Goal: Task Accomplishment & Management: Complete application form

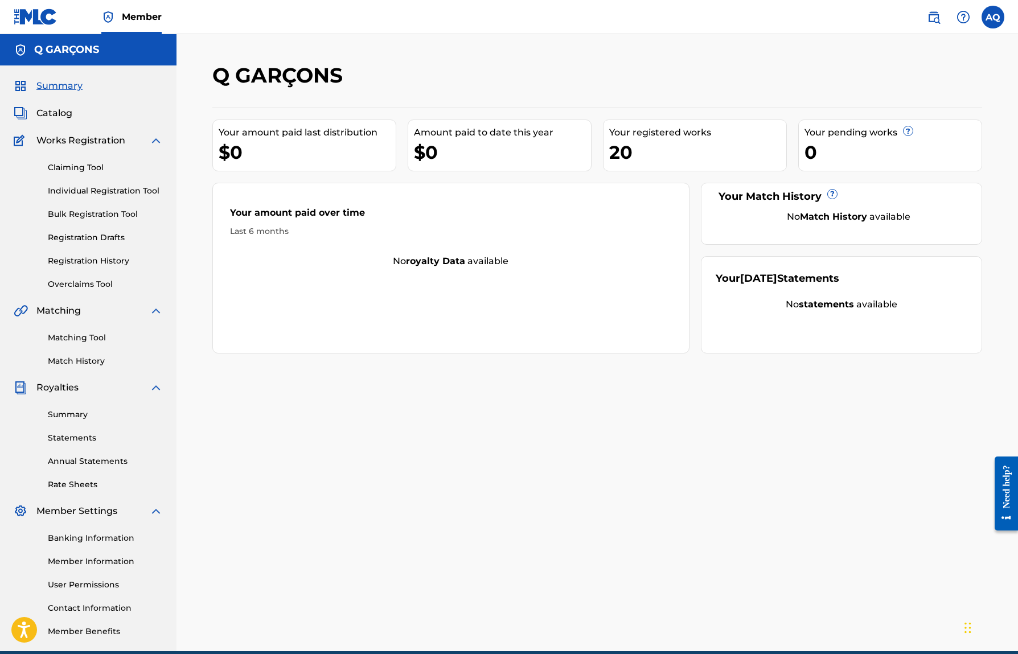
click at [526, 0] on nav "Member AQ AQ Angel Quiles ourmemoirllc@gmail.com Notification Preferences Profi…" at bounding box center [509, 17] width 1018 height 34
click at [82, 168] on link "Claiming Tool" at bounding box center [105, 168] width 115 height 12
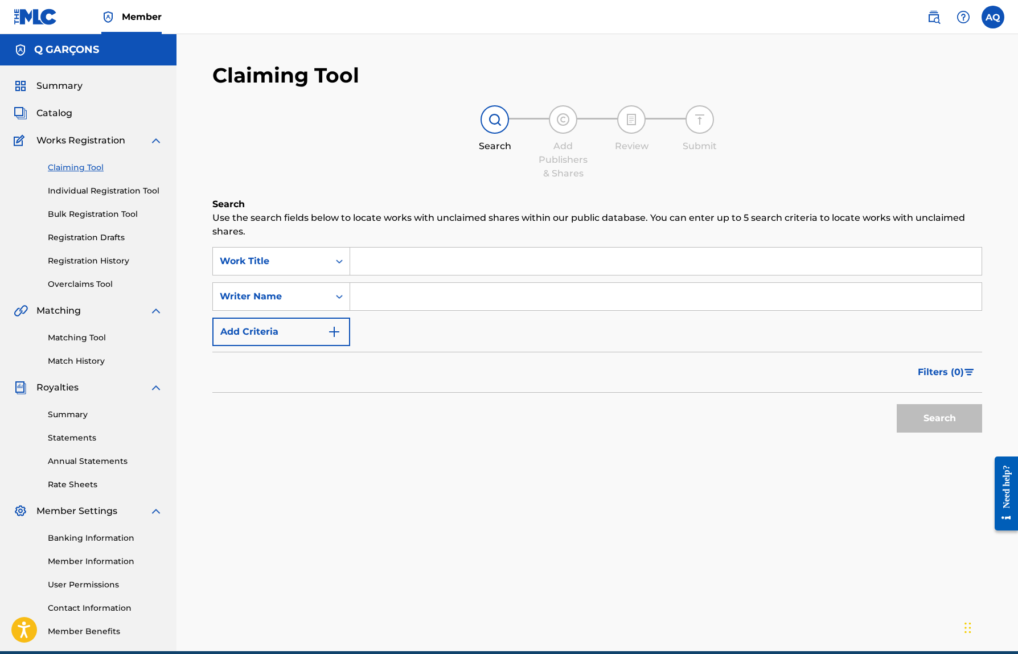
click at [360, 260] on input "Search Form" at bounding box center [665, 261] width 631 height 27
type input ",,"
click at [911, 435] on div "Search" at bounding box center [936, 416] width 91 height 46
click at [914, 425] on button "Search" at bounding box center [938, 418] width 85 height 28
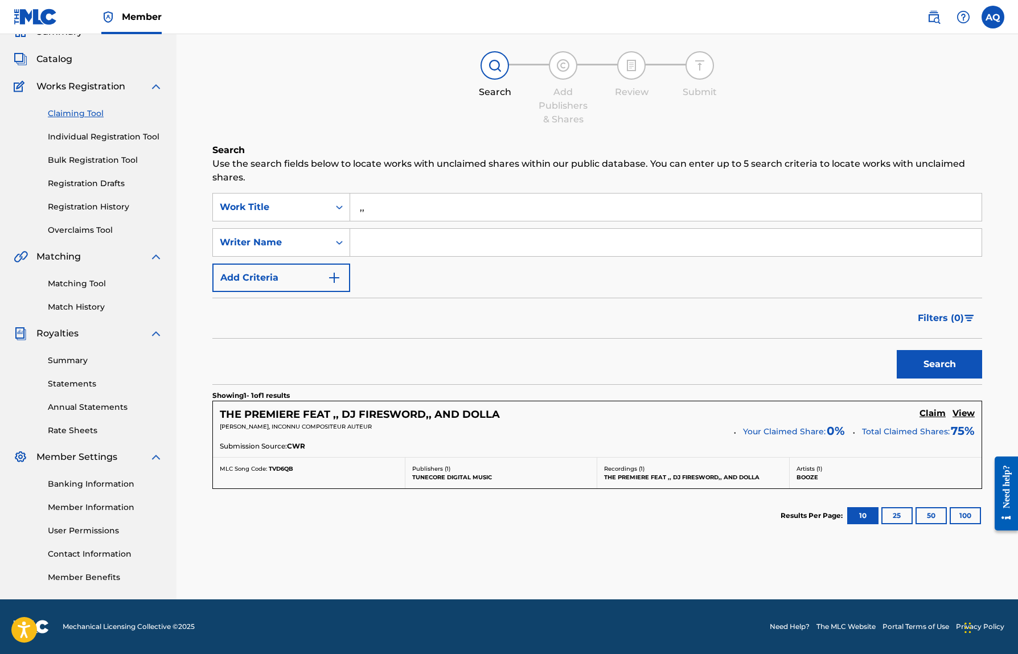
scroll to position [54, 0]
click at [83, 283] on link "Matching Tool" at bounding box center [105, 284] width 115 height 12
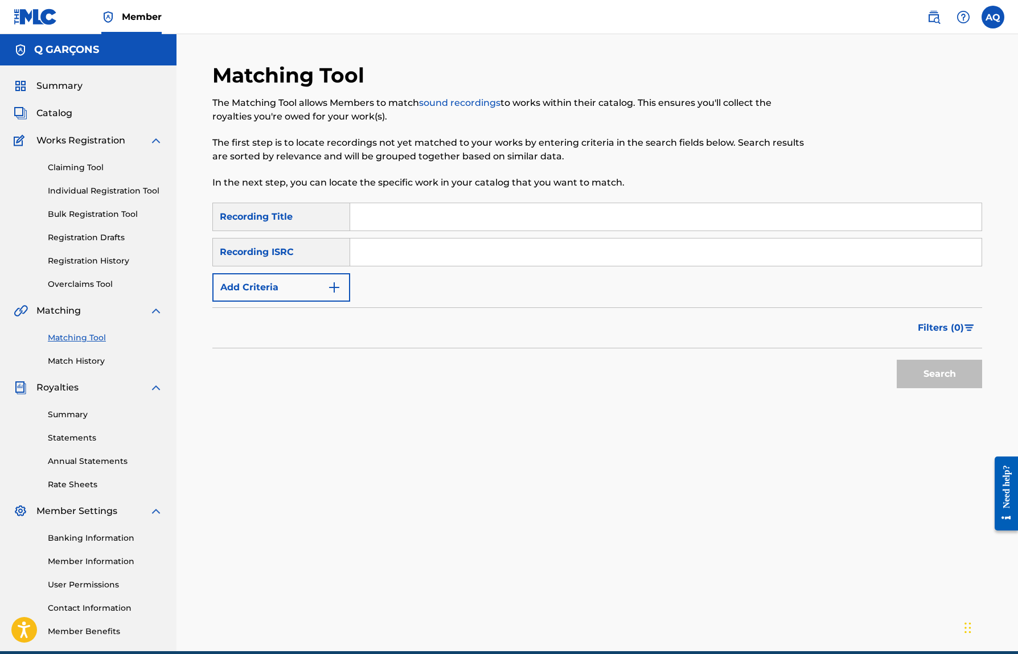
click at [100, 236] on link "Registration Drafts" at bounding box center [105, 238] width 115 height 12
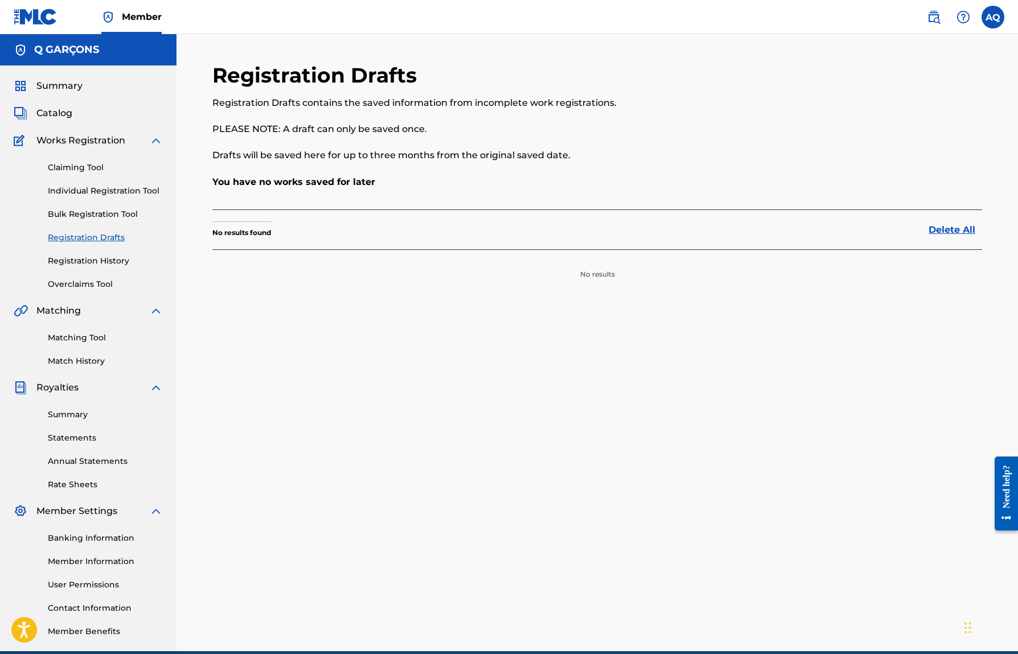
click at [110, 209] on link "Bulk Registration Tool" at bounding box center [105, 214] width 115 height 12
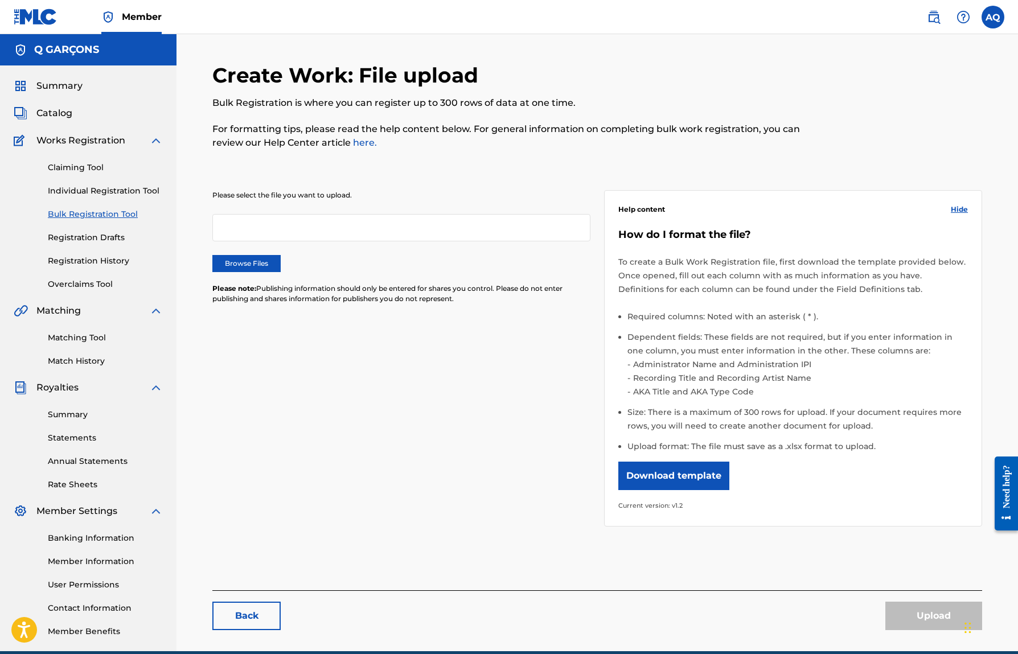
click at [112, 191] on link "Individual Registration Tool" at bounding box center [105, 191] width 115 height 12
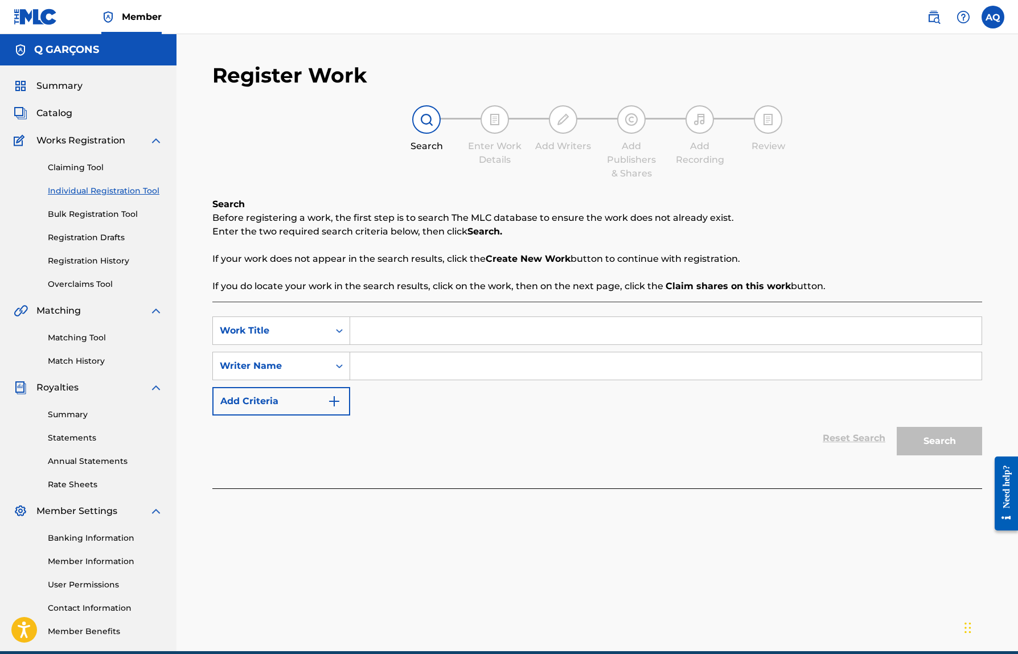
click at [94, 167] on link "Claiming Tool" at bounding box center [105, 168] width 115 height 12
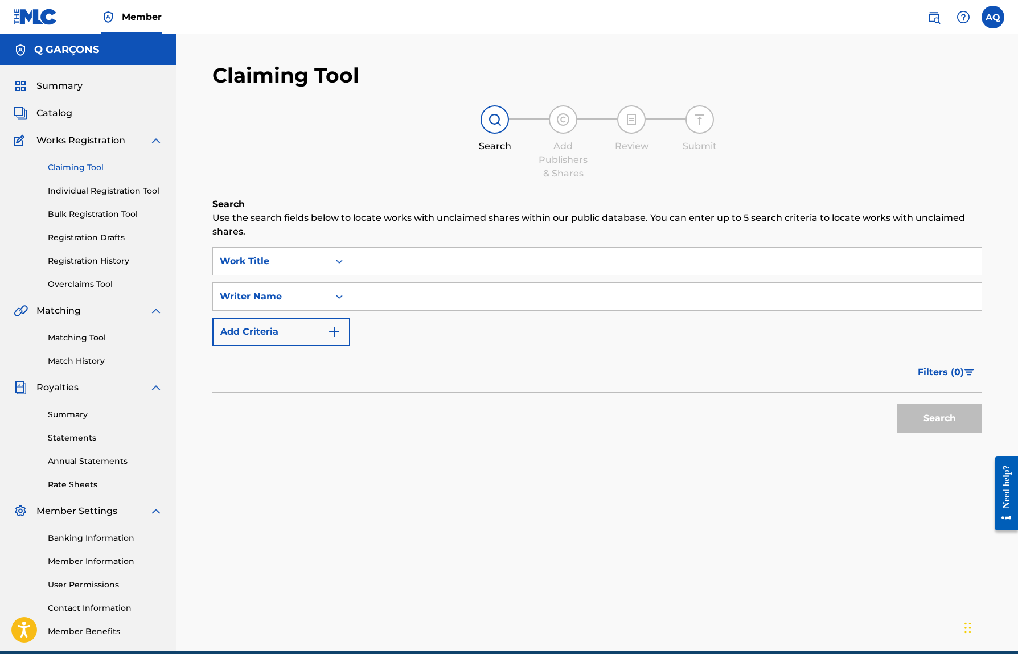
click at [101, 191] on link "Individual Registration Tool" at bounding box center [105, 191] width 115 height 12
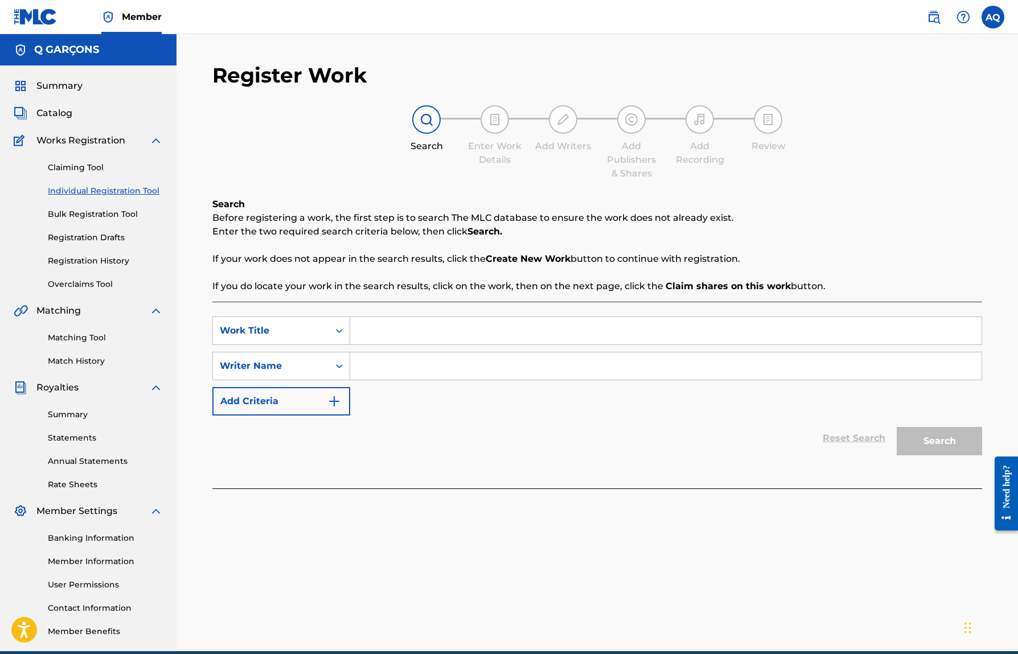
click at [96, 210] on link "Bulk Registration Tool" at bounding box center [105, 214] width 115 height 12
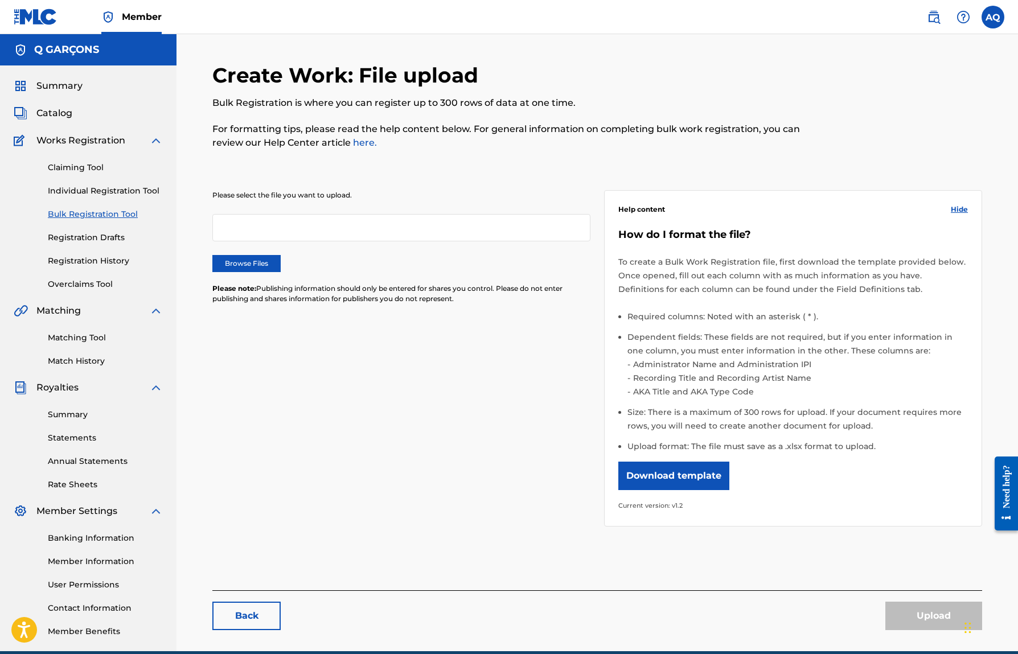
click at [98, 234] on link "Registration Drafts" at bounding box center [105, 238] width 115 height 12
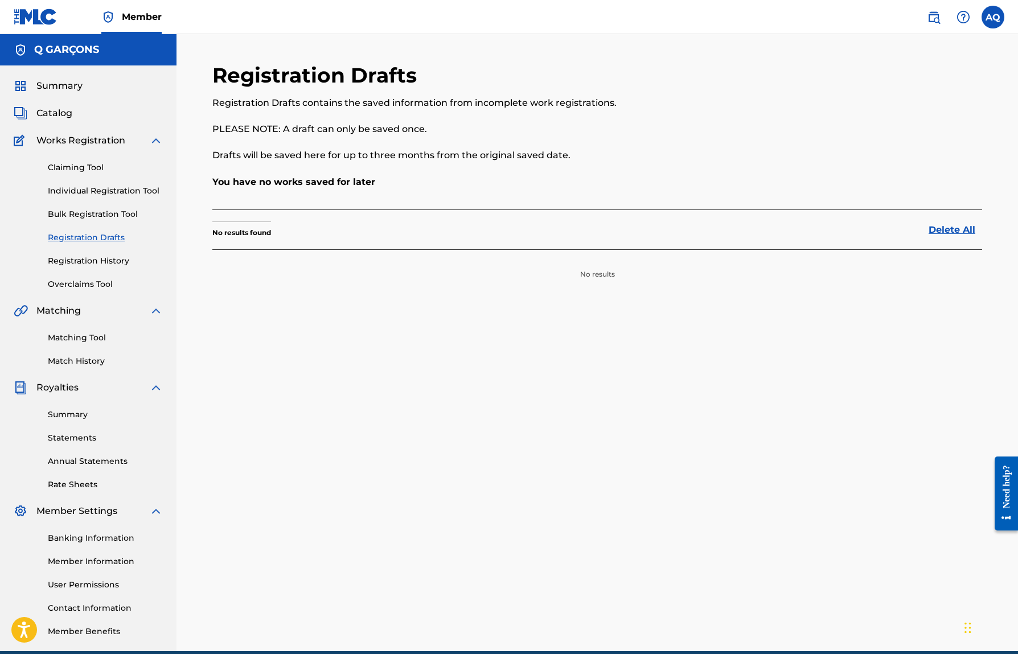
click at [73, 263] on link "Registration History" at bounding box center [105, 261] width 115 height 12
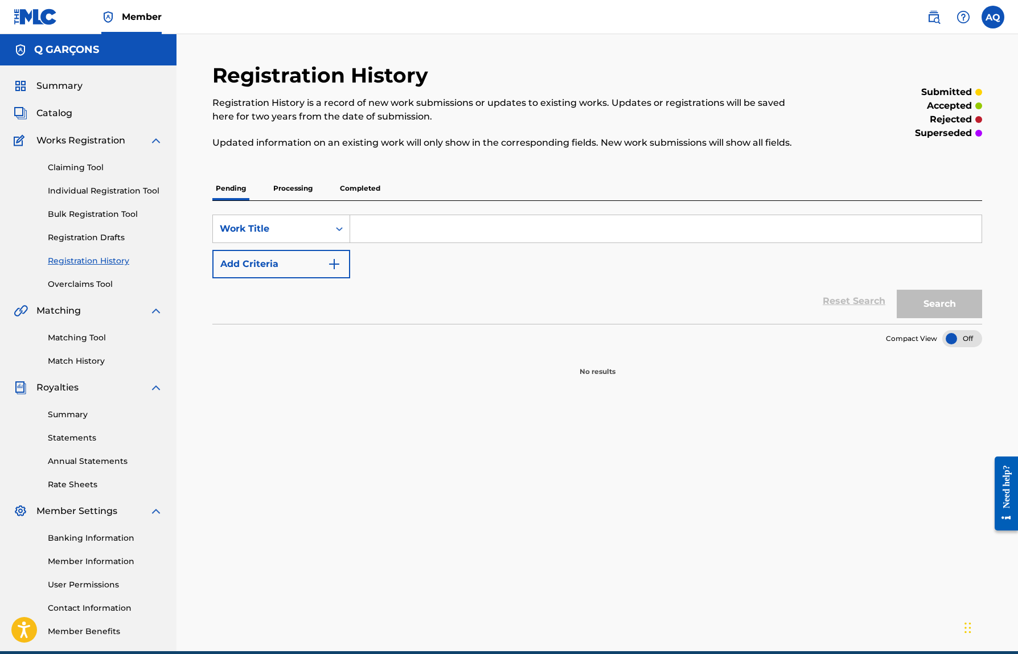
click at [74, 279] on link "Overclaims Tool" at bounding box center [105, 284] width 115 height 12
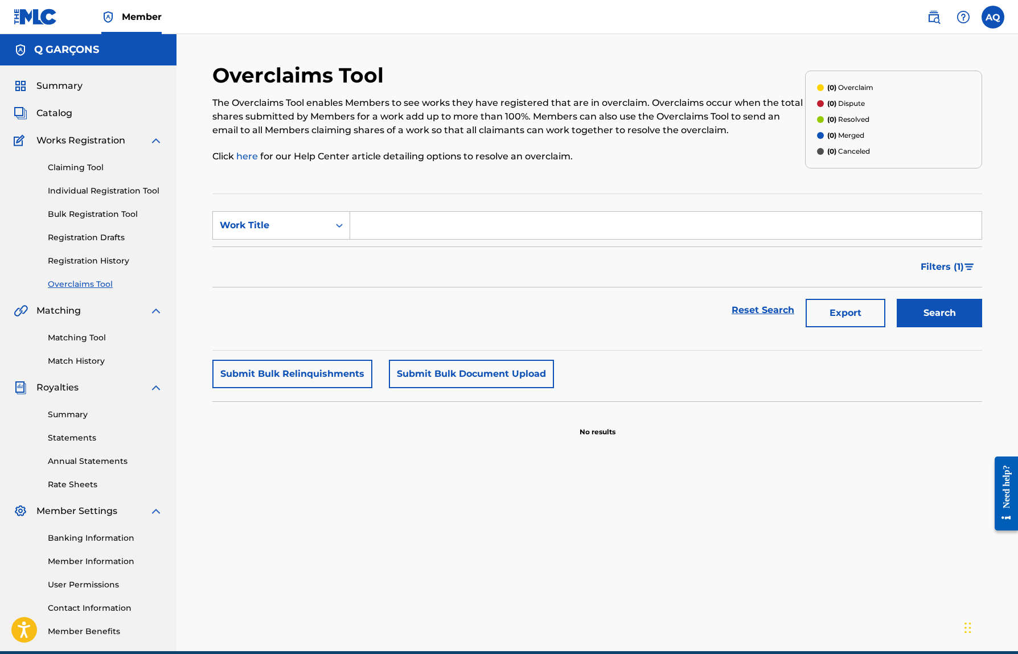
click at [85, 335] on link "Matching Tool" at bounding box center [105, 338] width 115 height 12
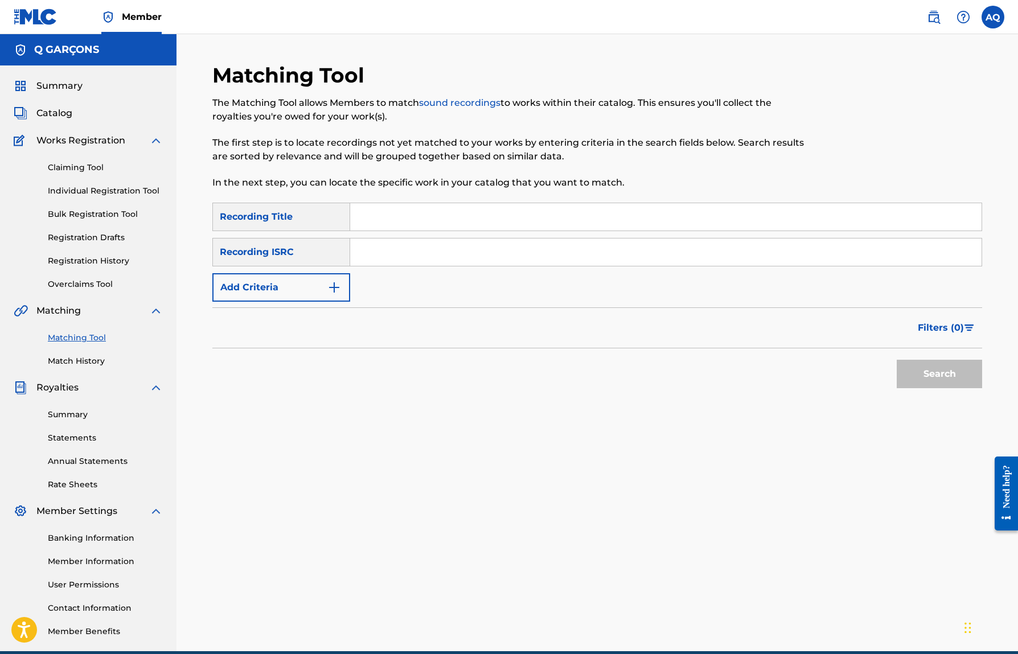
click at [80, 363] on link "Match History" at bounding box center [105, 361] width 115 height 12
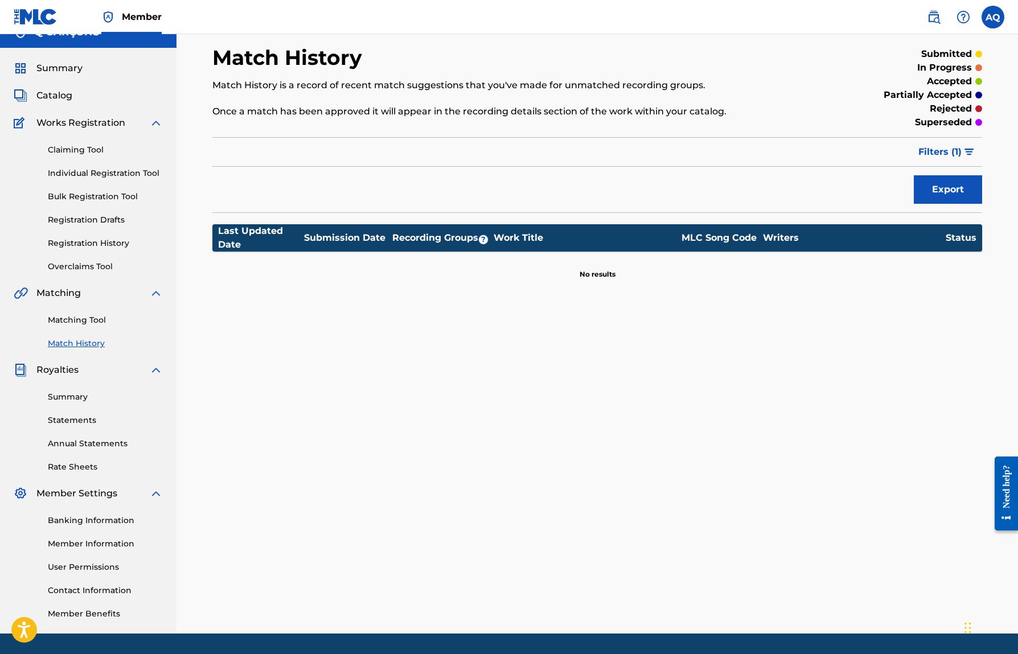
scroll to position [22, 0]
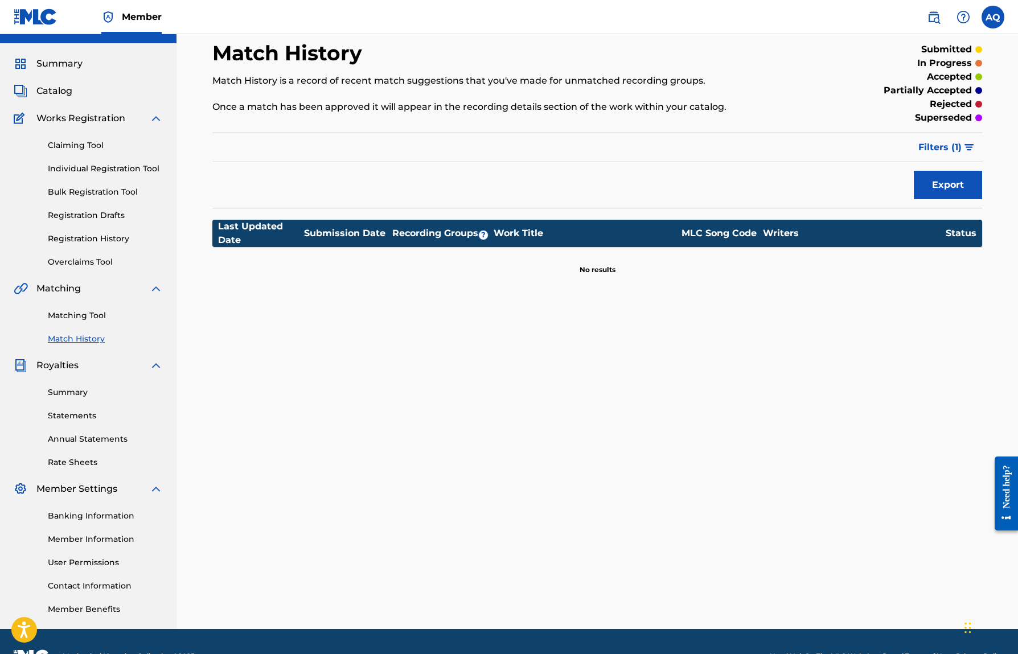
click at [77, 396] on link "Summary" at bounding box center [105, 392] width 115 height 12
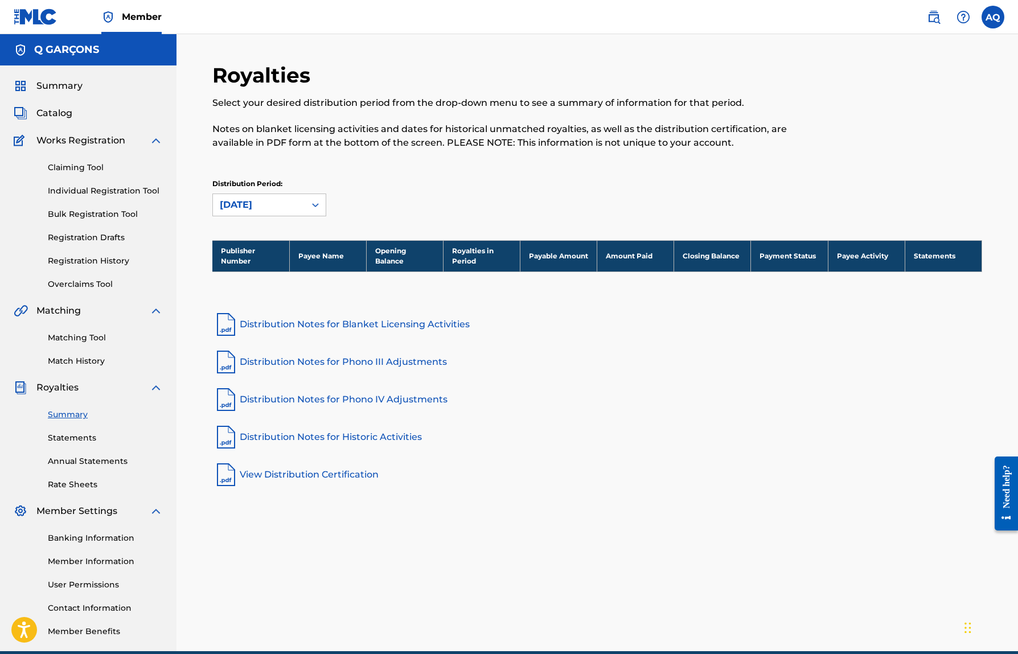
click at [72, 441] on link "Statements" at bounding box center [105, 438] width 115 height 12
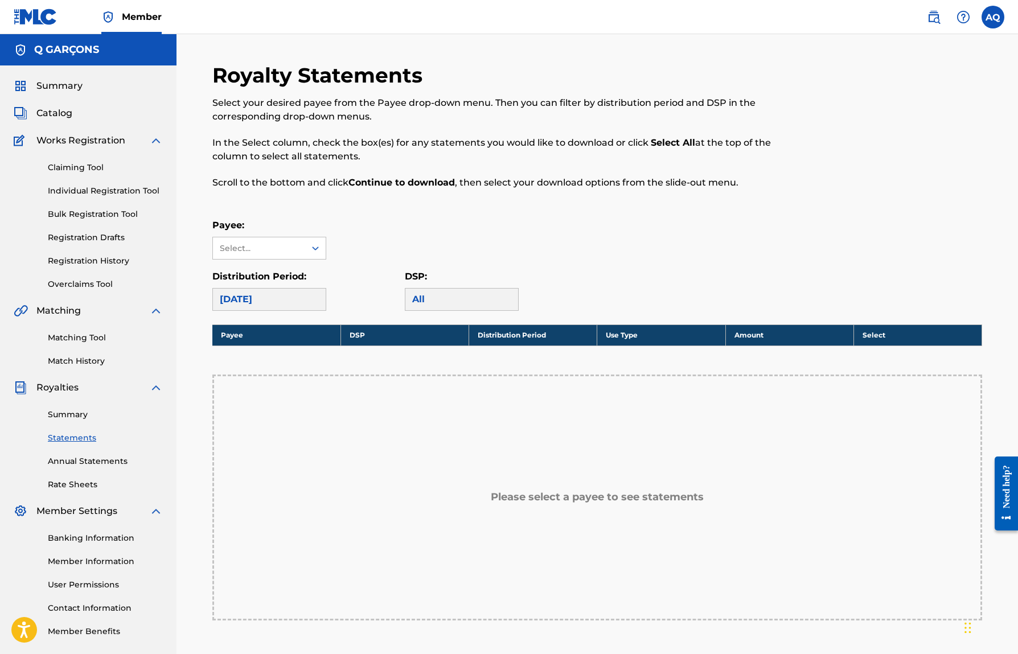
click at [72, 458] on link "Annual Statements" at bounding box center [105, 461] width 115 height 12
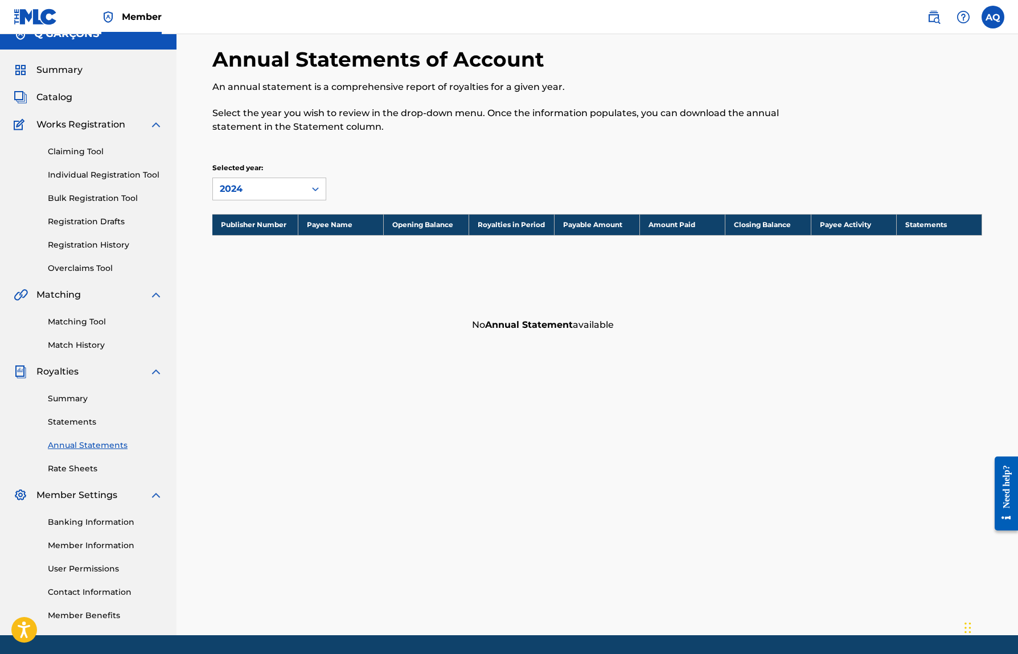
scroll to position [19, 0]
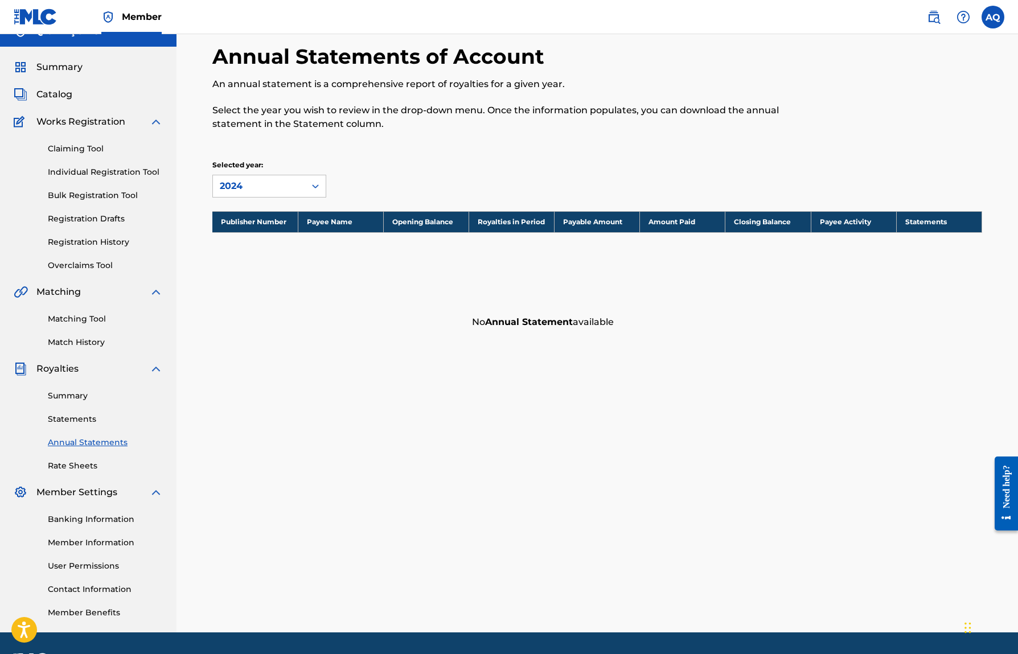
click at [71, 465] on link "Rate Sheets" at bounding box center [105, 466] width 115 height 12
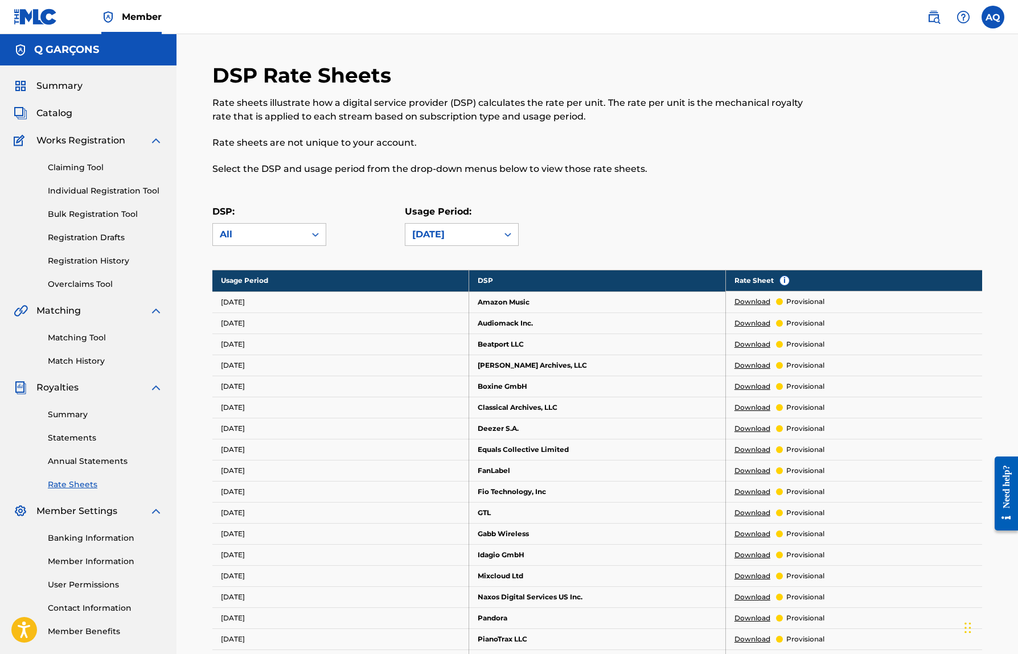
click at [84, 254] on div "Claiming Tool Individual Registration Tool Bulk Registration Tool Registration …" at bounding box center [88, 218] width 149 height 143
click at [84, 259] on link "Registration History" at bounding box center [105, 261] width 115 height 12
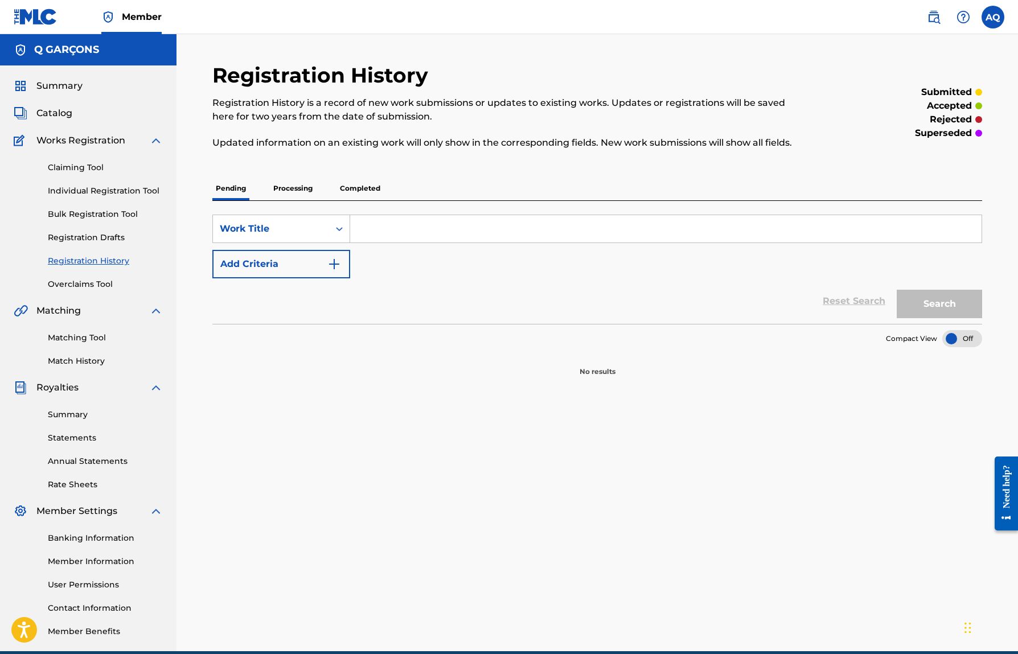
click at [85, 232] on link "Registration Drafts" at bounding box center [105, 238] width 115 height 12
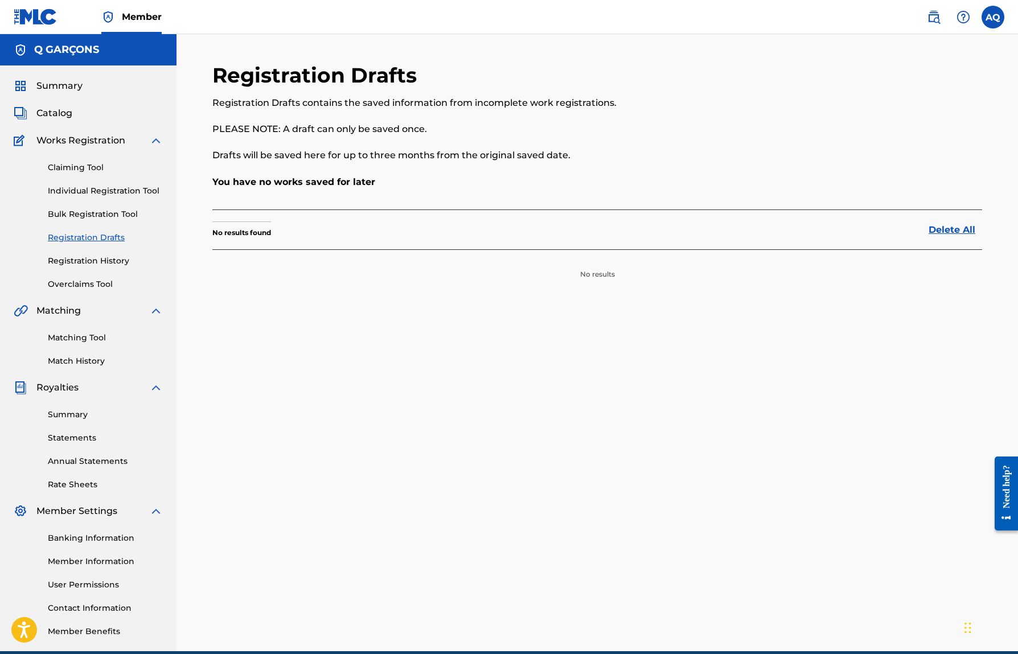
click at [85, 232] on link "Registration Drafts" at bounding box center [105, 238] width 115 height 12
click at [91, 211] on link "Bulk Registration Tool" at bounding box center [105, 214] width 115 height 12
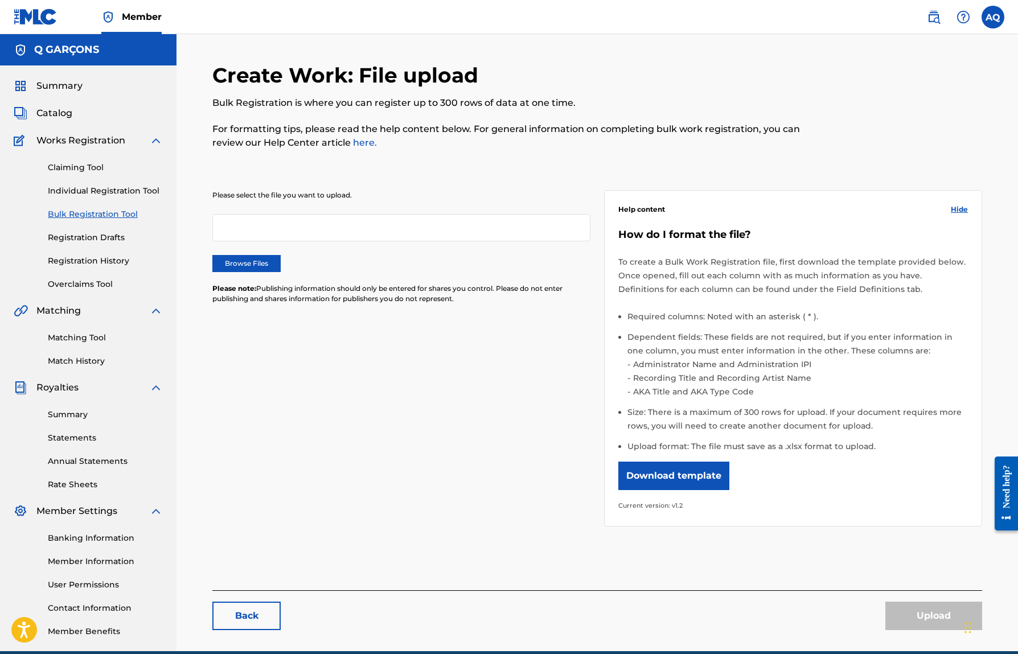
click at [94, 195] on link "Individual Registration Tool" at bounding box center [105, 191] width 115 height 12
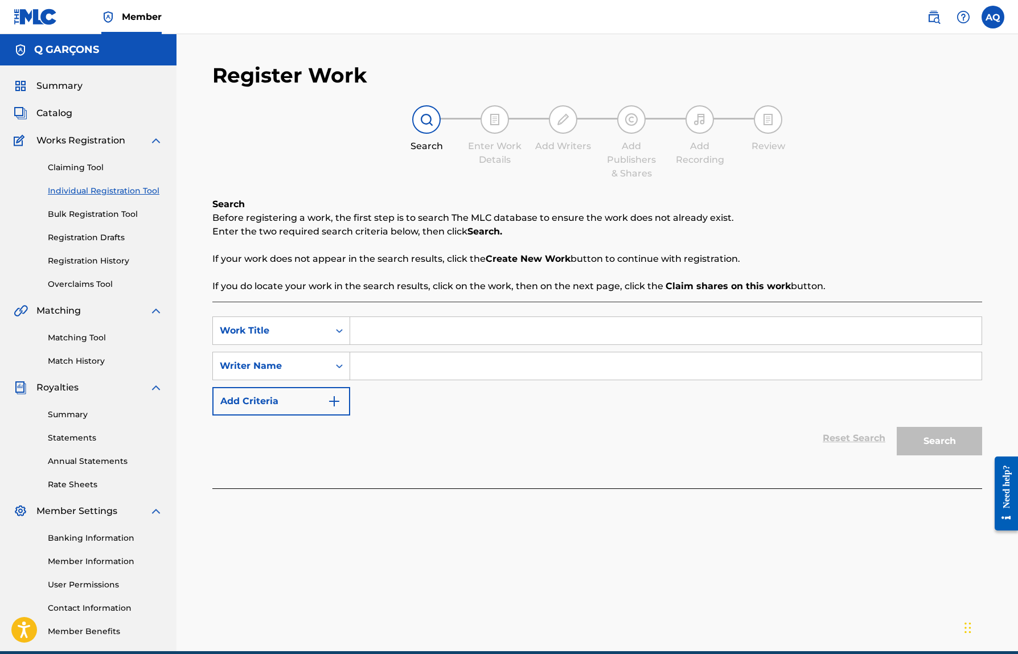
click at [93, 170] on link "Claiming Tool" at bounding box center [105, 168] width 115 height 12
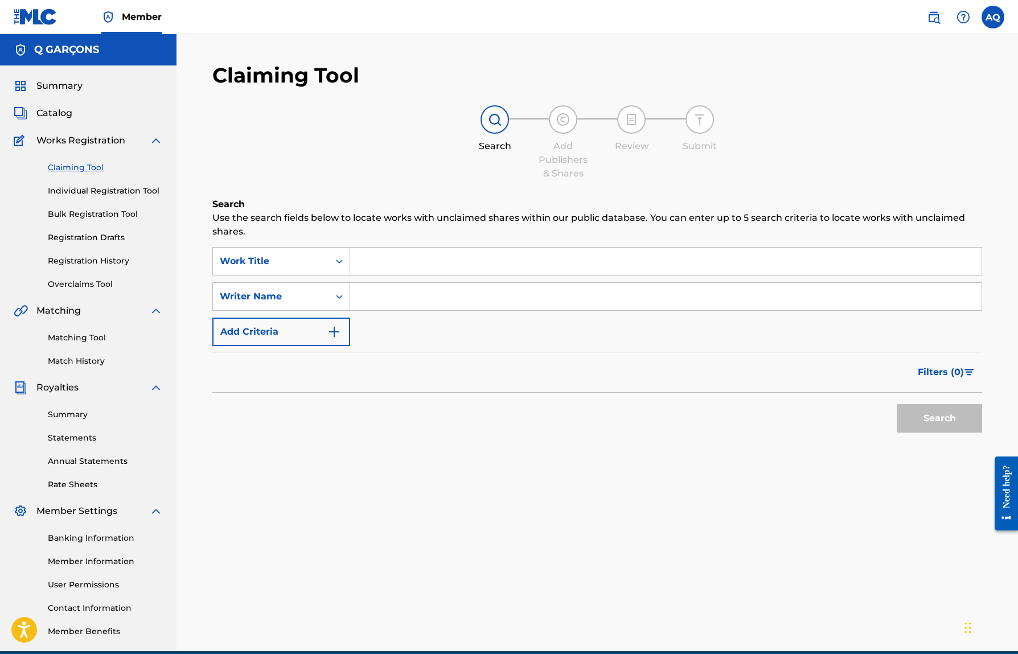
click at [83, 188] on link "Individual Registration Tool" at bounding box center [105, 191] width 115 height 12
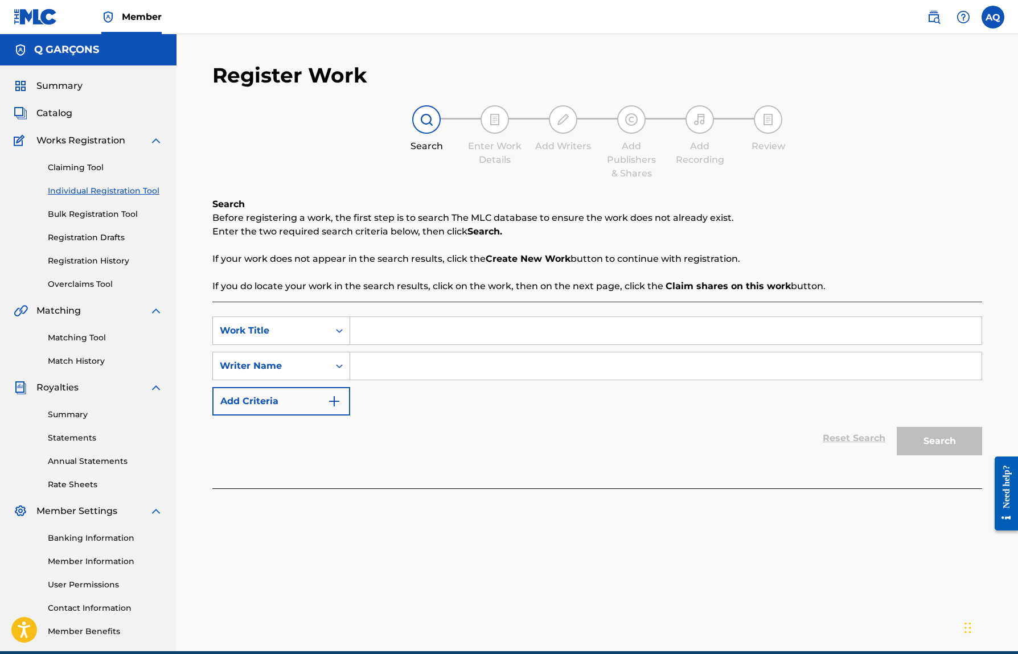
click at [87, 216] on link "Bulk Registration Tool" at bounding box center [105, 214] width 115 height 12
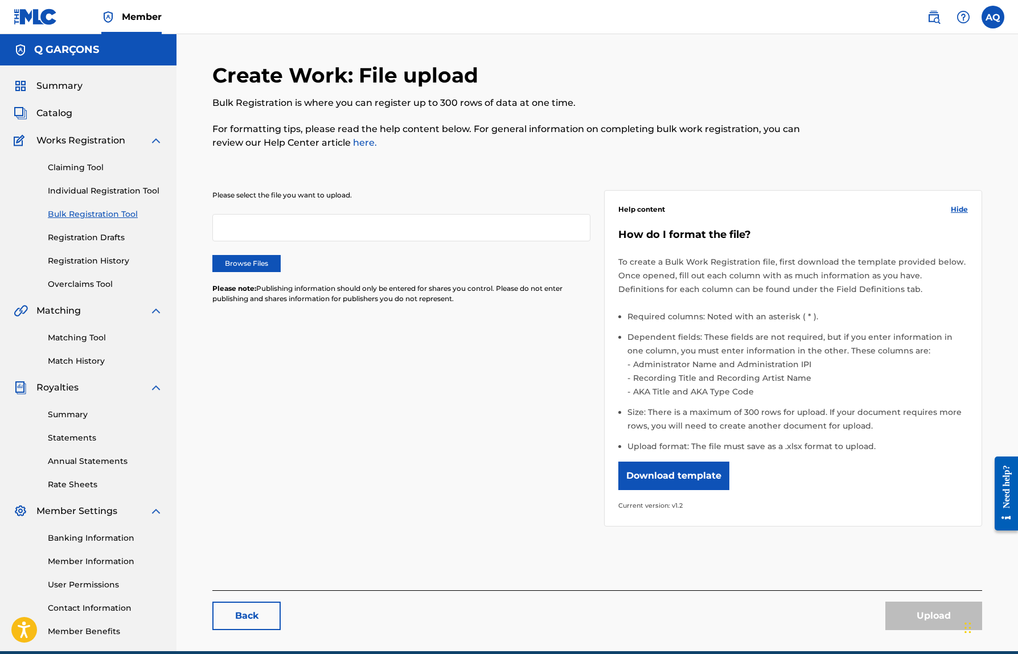
click at [84, 236] on link "Registration Drafts" at bounding box center [105, 238] width 115 height 12
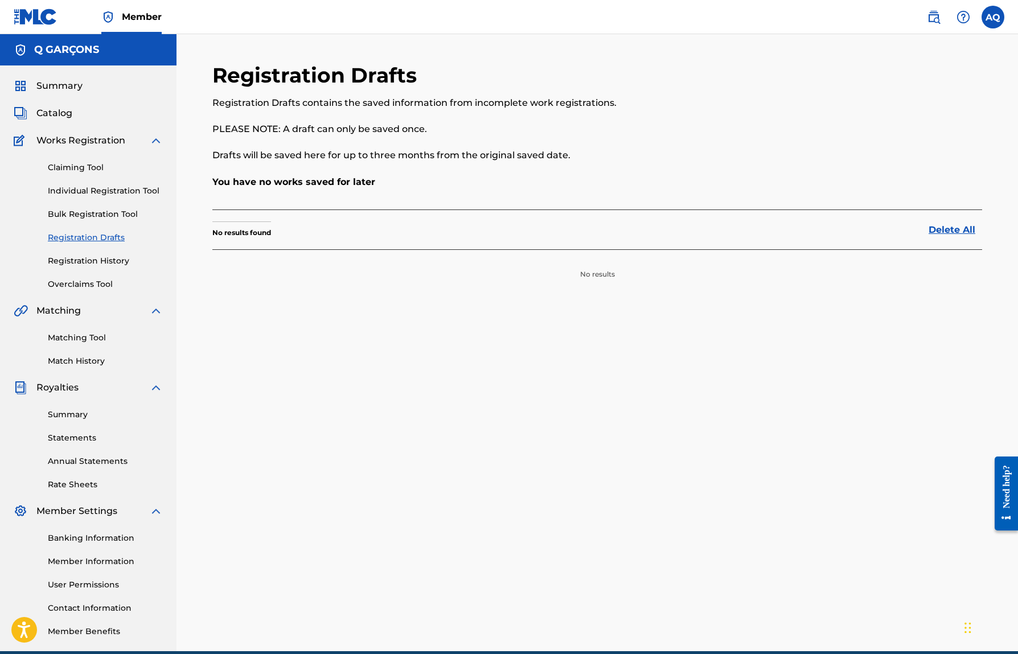
click at [83, 259] on link "Registration History" at bounding box center [105, 261] width 115 height 12
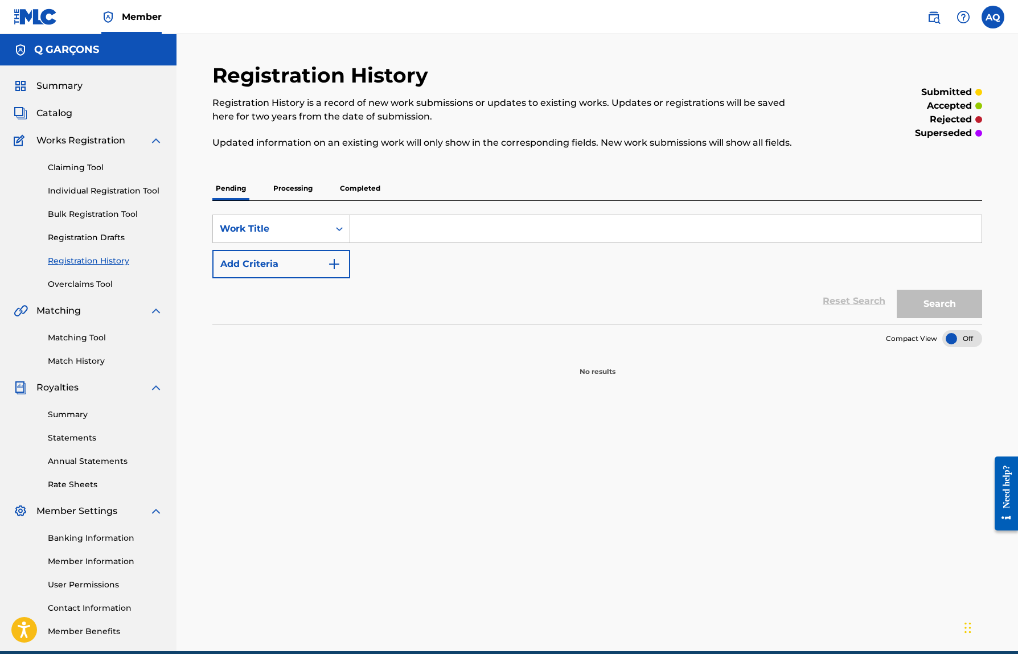
click at [83, 282] on link "Overclaims Tool" at bounding box center [105, 284] width 115 height 12
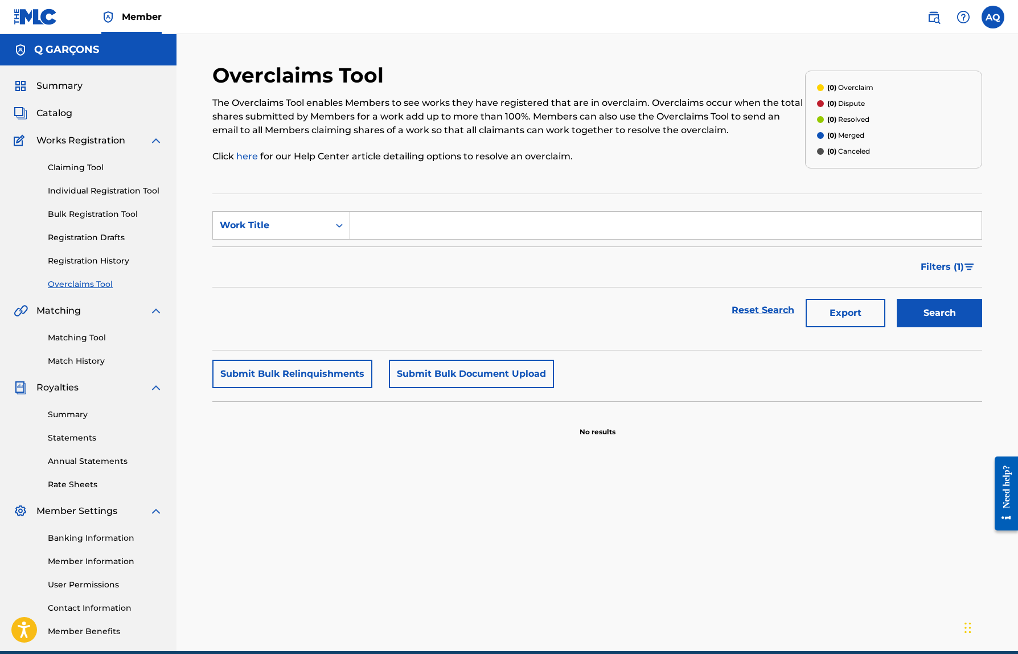
click at [80, 117] on div "Catalog" at bounding box center [88, 113] width 149 height 14
click at [59, 108] on span "Catalog" at bounding box center [54, 113] width 36 height 14
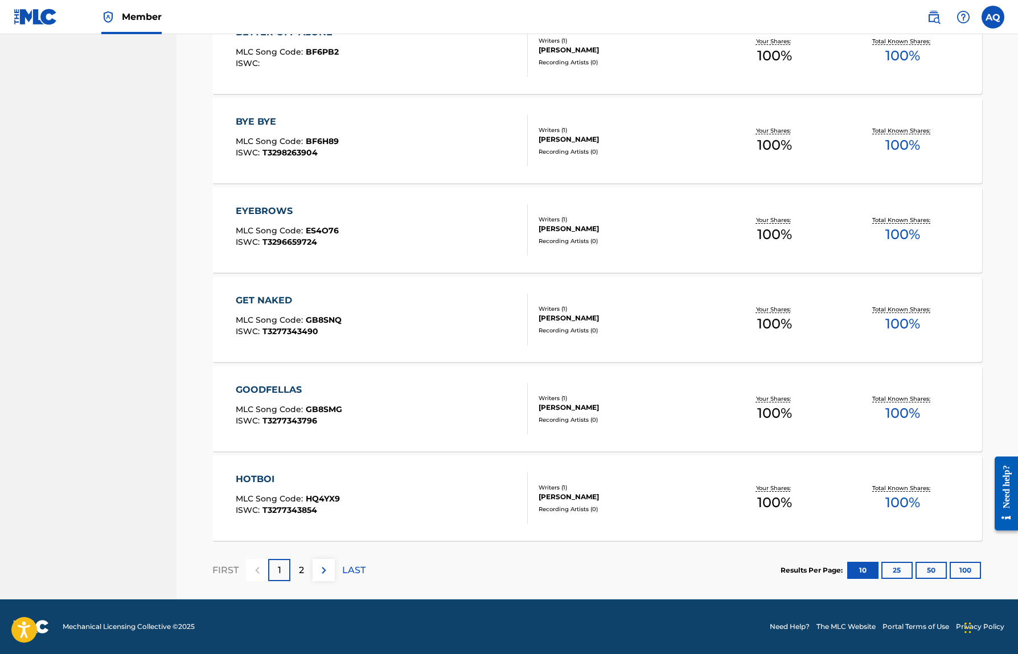
scroll to position [649, 0]
click at [323, 575] on img at bounding box center [324, 570] width 14 height 14
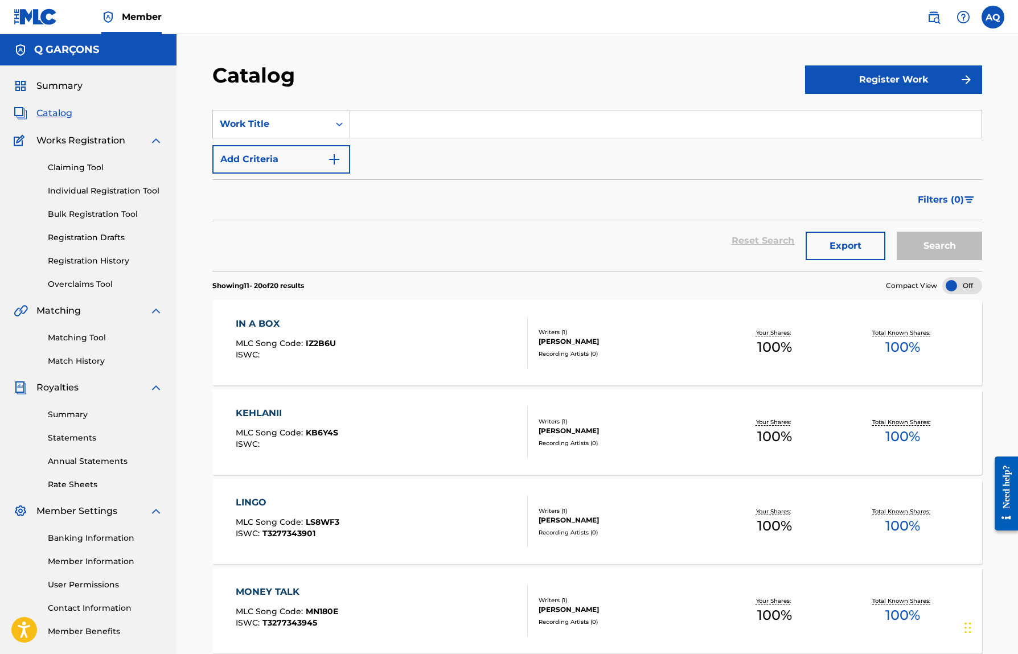
scroll to position [0, 0]
click at [877, 87] on button "Register Work" at bounding box center [893, 79] width 177 height 28
click at [854, 114] on link "Individual" at bounding box center [893, 116] width 177 height 27
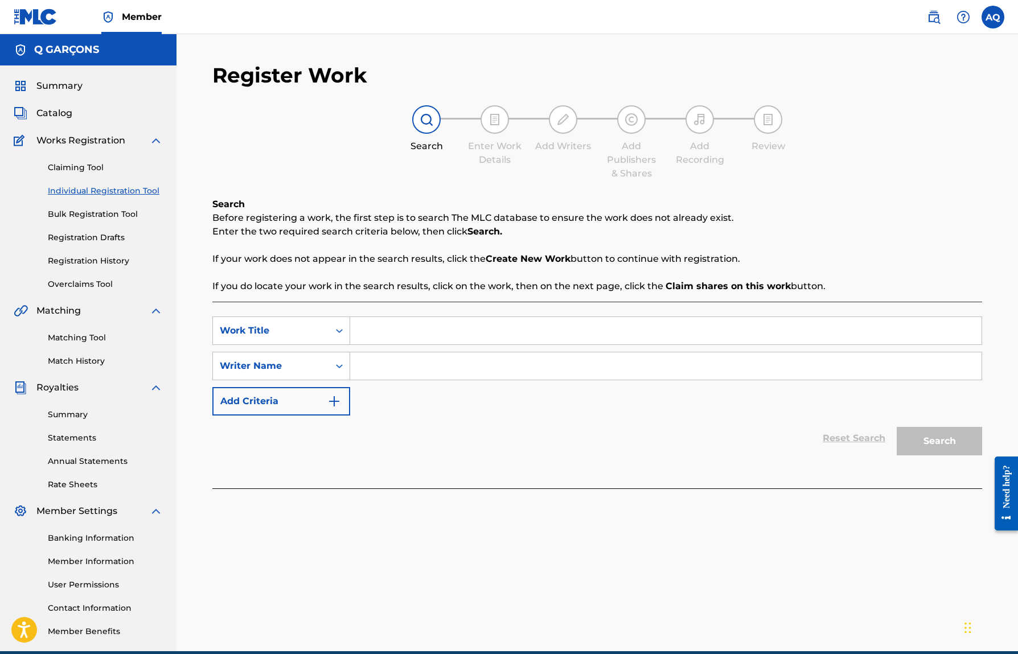
click at [439, 319] on input "Search Form" at bounding box center [665, 330] width 631 height 27
type input "Lies"
click at [447, 369] on input "Search Form" at bounding box center [665, 365] width 631 height 27
type input "[PERSON_NAME]"
click at [933, 433] on button "Search" at bounding box center [938, 441] width 85 height 28
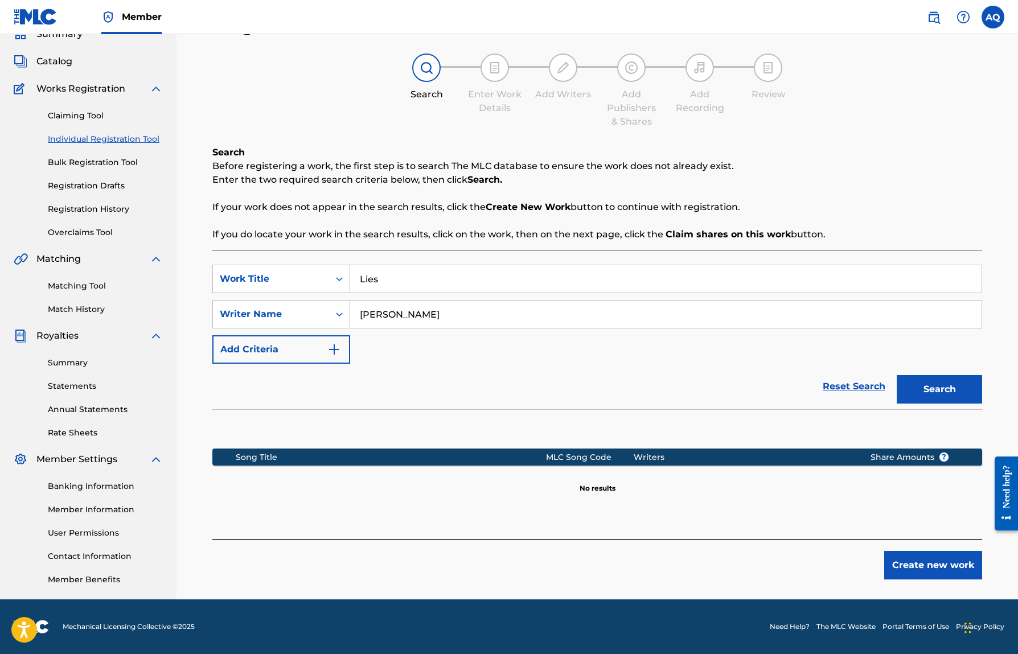
scroll to position [52, 0]
click at [906, 566] on button "Create new work" at bounding box center [933, 565] width 98 height 28
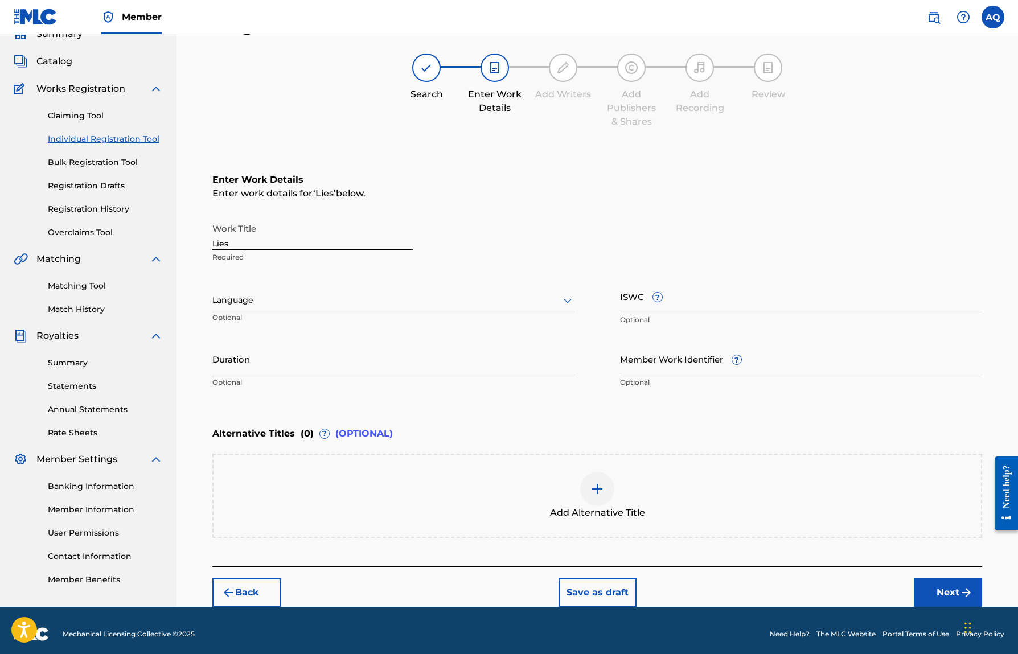
click at [298, 305] on div at bounding box center [393, 300] width 362 height 14
click at [289, 325] on div "English" at bounding box center [393, 325] width 361 height 26
click at [633, 299] on input "ISWC ?" at bounding box center [801, 296] width 362 height 32
click at [367, 370] on input "Duration" at bounding box center [393, 359] width 362 height 32
type input "01:57"
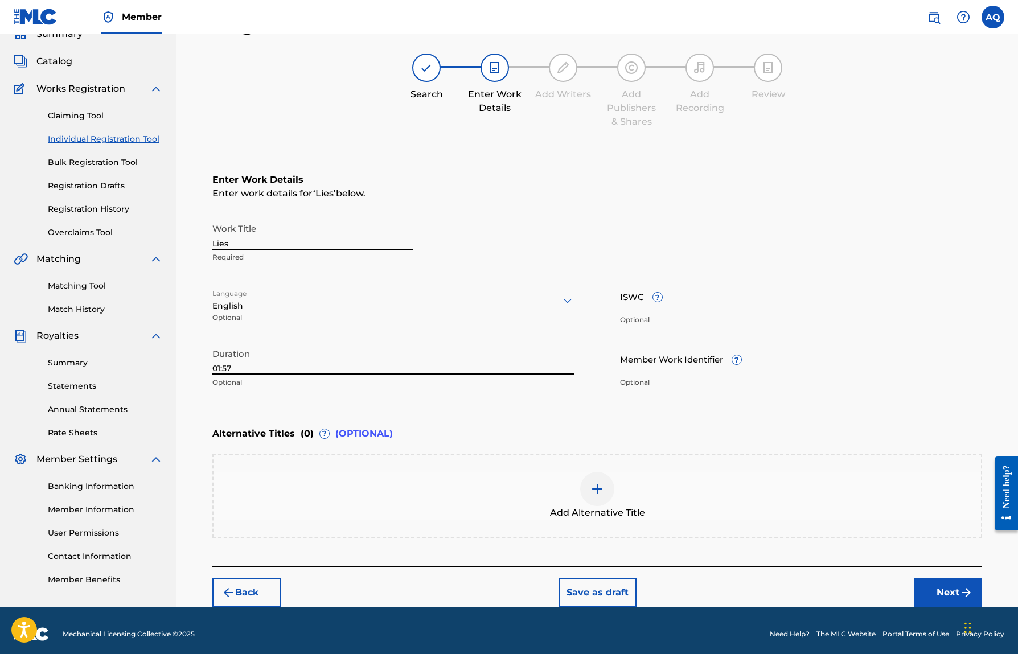
click at [647, 355] on input "Member Work Identifier ?" at bounding box center [801, 359] width 362 height 32
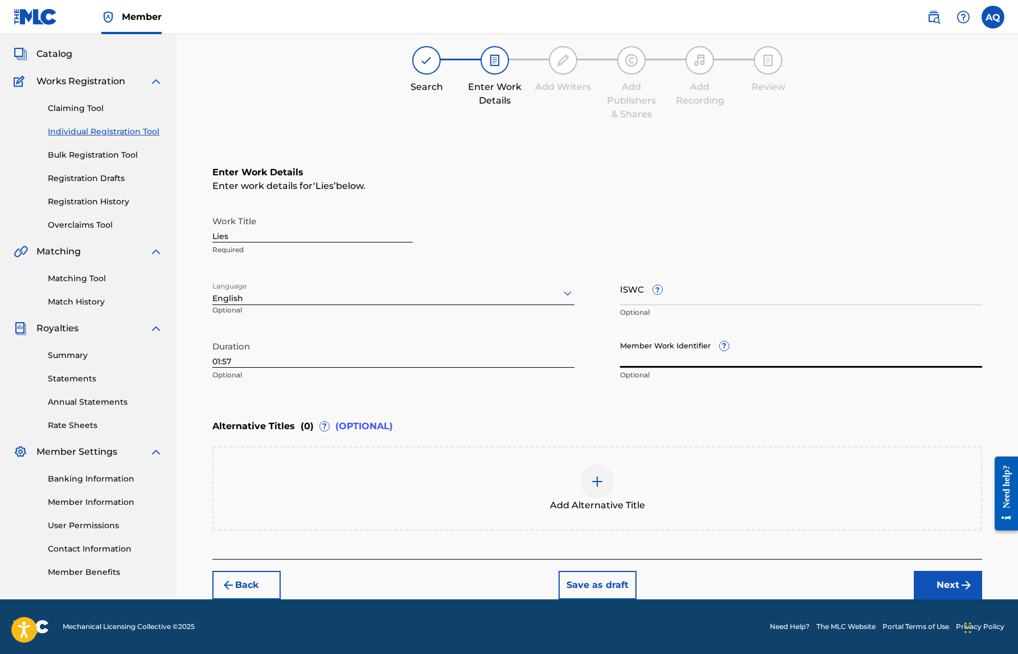
scroll to position [59, 0]
click at [587, 474] on div at bounding box center [597, 481] width 34 height 34
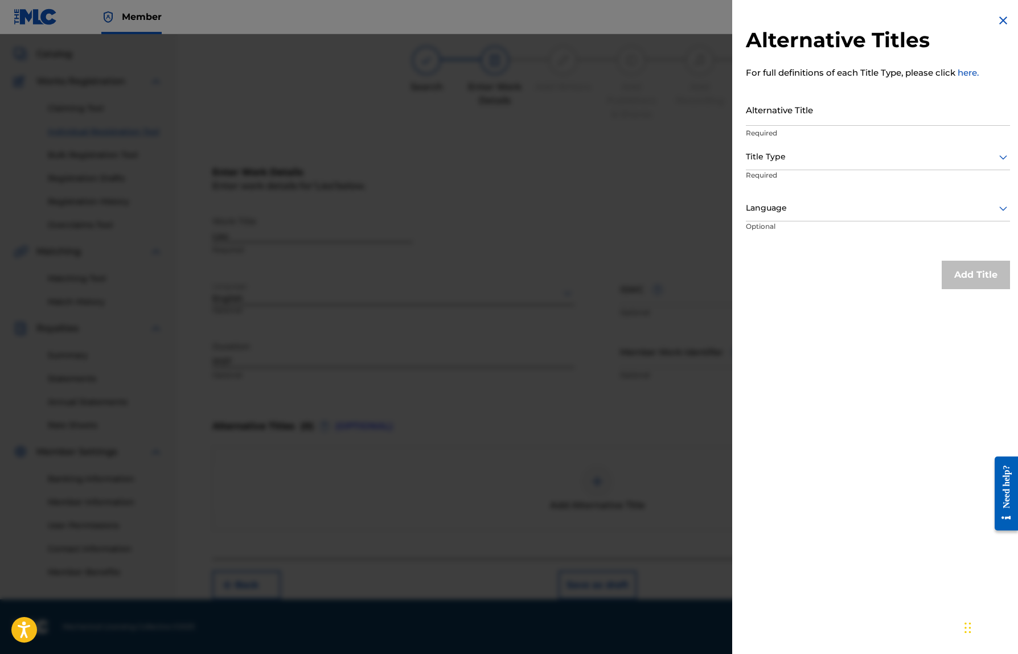
click at [804, 115] on input "Alternative Title" at bounding box center [878, 109] width 264 height 32
click at [811, 153] on div at bounding box center [878, 157] width 264 height 14
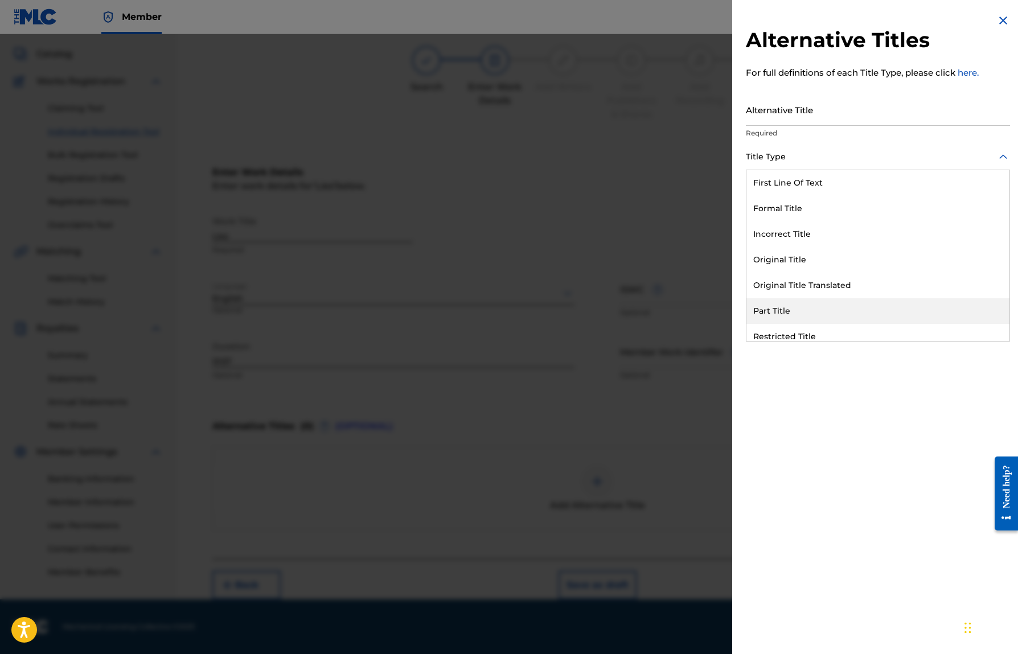
click at [767, 401] on div "Alternative Titles For full definitions of each Title Type, please click here. …" at bounding box center [877, 327] width 291 height 654
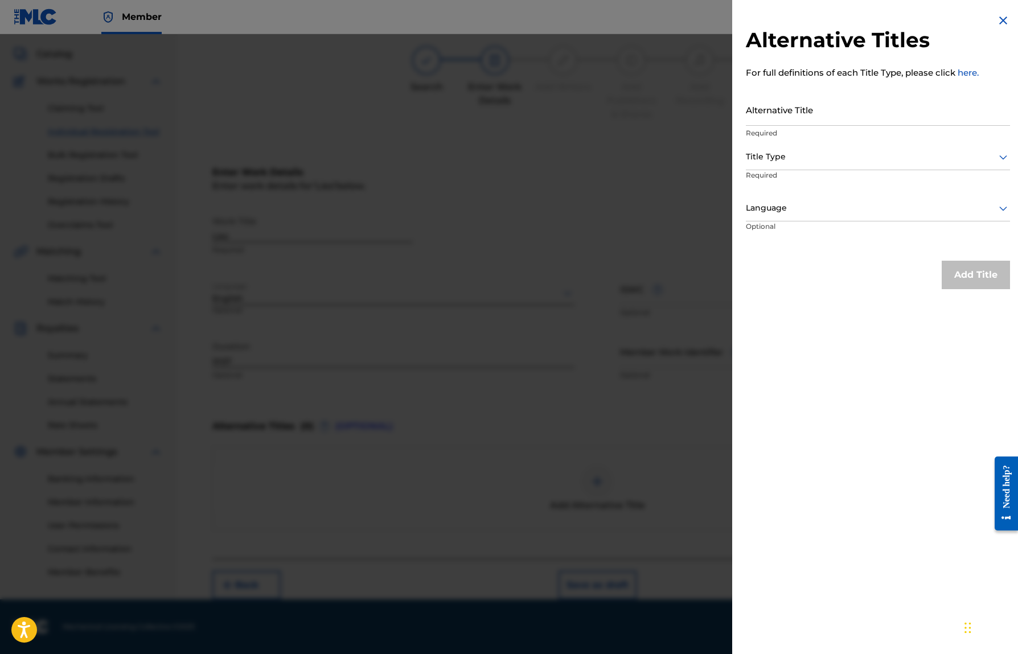
click at [999, 24] on img at bounding box center [1003, 21] width 14 height 14
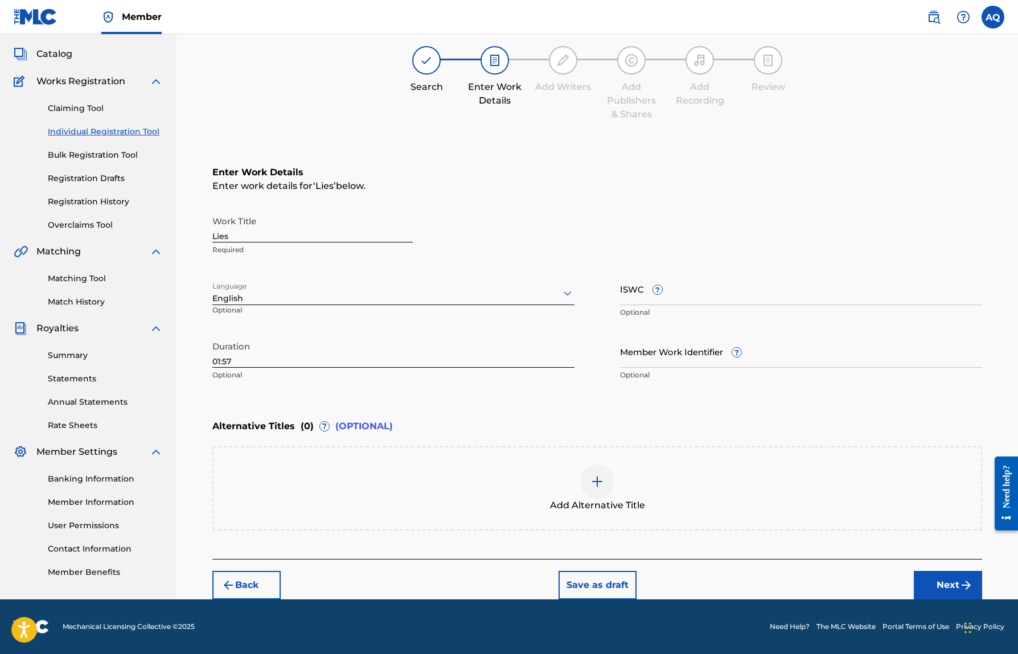
click at [933, 581] on button "Next" at bounding box center [948, 585] width 68 height 28
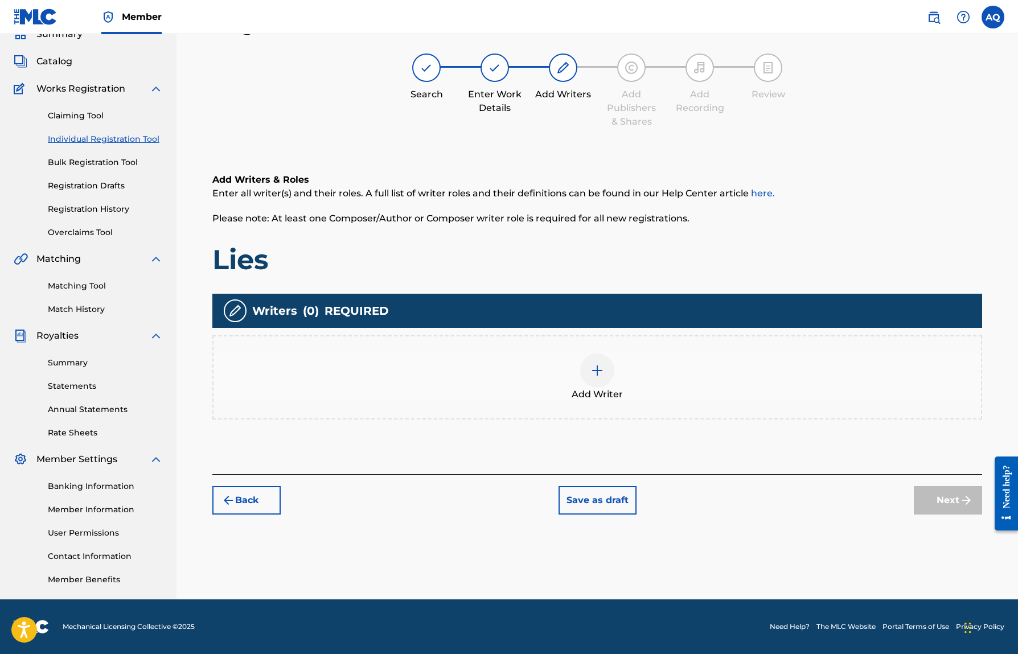
scroll to position [52, 0]
click at [586, 370] on div at bounding box center [597, 370] width 34 height 34
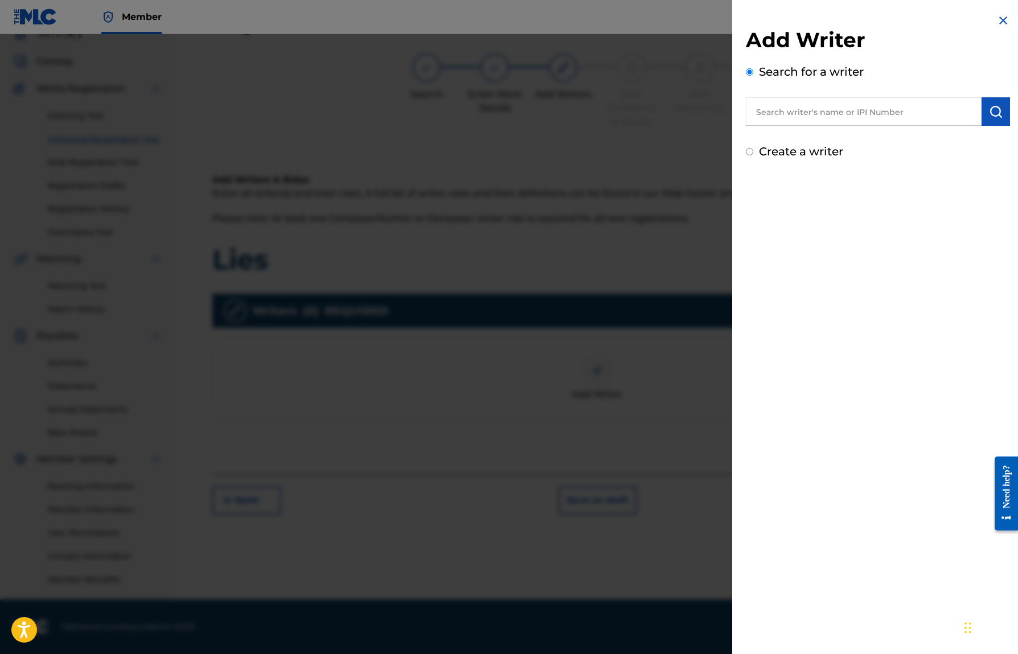
click at [780, 116] on input "text" at bounding box center [864, 111] width 236 height 28
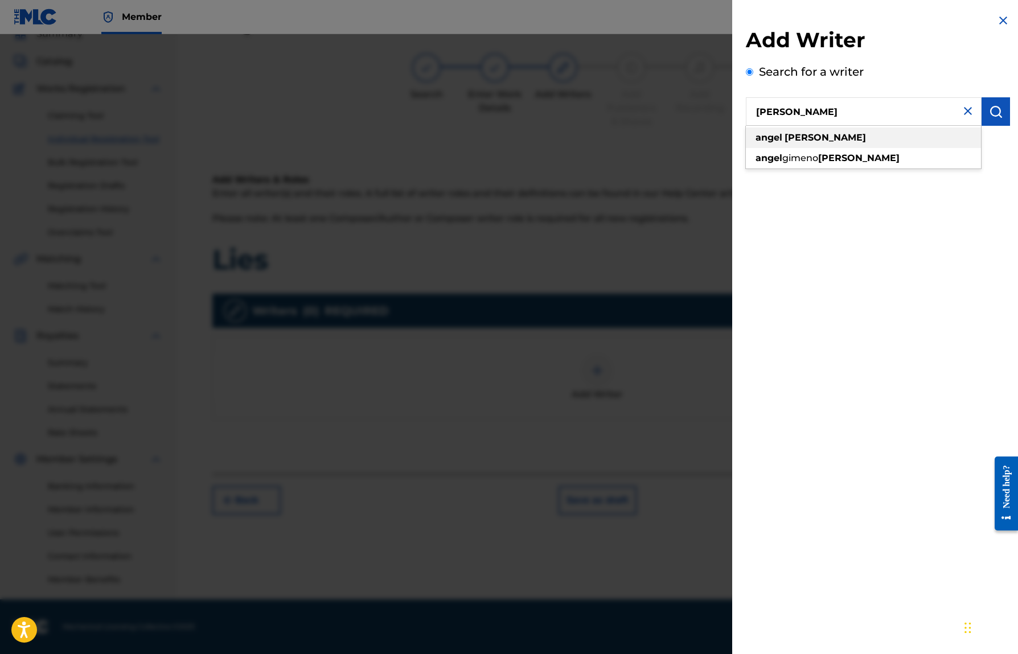
click at [799, 144] on div "angel quiles" at bounding box center [863, 137] width 235 height 20
type input "angel quiles"
click at [990, 118] on button "submit" at bounding box center [995, 111] width 28 height 28
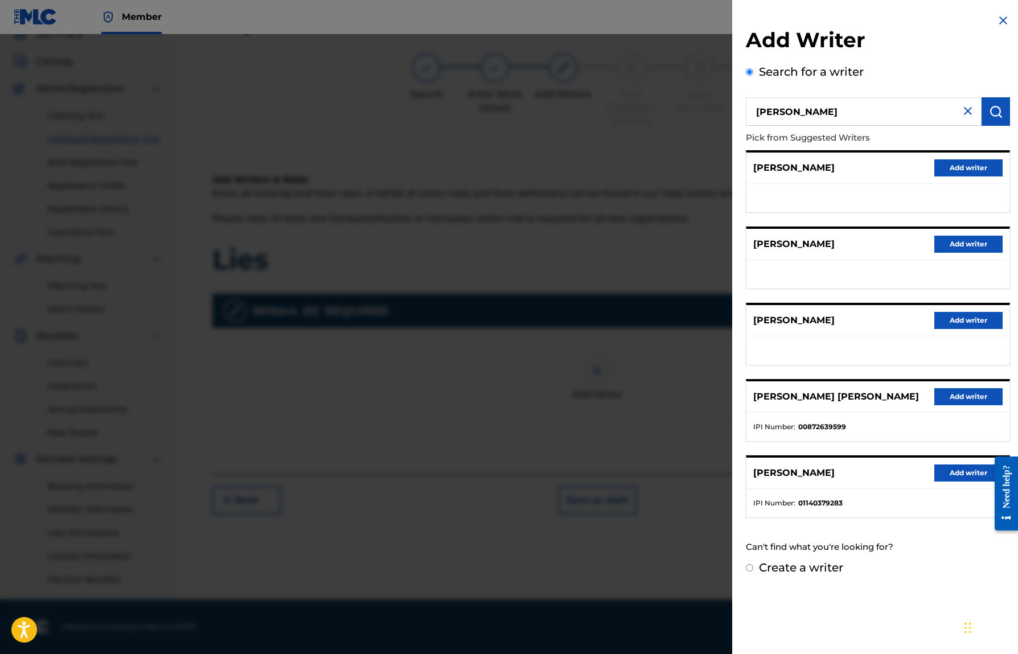
click at [934, 471] on button "Add writer" at bounding box center [968, 472] width 68 height 17
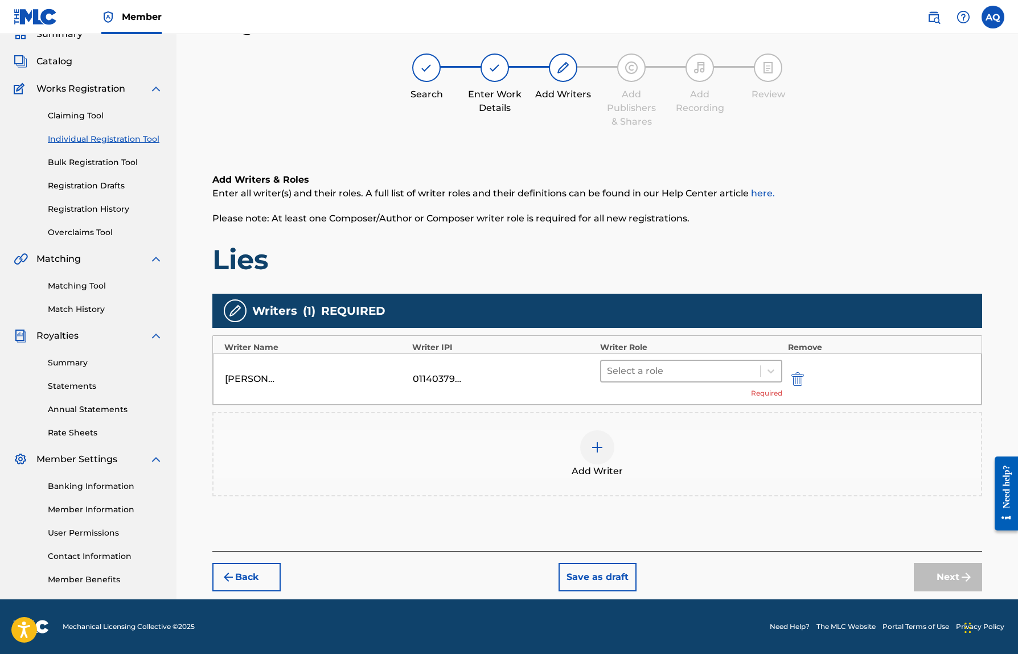
click at [636, 377] on div at bounding box center [680, 371] width 147 height 16
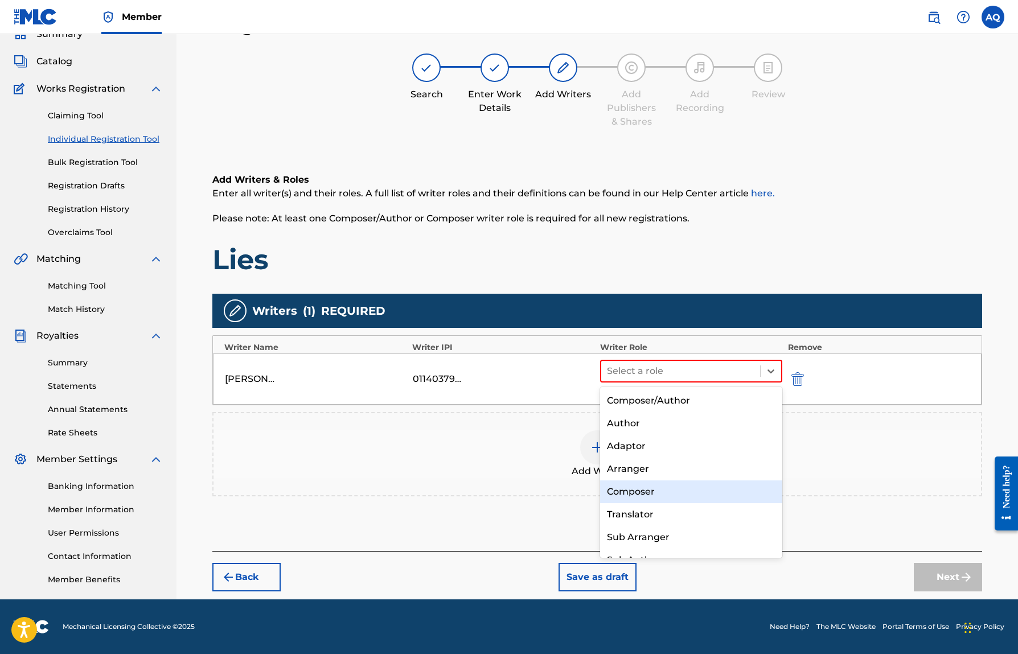
scroll to position [0, 0]
click at [655, 395] on div "Composer/Author" at bounding box center [691, 400] width 182 height 23
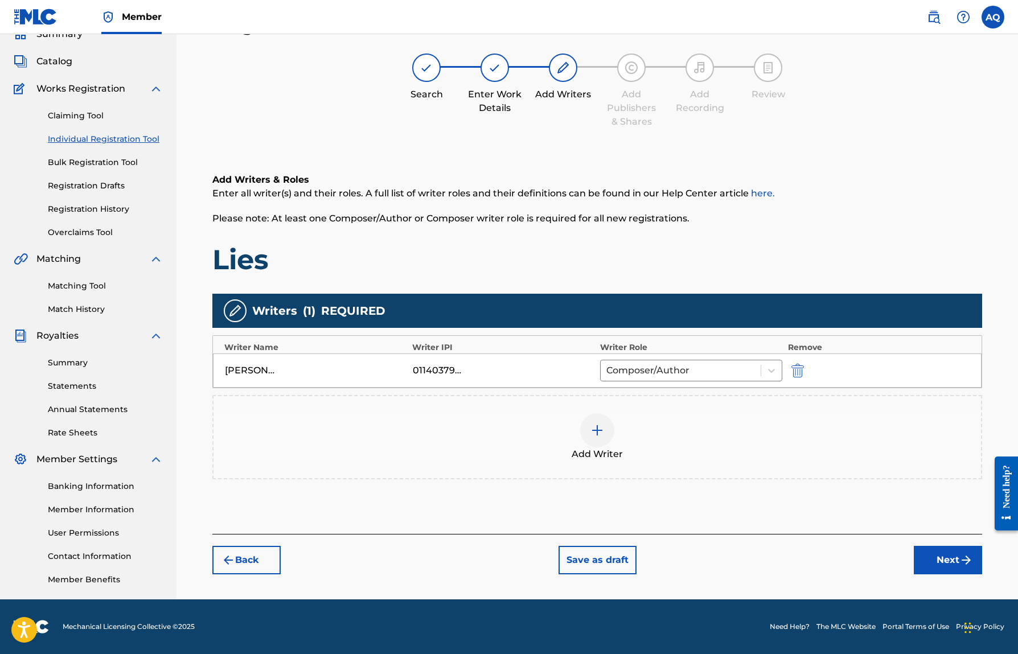
click at [942, 566] on button "Next" at bounding box center [948, 560] width 68 height 28
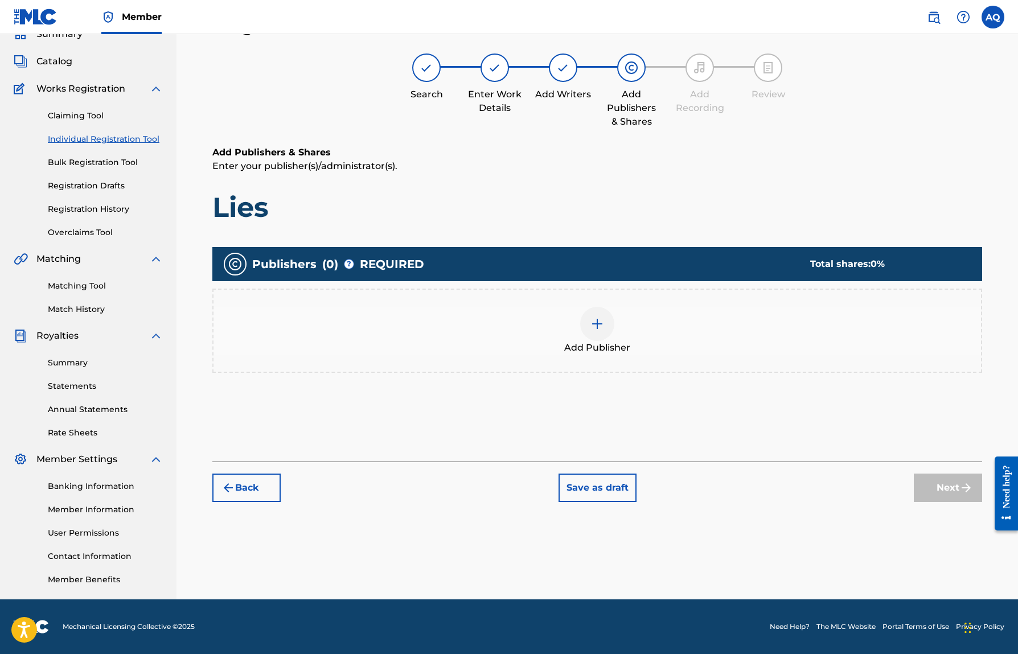
scroll to position [51, 0]
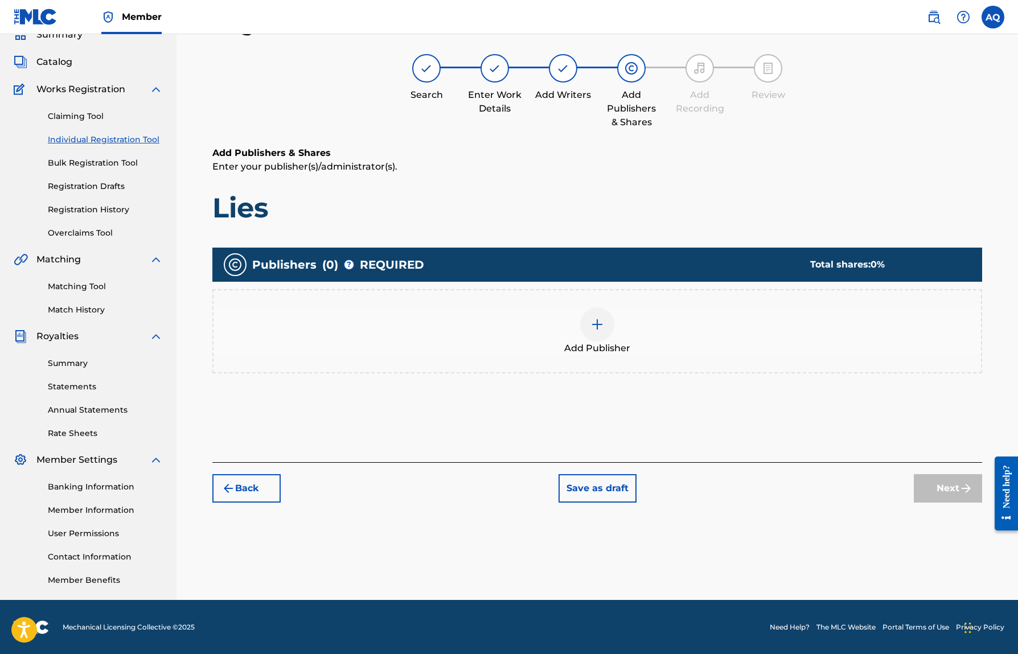
click at [592, 328] on img at bounding box center [597, 325] width 14 height 14
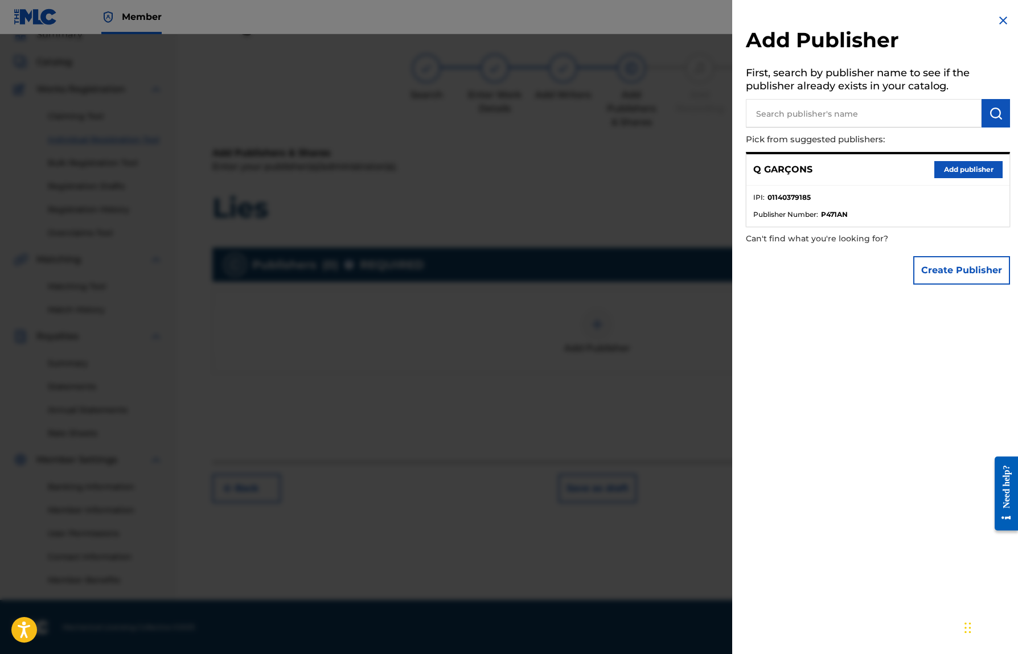
click at [953, 169] on button "Add publisher" at bounding box center [968, 169] width 68 height 17
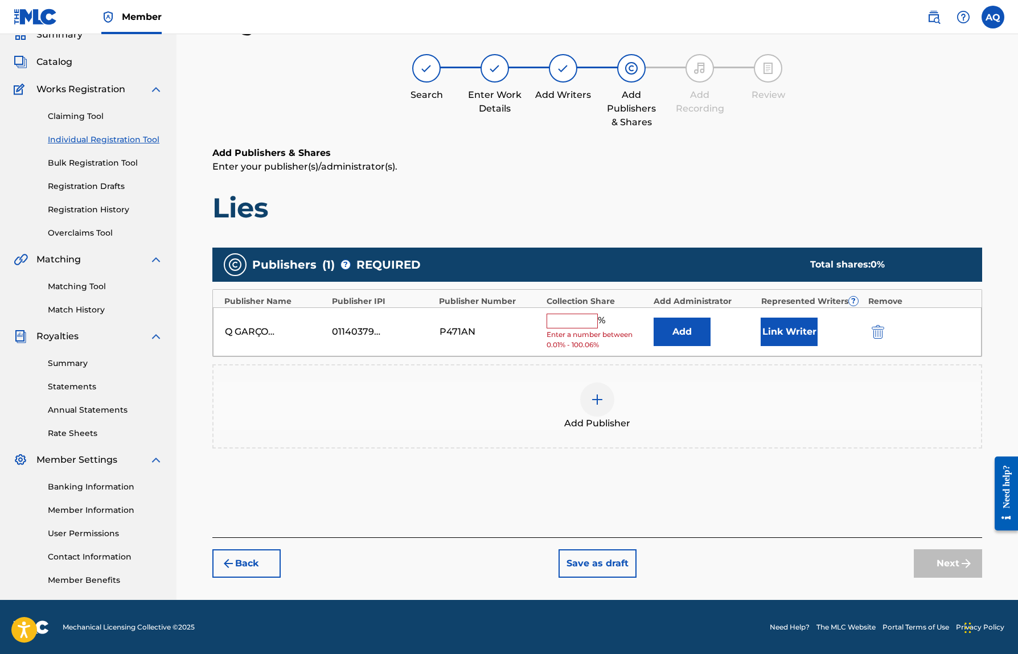
click at [577, 323] on input "text" at bounding box center [571, 321] width 51 height 15
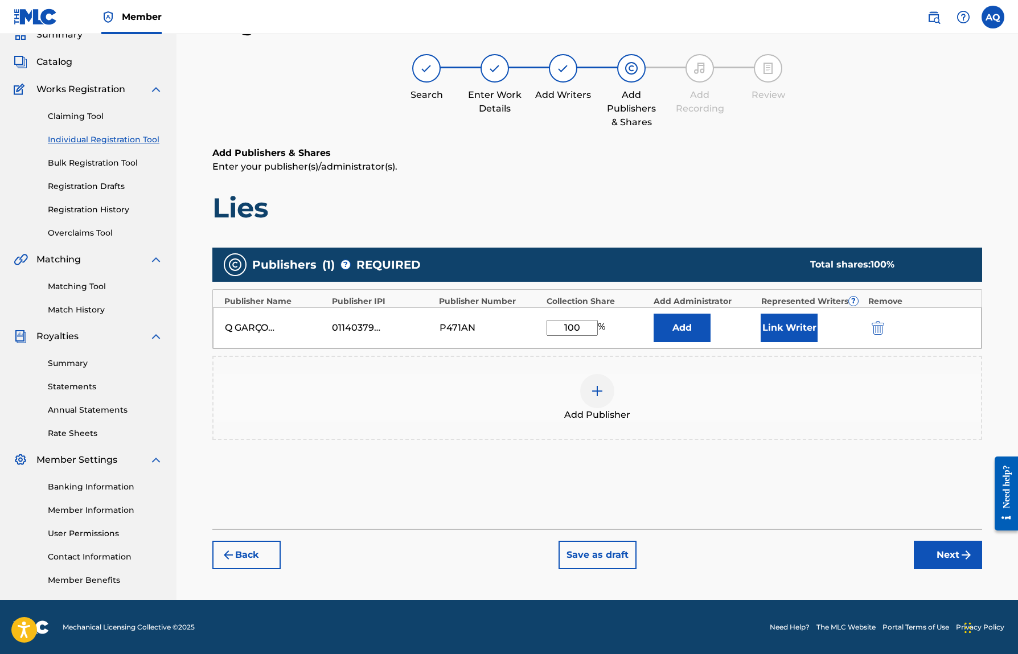
type input "100"
click at [686, 453] on div "Publishers ( 1 ) ? REQUIRED Total shares: 100 % Publisher Name Publisher IPI Pu…" at bounding box center [597, 360] width 770 height 237
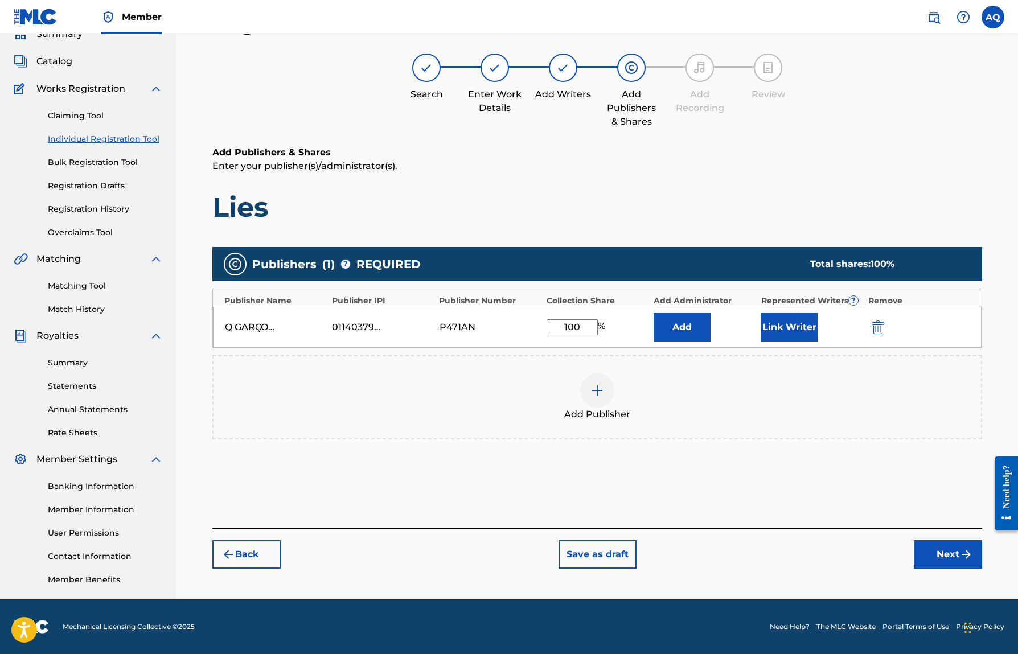
scroll to position [52, 0]
click at [784, 325] on button "Link Writer" at bounding box center [788, 327] width 57 height 28
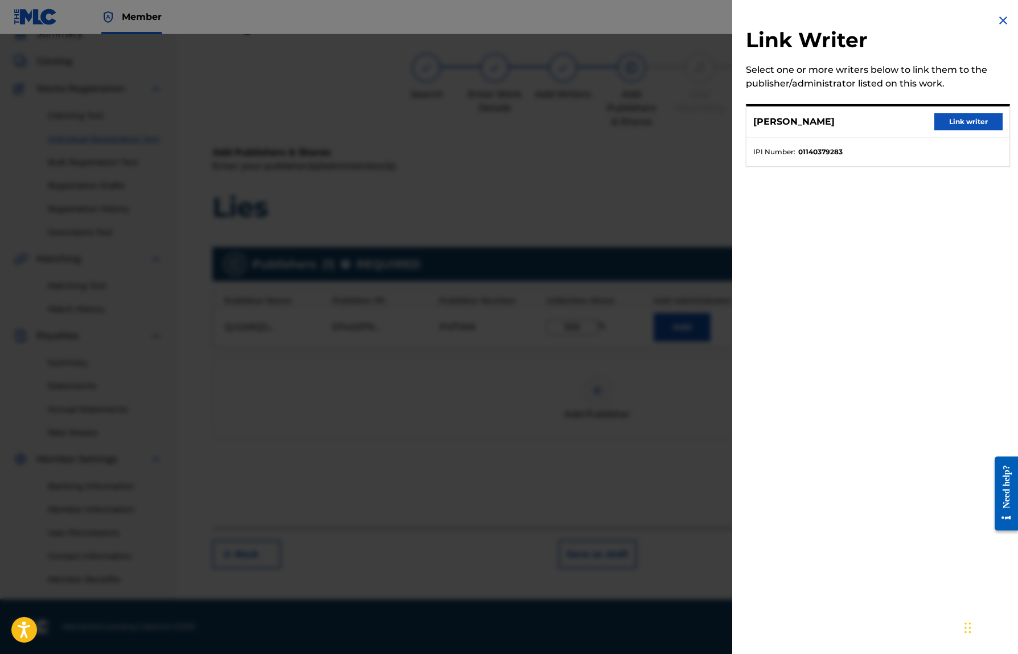
click at [946, 124] on button "Link writer" at bounding box center [968, 121] width 68 height 17
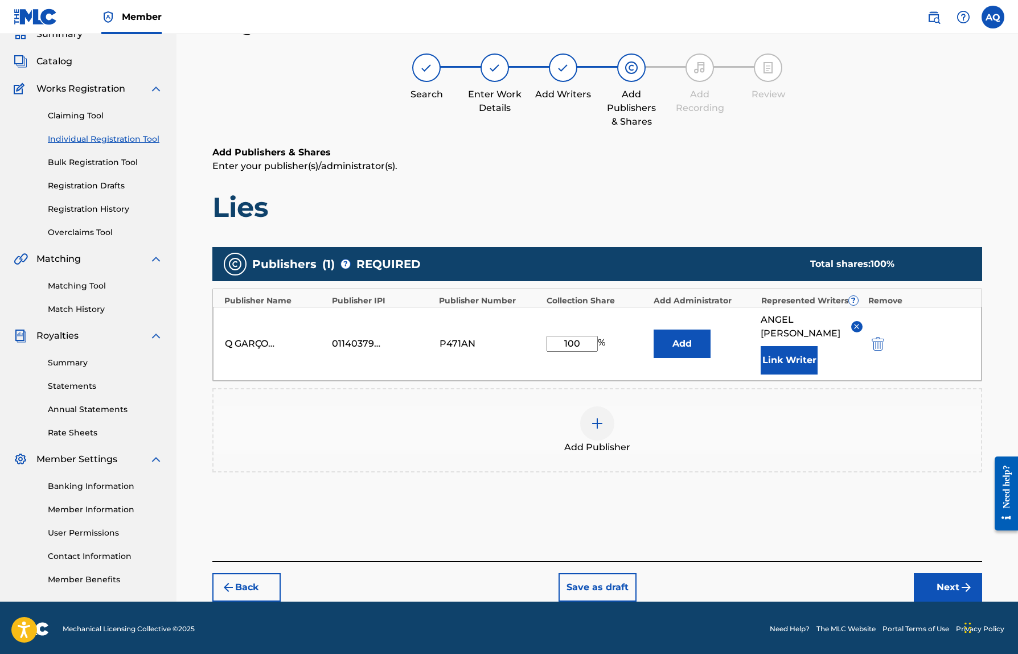
click at [676, 344] on button "Add" at bounding box center [681, 344] width 57 height 28
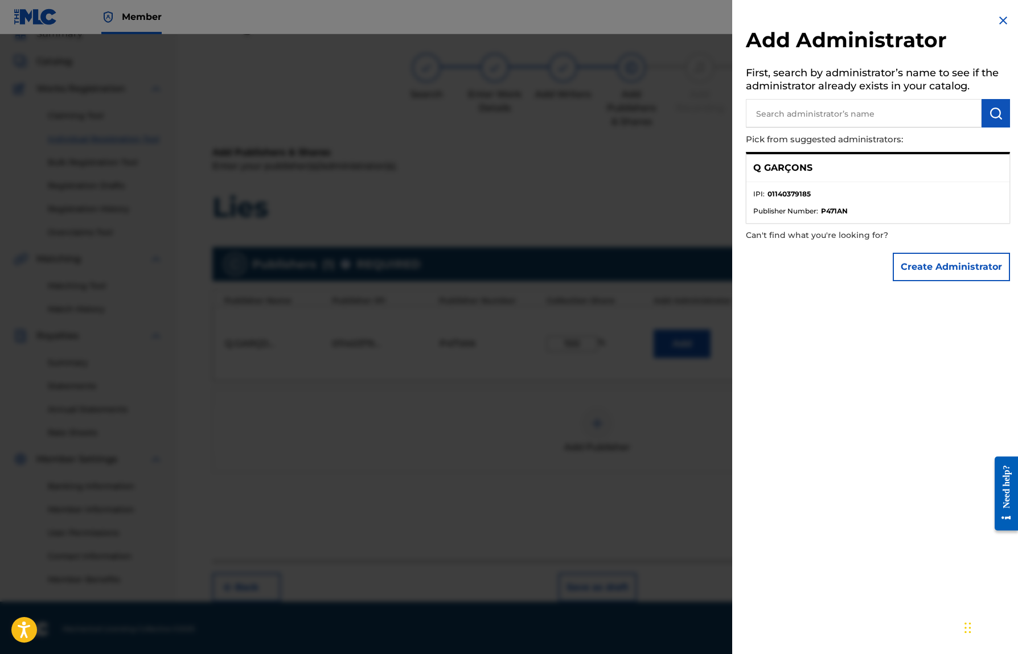
click at [928, 265] on button "Create Administrator" at bounding box center [950, 267] width 117 height 28
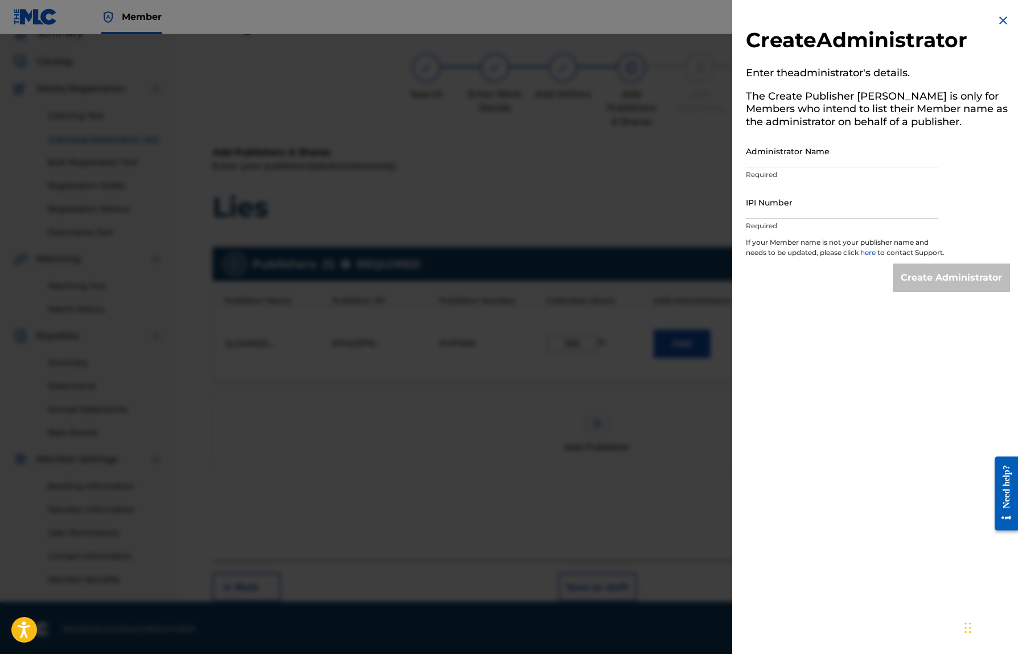
click at [996, 13] on div "Create Administrator Enter the administrator 's details. The Create Publisher b…" at bounding box center [877, 153] width 291 height 306
click at [996, 14] on div "Create Administrator Enter the administrator 's details. The Create Publisher b…" at bounding box center [877, 327] width 291 height 654
click at [997, 21] on img at bounding box center [1003, 21] width 14 height 14
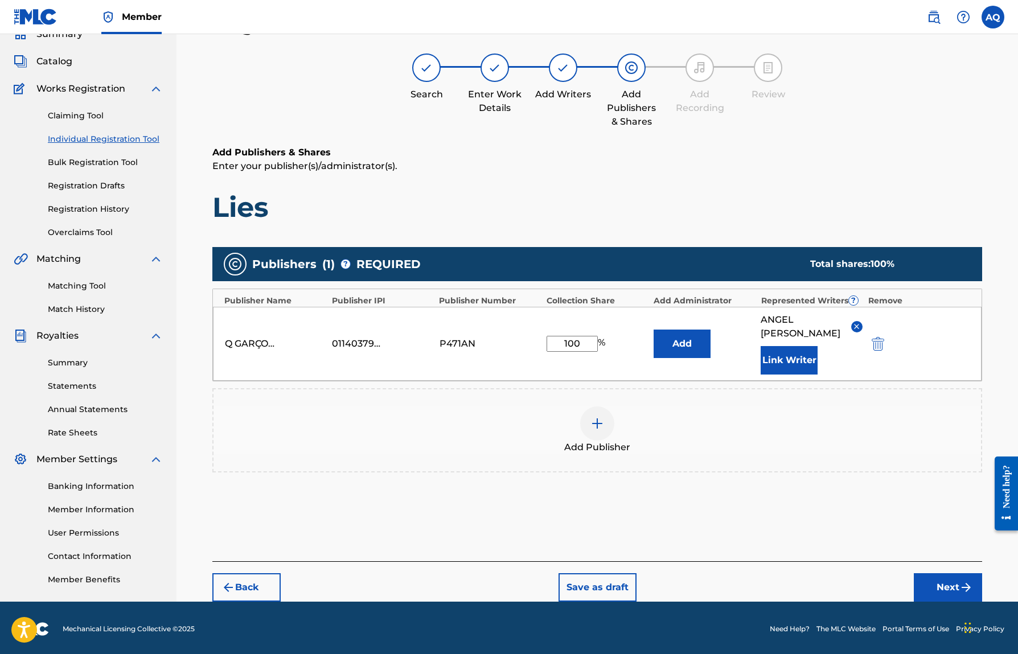
click at [699, 345] on button "Add" at bounding box center [681, 344] width 57 height 28
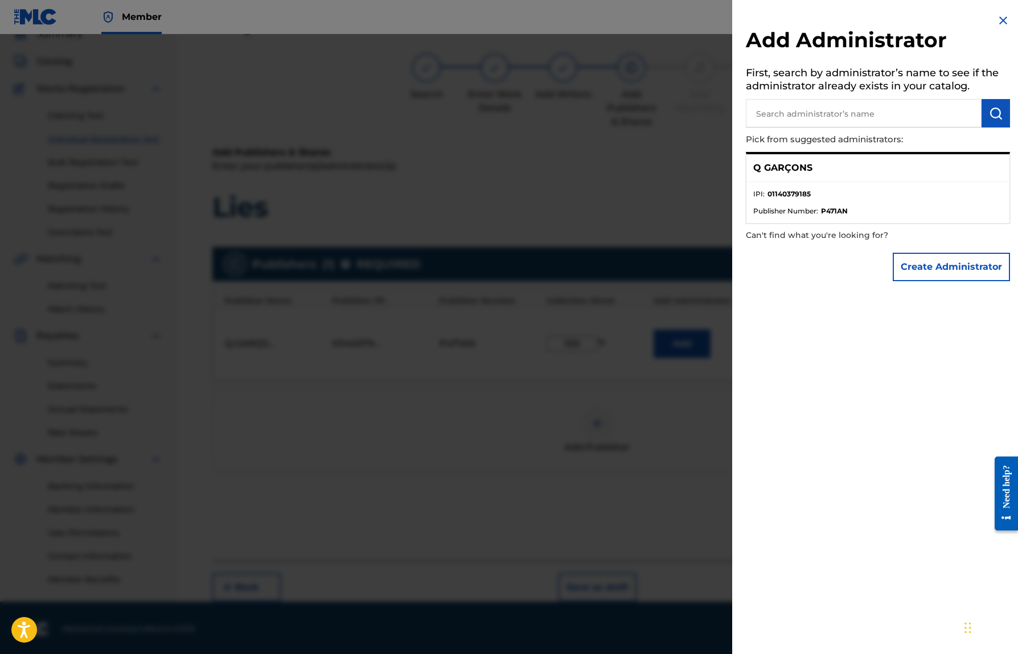
click at [778, 176] on div "Q GARÇONS" at bounding box center [877, 168] width 263 height 28
click at [785, 204] on li "IPI : 01140379185" at bounding box center [877, 197] width 249 height 17
click at [795, 206] on span "Publisher Number :" at bounding box center [785, 211] width 65 height 10
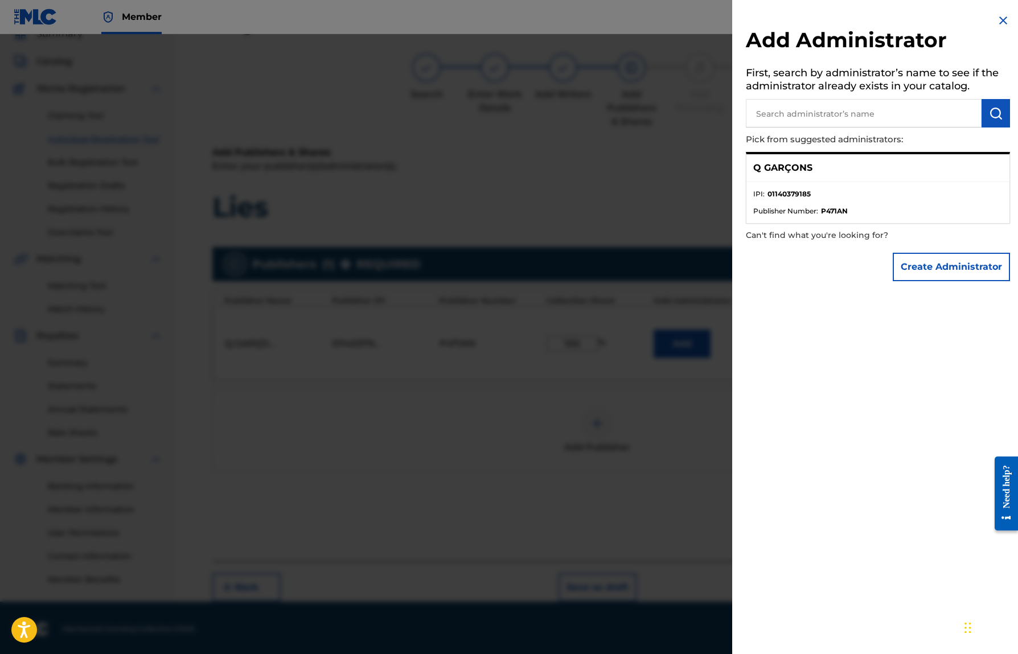
click at [810, 209] on span "Publisher Number :" at bounding box center [785, 211] width 65 height 10
click at [776, 187] on ul "IPI : 01140379185 Publisher Number : P471AN" at bounding box center [877, 202] width 263 height 41
click at [766, 174] on div "Q GARÇONS" at bounding box center [877, 168] width 263 height 28
click at [764, 170] on p "Q GARÇONS" at bounding box center [782, 168] width 59 height 14
click at [990, 23] on div "Add Administrator First, search by administrator’s name to see if the administr…" at bounding box center [877, 150] width 291 height 301
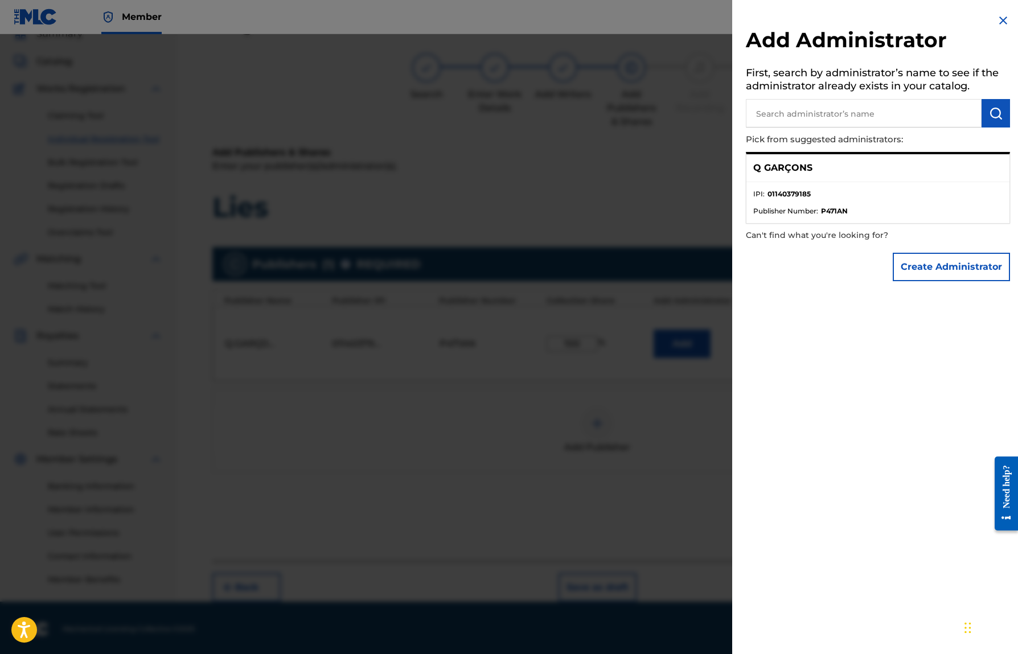
click at [1001, 18] on img at bounding box center [1003, 21] width 14 height 14
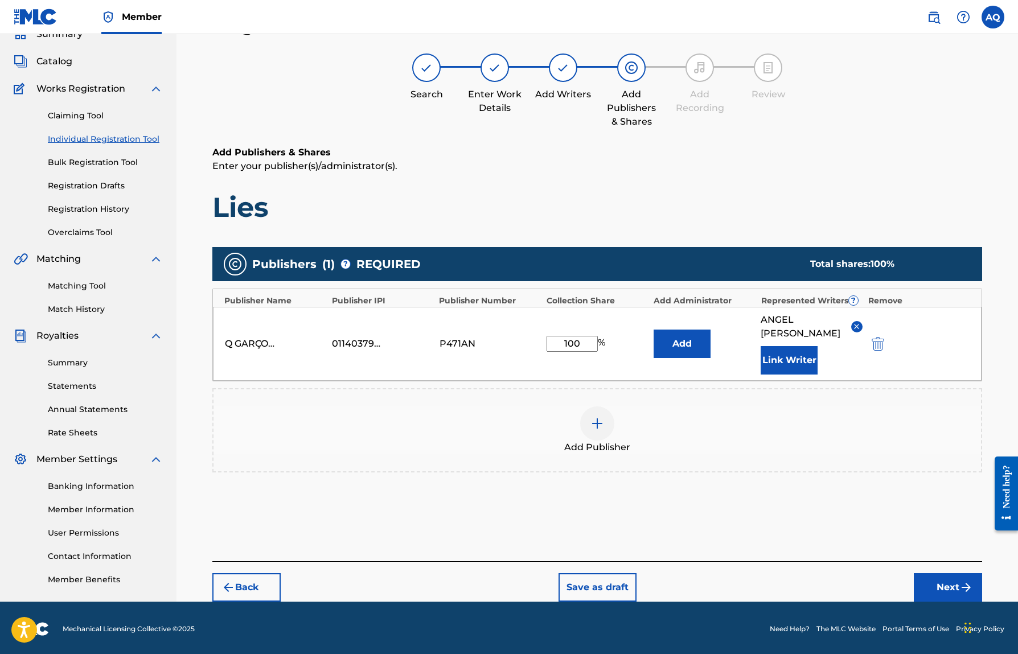
click at [952, 584] on button "Next" at bounding box center [948, 587] width 68 height 28
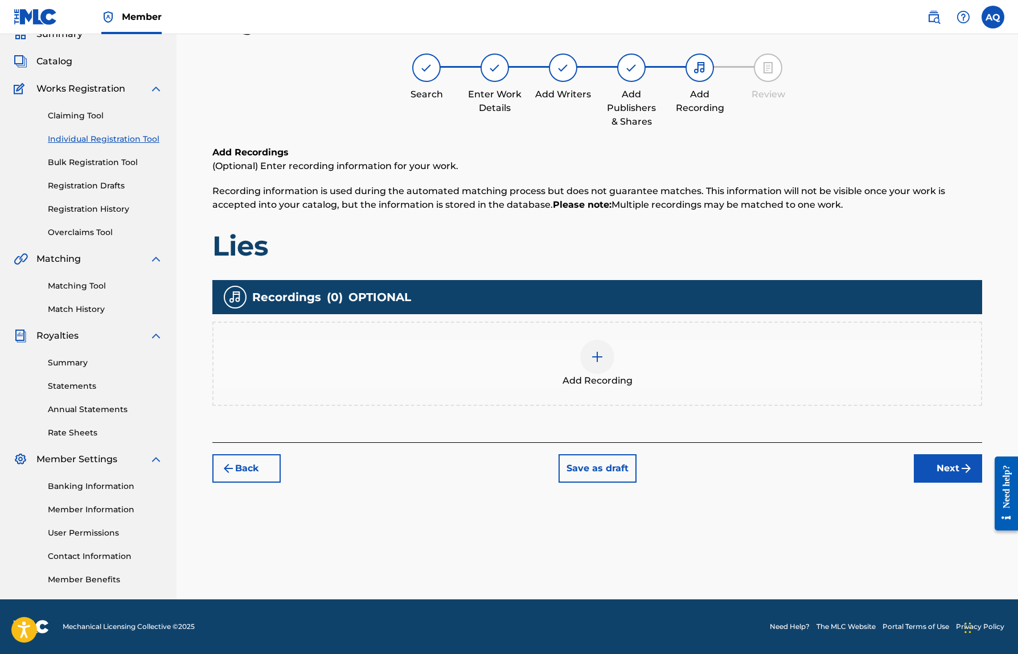
scroll to position [51, 0]
click at [604, 377] on span "Add Recording" at bounding box center [597, 382] width 70 height 14
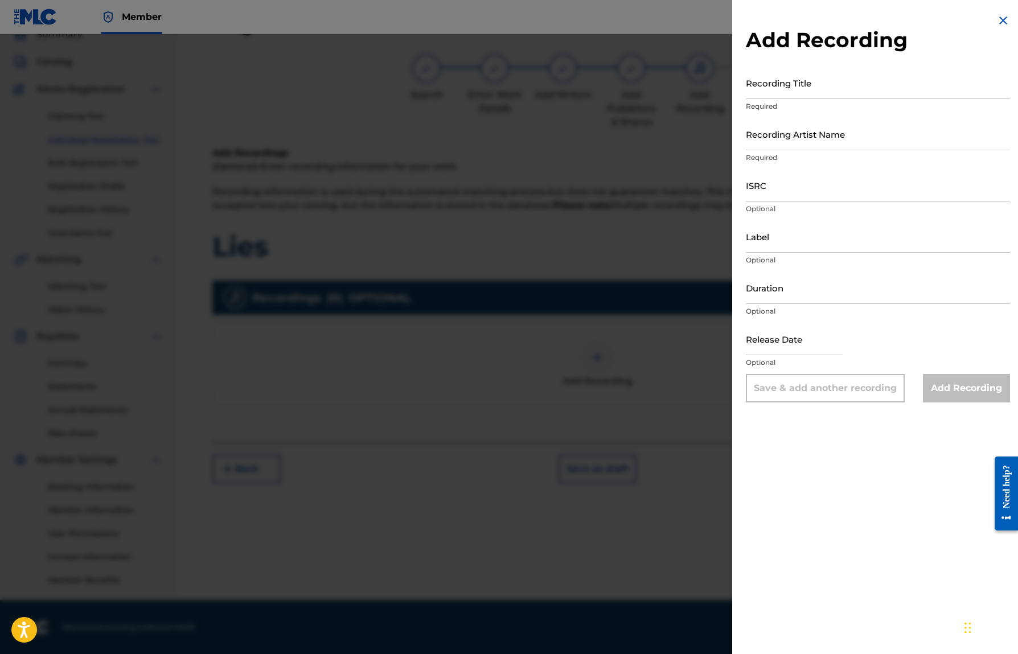
click at [788, 93] on input "Recording Title" at bounding box center [878, 83] width 264 height 32
type input "Lies"
click at [808, 130] on input "Recording Artist Name" at bounding box center [878, 134] width 264 height 32
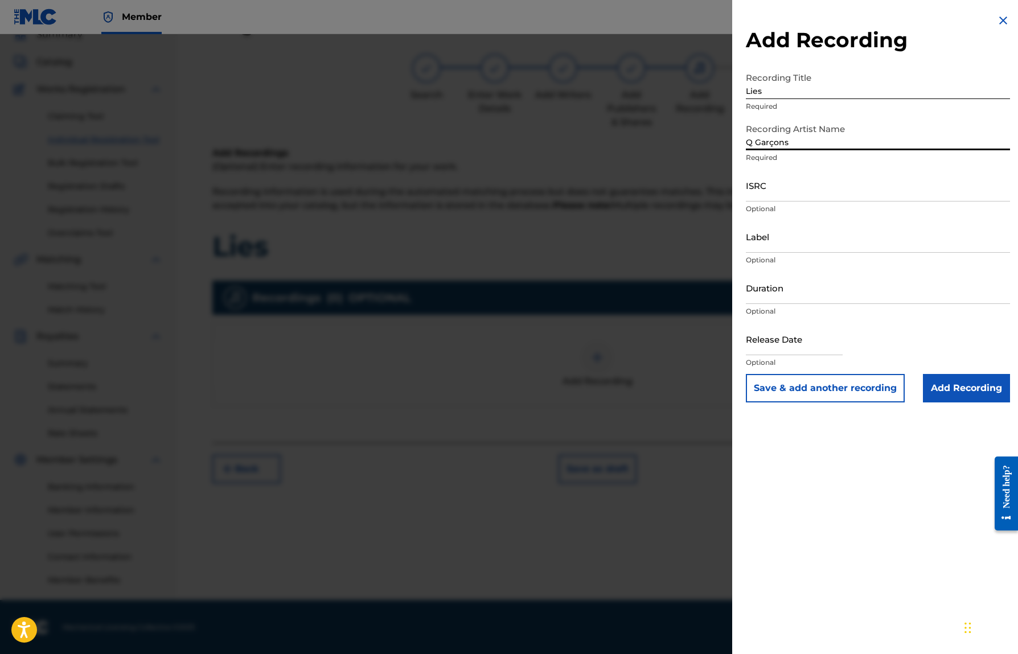
type input "Q Garçons"
click at [803, 187] on input "ISRC" at bounding box center [878, 185] width 264 height 32
paste input "QZWFR2583314"
type input "QZWFR2583314"
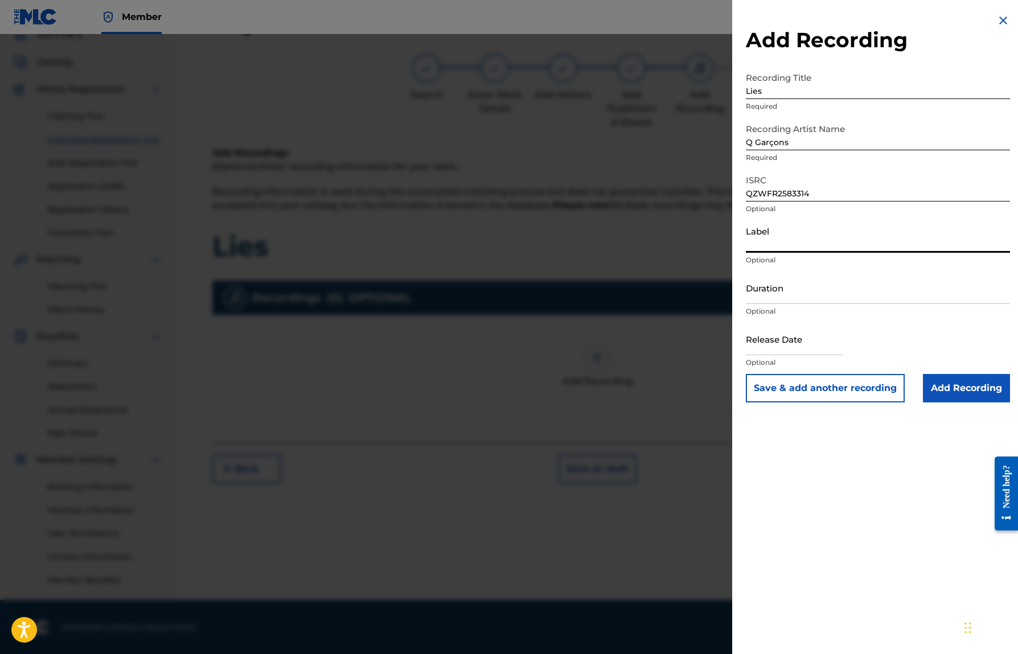
click at [759, 233] on input "Label" at bounding box center [878, 236] width 264 height 32
type input "Our Memoir"
click at [765, 299] on input "Duration" at bounding box center [878, 287] width 264 height 32
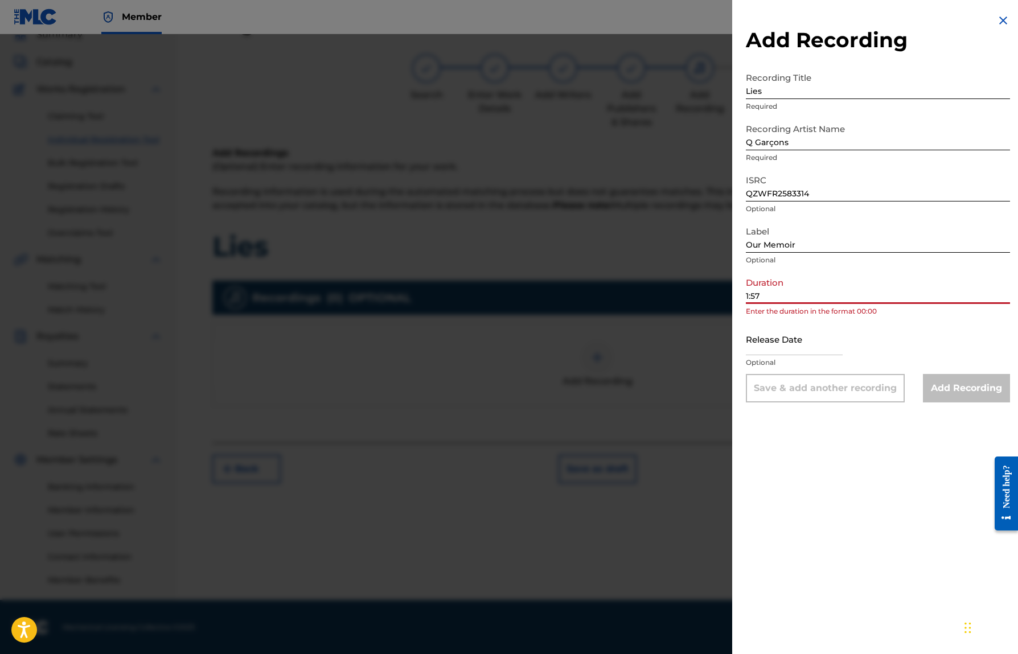
click at [746, 298] on input "1:57" at bounding box center [878, 287] width 264 height 32
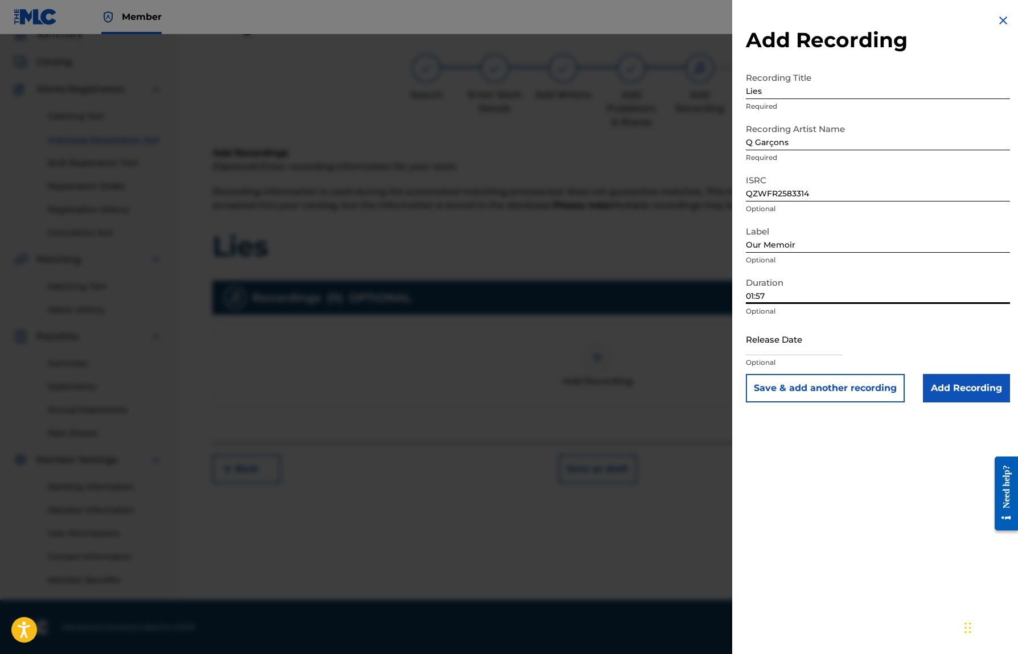
type input "01:57"
click at [768, 344] on input "text" at bounding box center [794, 339] width 97 height 32
select select "7"
select select "2025"
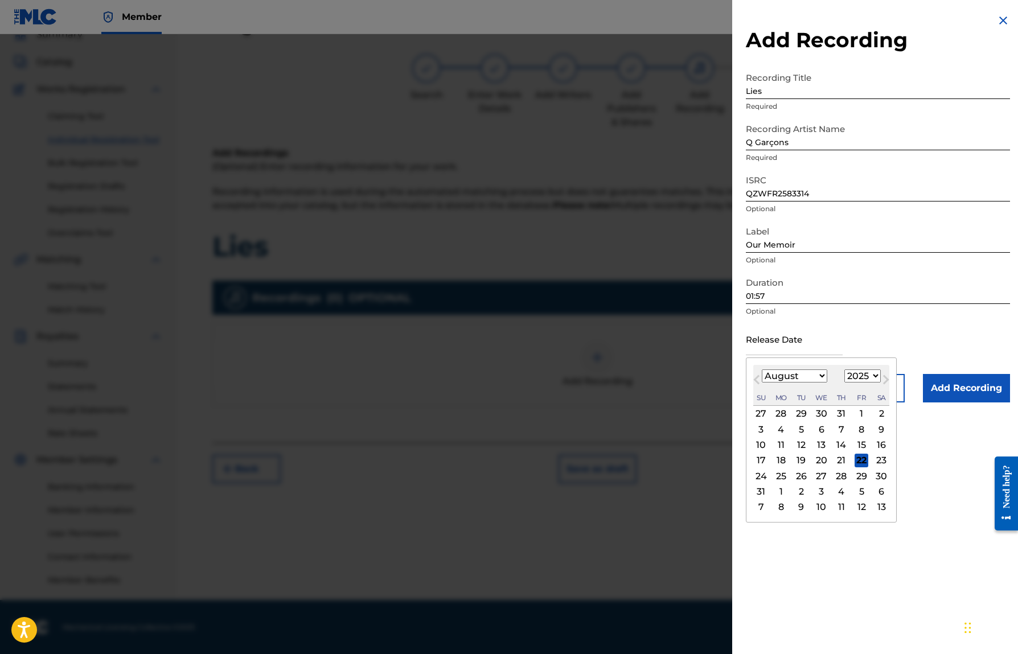
click at [777, 462] on div "18" at bounding box center [781, 461] width 14 height 14
type input "August 18 2025"
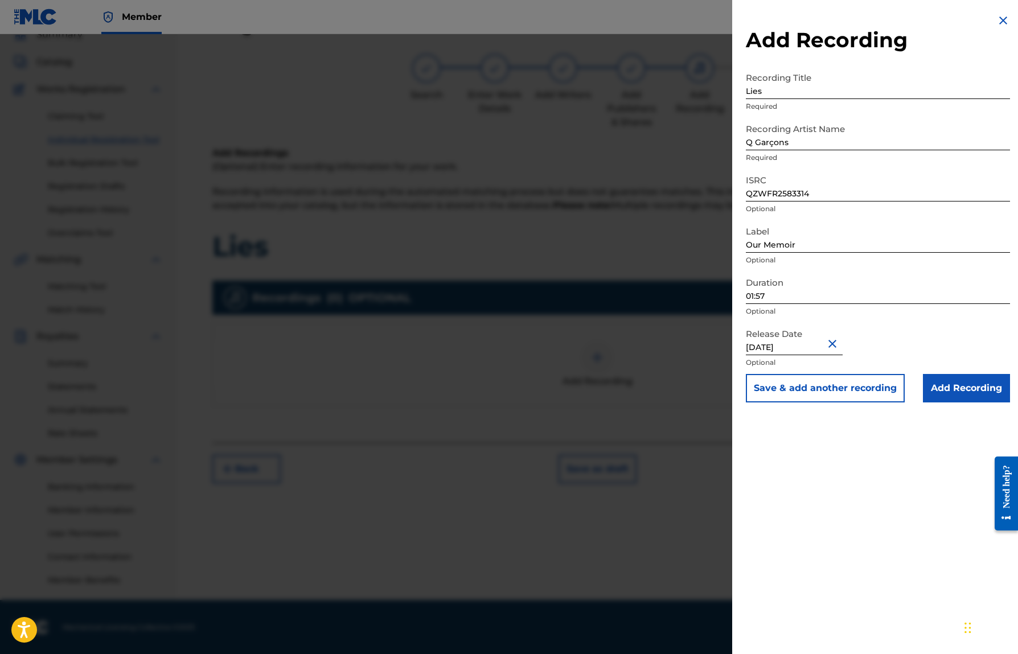
click at [973, 388] on input "Add Recording" at bounding box center [966, 388] width 87 height 28
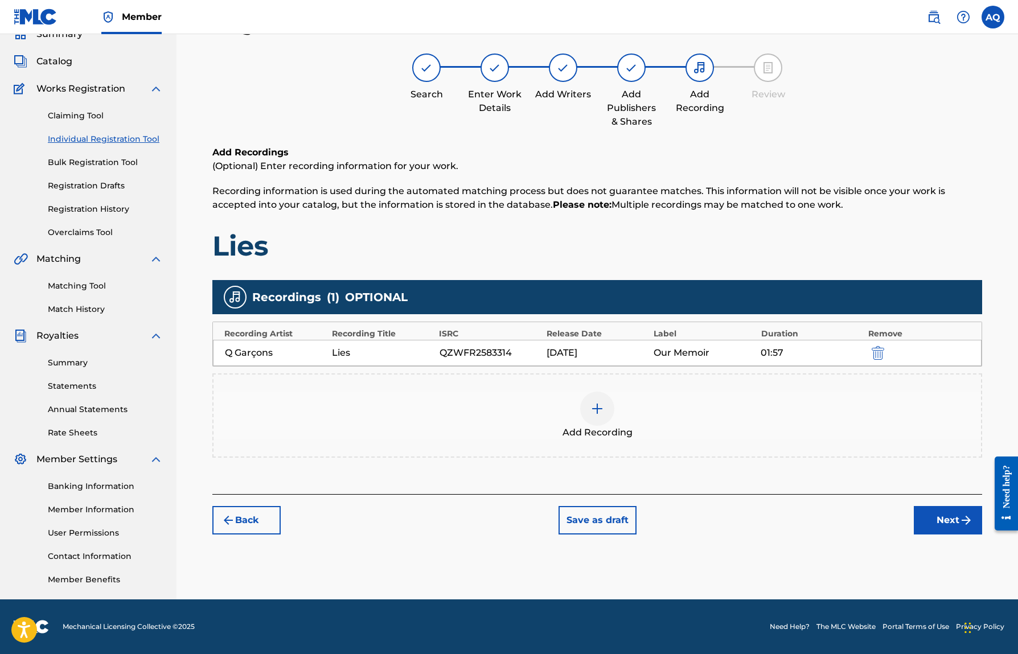
scroll to position [52, 0]
click at [939, 511] on button "Next" at bounding box center [948, 520] width 68 height 28
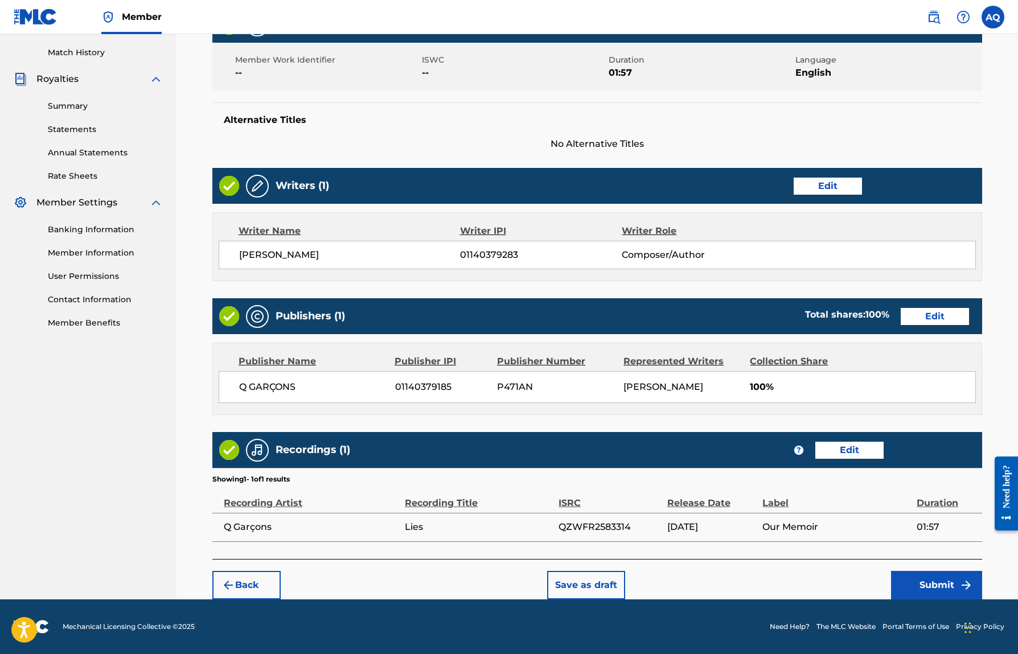
scroll to position [308, 0]
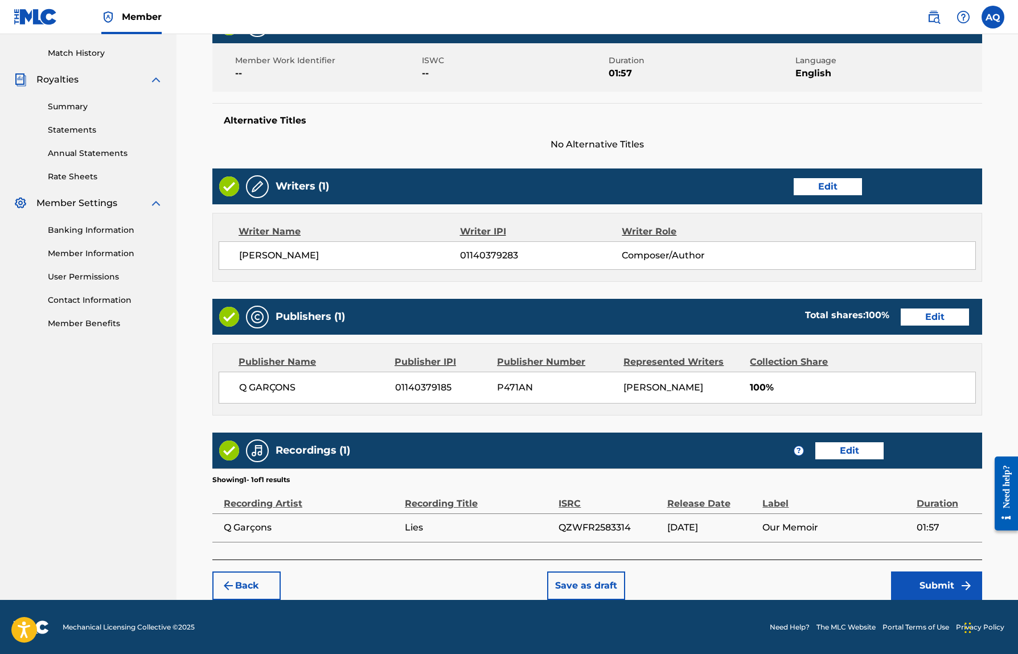
click at [915, 589] on button "Submit" at bounding box center [936, 585] width 91 height 28
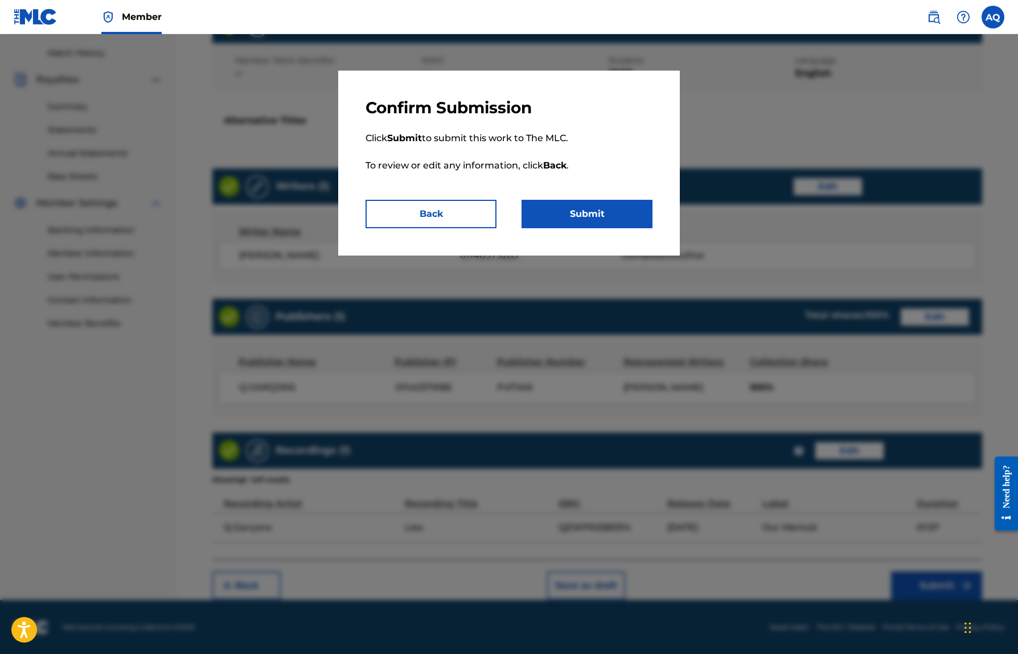
click at [614, 209] on button "Submit" at bounding box center [586, 214] width 131 height 28
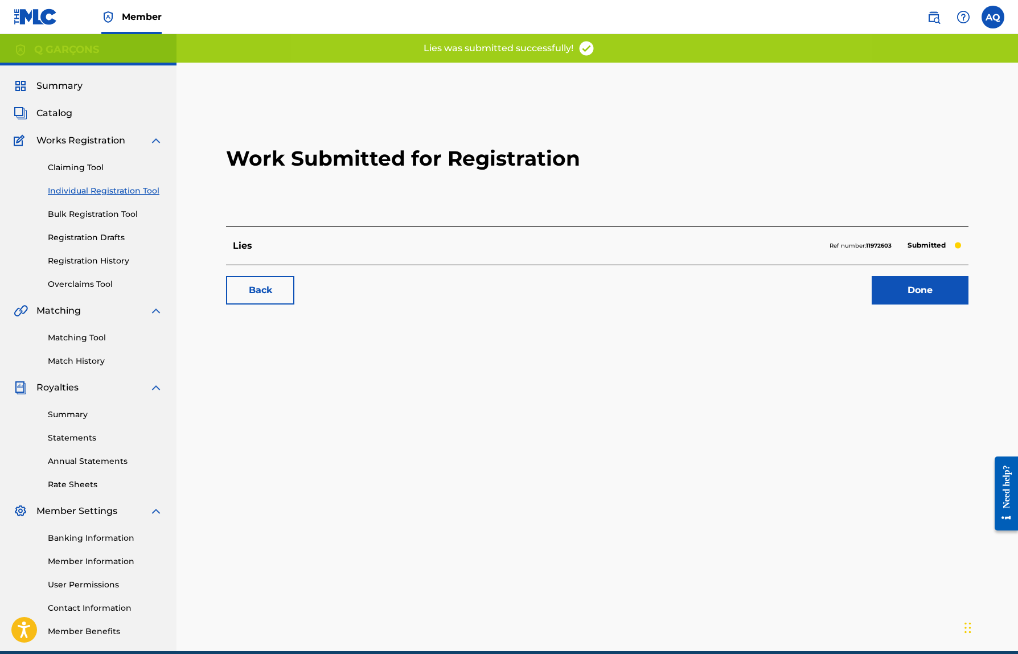
click at [890, 296] on link "Done" at bounding box center [919, 290] width 97 height 28
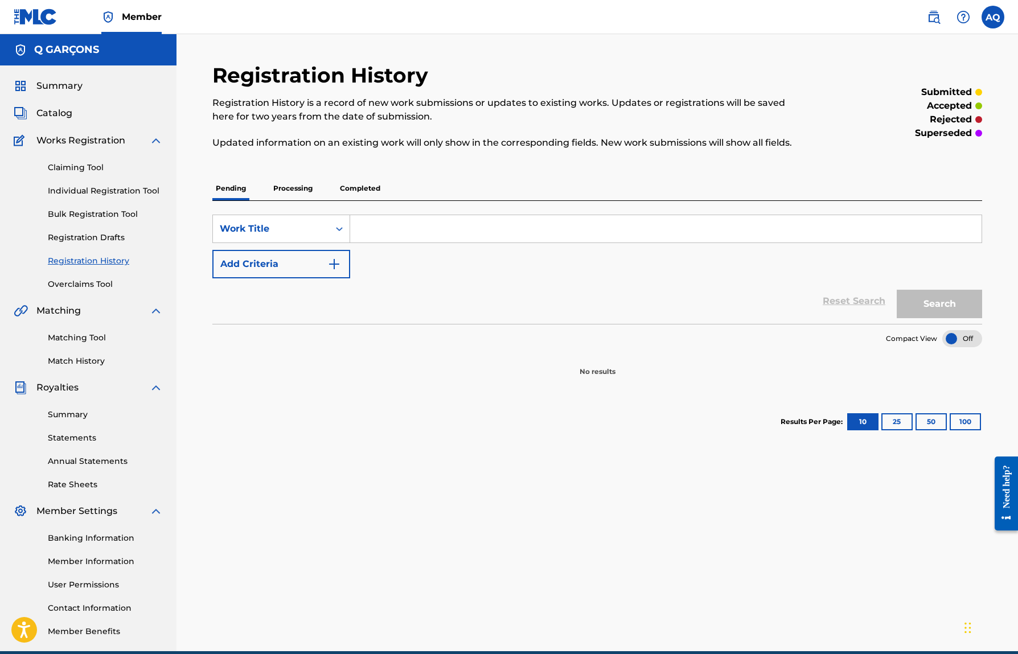
click at [76, 169] on link "Claiming Tool" at bounding box center [105, 168] width 115 height 12
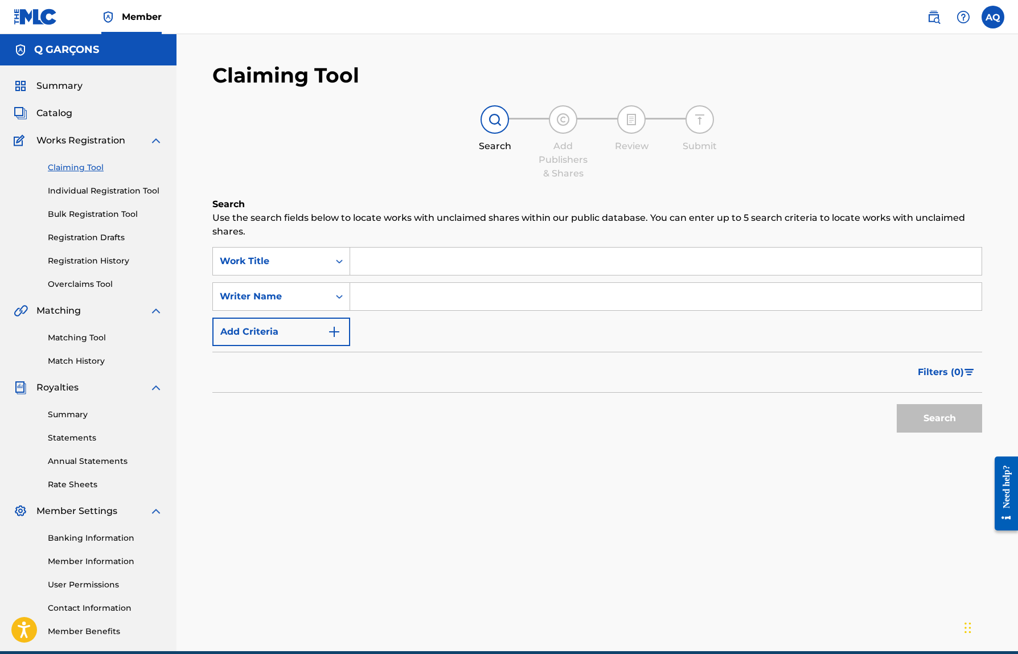
click at [394, 260] on input "Search Form" at bounding box center [665, 261] width 631 height 27
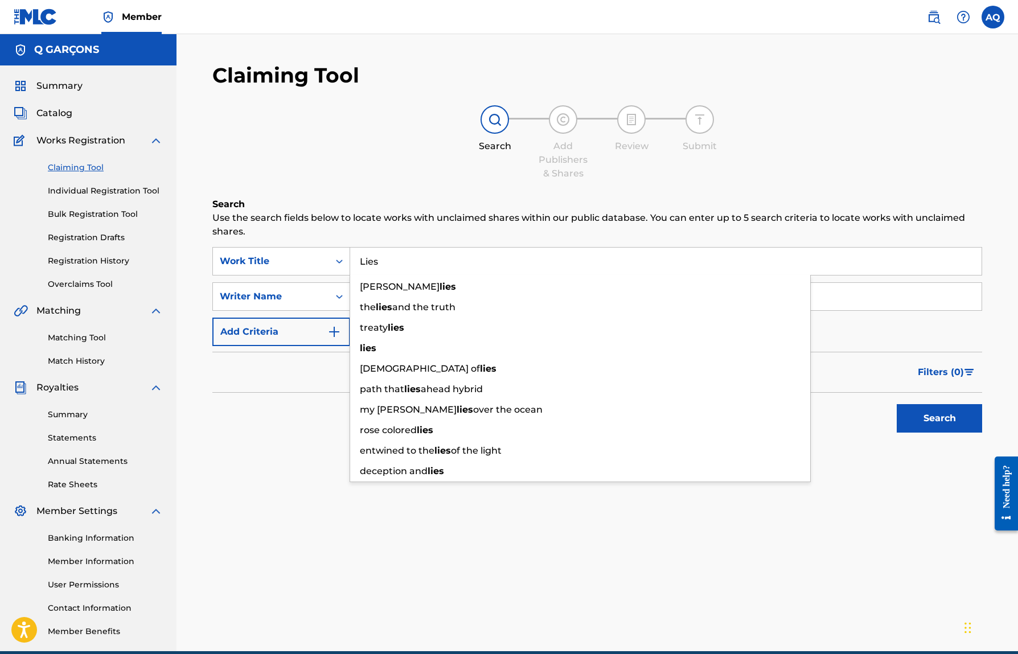
type input "Lies"
click at [299, 472] on div "Search Use the search fields below to locate works with unclaimed shares within…" at bounding box center [597, 346] width 770 height 298
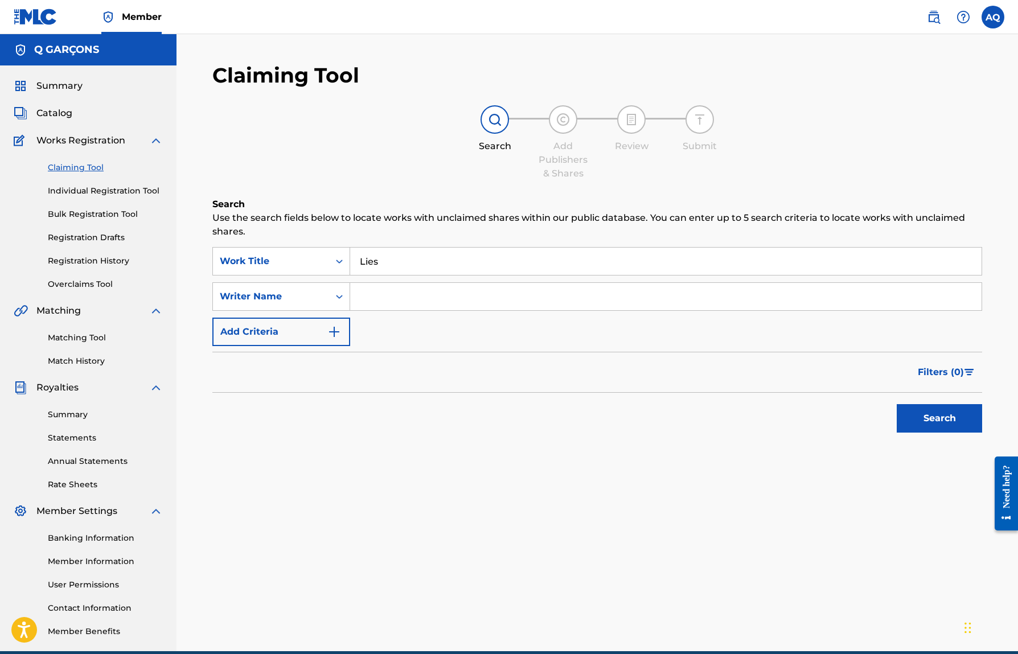
click at [402, 295] on input "Search Form" at bounding box center [665, 296] width 631 height 27
type input "[PERSON_NAME]"
click at [915, 425] on button "Search" at bounding box center [938, 418] width 85 height 28
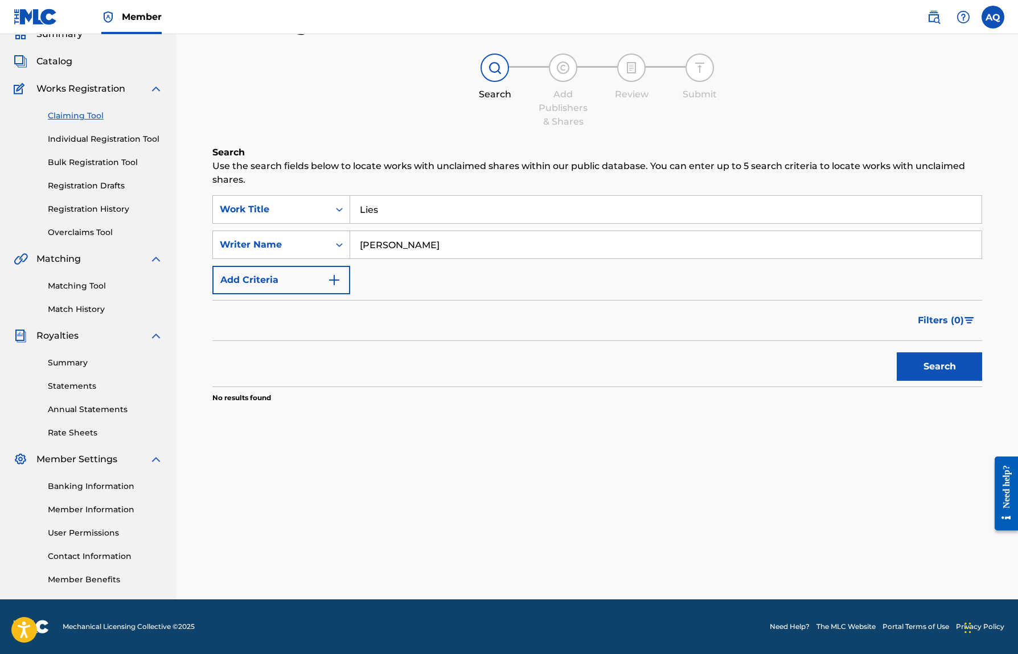
scroll to position [52, 0]
click at [445, 256] on input "[PERSON_NAME]" at bounding box center [665, 244] width 631 height 27
click at [924, 351] on div "Search" at bounding box center [936, 364] width 91 height 46
click at [924, 357] on button "Search" at bounding box center [938, 366] width 85 height 28
click at [91, 232] on link "Overclaims Tool" at bounding box center [105, 233] width 115 height 12
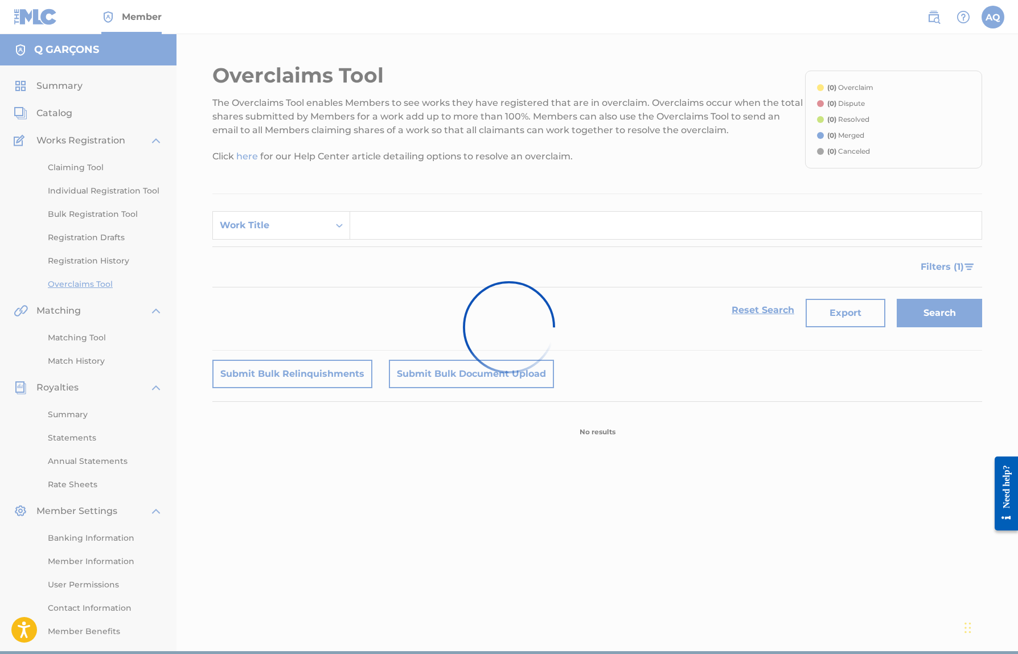
click at [58, 109] on div at bounding box center [509, 327] width 1018 height 654
click at [59, 112] on div at bounding box center [509, 327] width 1018 height 654
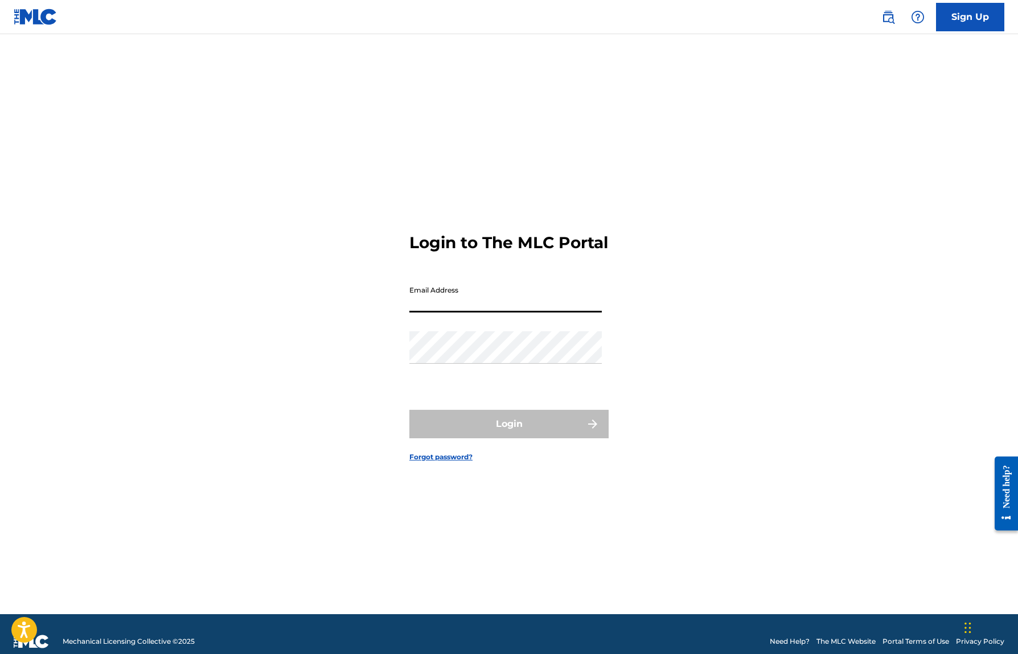
type input "[EMAIL_ADDRESS][DOMAIN_NAME]"
click at [509, 434] on button "Login" at bounding box center [508, 424] width 199 height 28
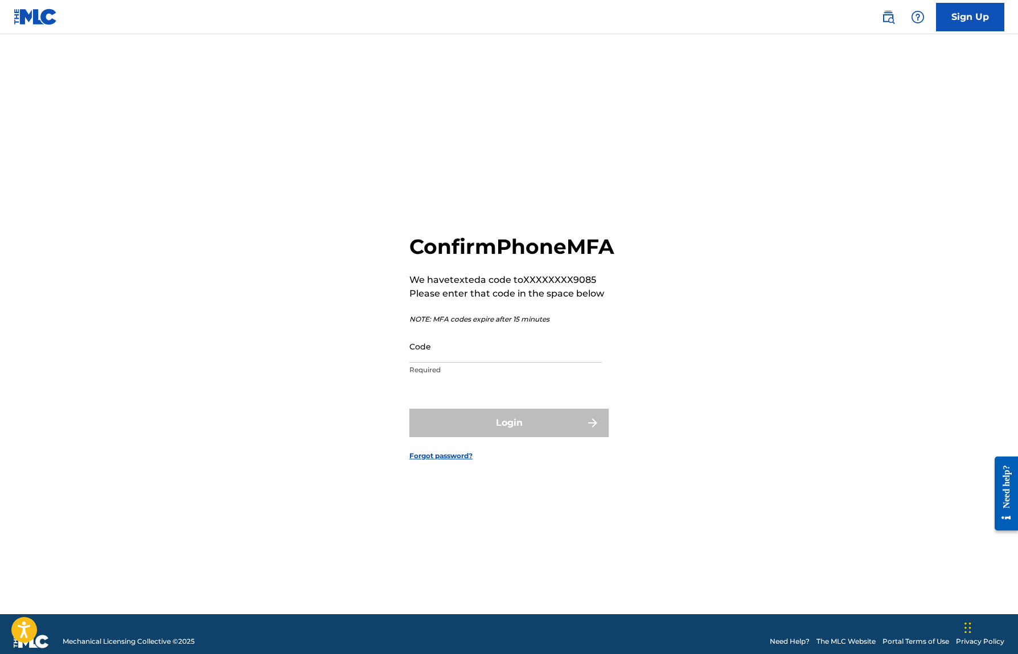
click at [429, 359] on input "Code" at bounding box center [505, 346] width 192 height 32
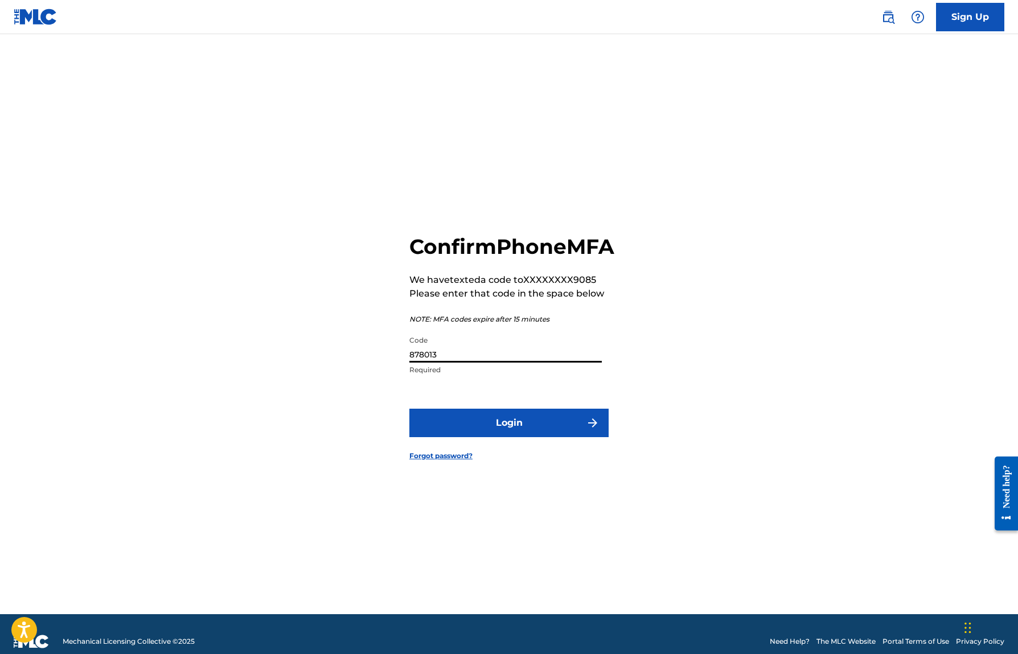
type input "878013"
click at [474, 426] on button "Login" at bounding box center [508, 423] width 199 height 28
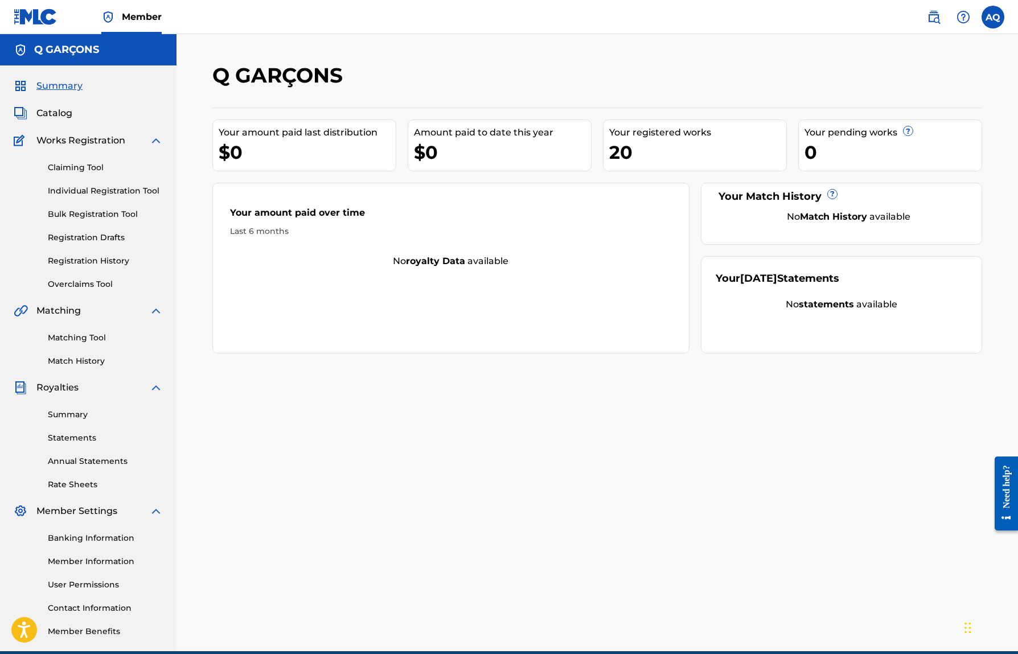
click at [56, 112] on span "Catalog" at bounding box center [54, 113] width 36 height 14
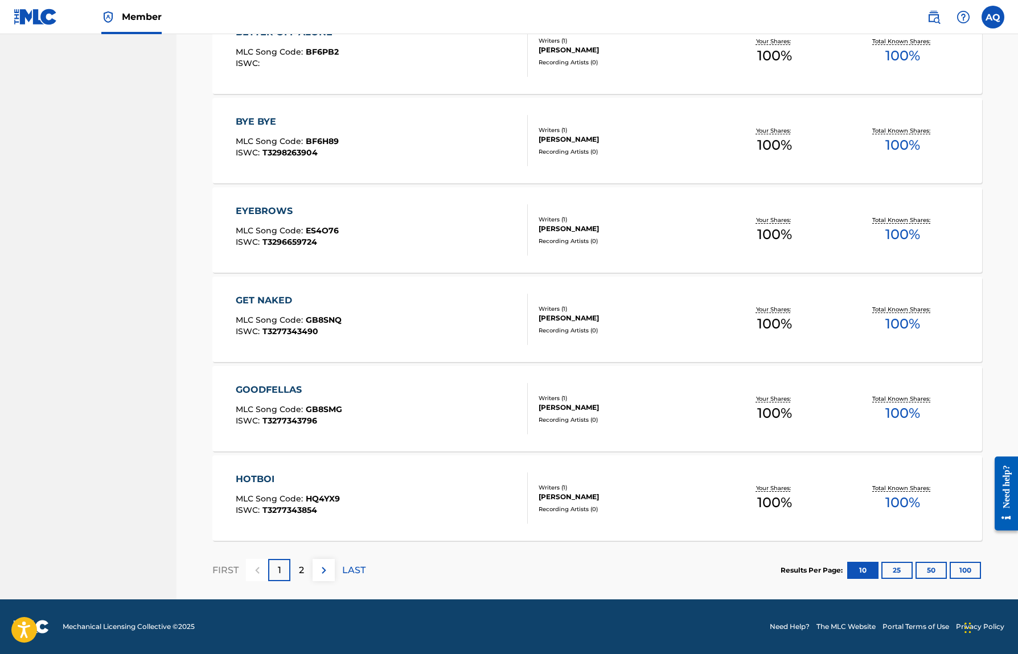
click at [302, 575] on p "2" at bounding box center [301, 570] width 5 height 14
click at [316, 574] on div at bounding box center [323, 570] width 22 height 22
click at [284, 572] on div "1" at bounding box center [279, 570] width 22 height 22
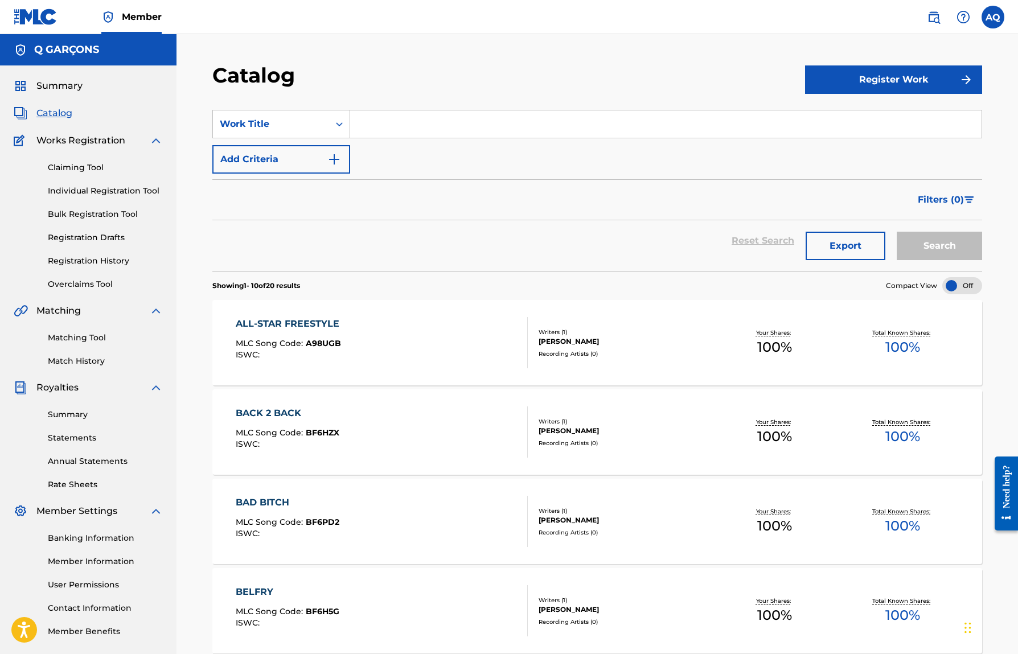
scroll to position [0, 0]
click at [99, 164] on link "Claiming Tool" at bounding box center [105, 168] width 115 height 12
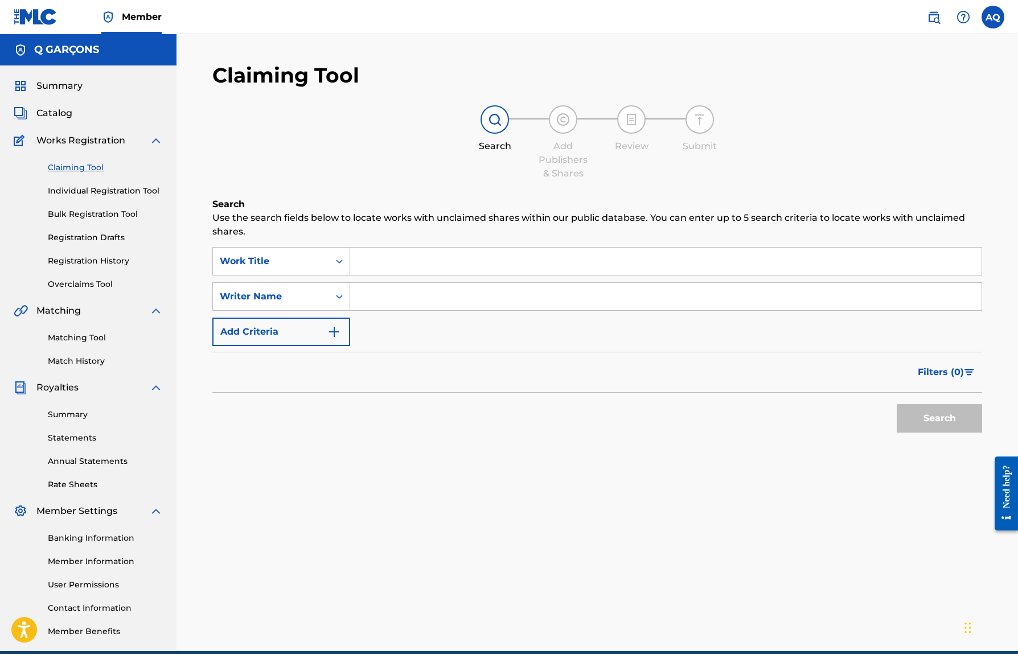
click at [448, 257] on input "Search Form" at bounding box center [665, 261] width 631 height 27
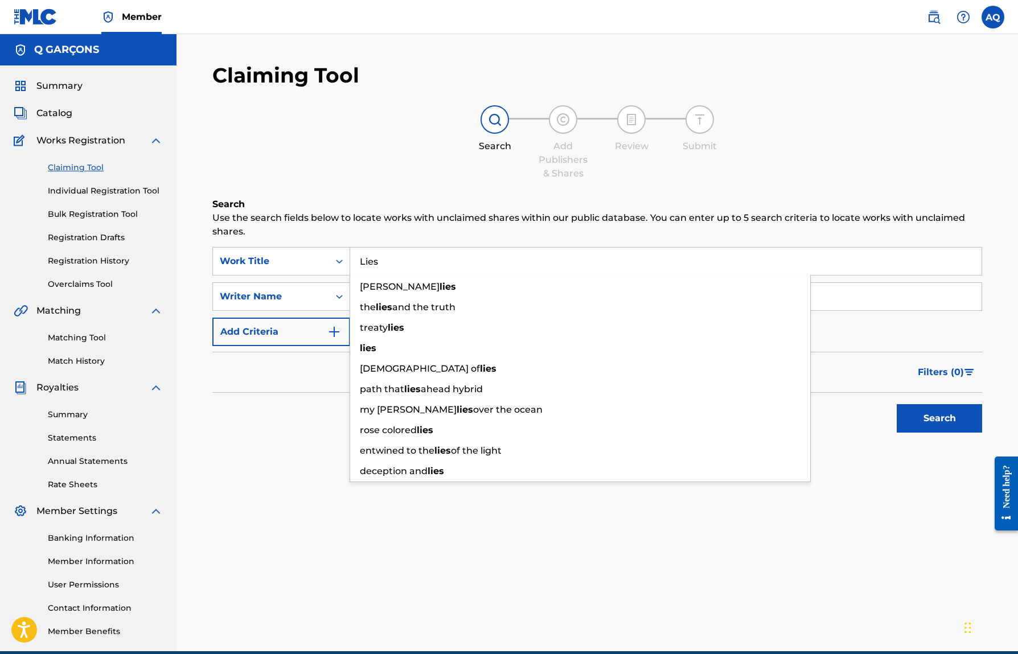
type input "Lies"
click at [285, 497] on div "Claiming Tool Search Add Publishers & Shares Review Submit Search Use the searc…" at bounding box center [597, 357] width 797 height 589
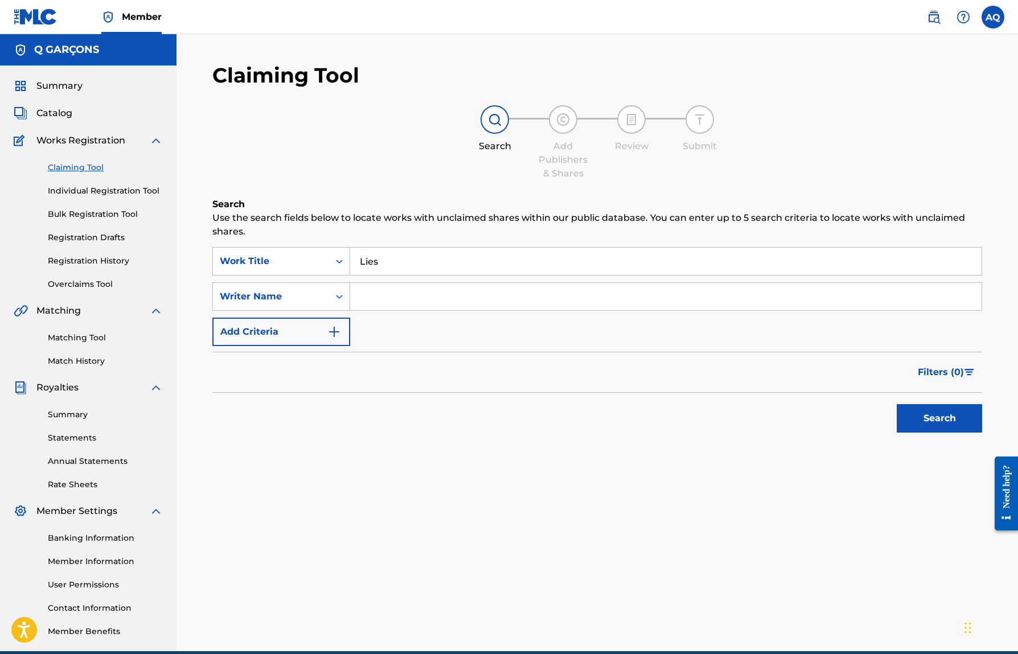
click at [412, 293] on input "Search Form" at bounding box center [665, 296] width 631 height 27
type input "[PERSON_NAME]"
click at [933, 426] on button "Search" at bounding box center [938, 418] width 85 height 28
click at [459, 266] on input "Lies" at bounding box center [665, 261] width 631 height 27
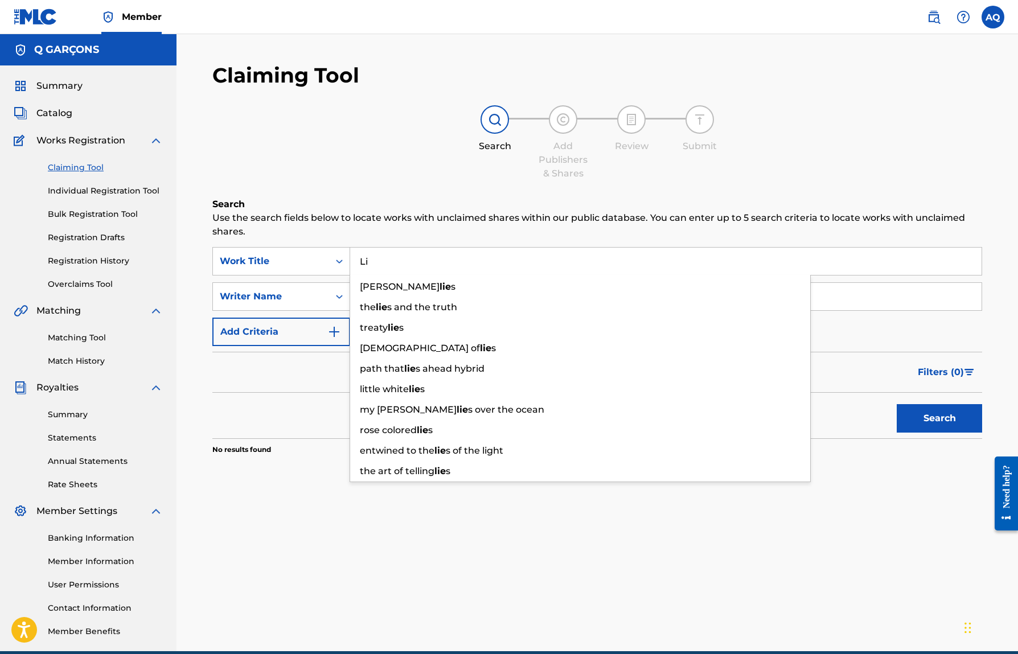
type input "L"
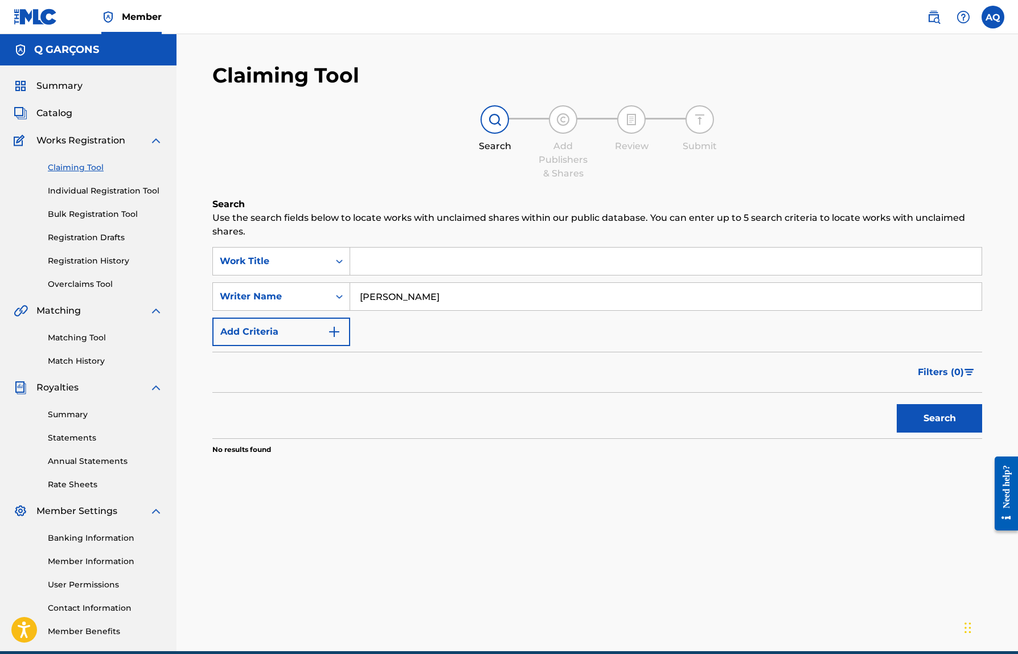
click at [904, 419] on button "Search" at bounding box center [938, 418] width 85 height 28
click at [270, 302] on div "Writer Name" at bounding box center [271, 297] width 102 height 14
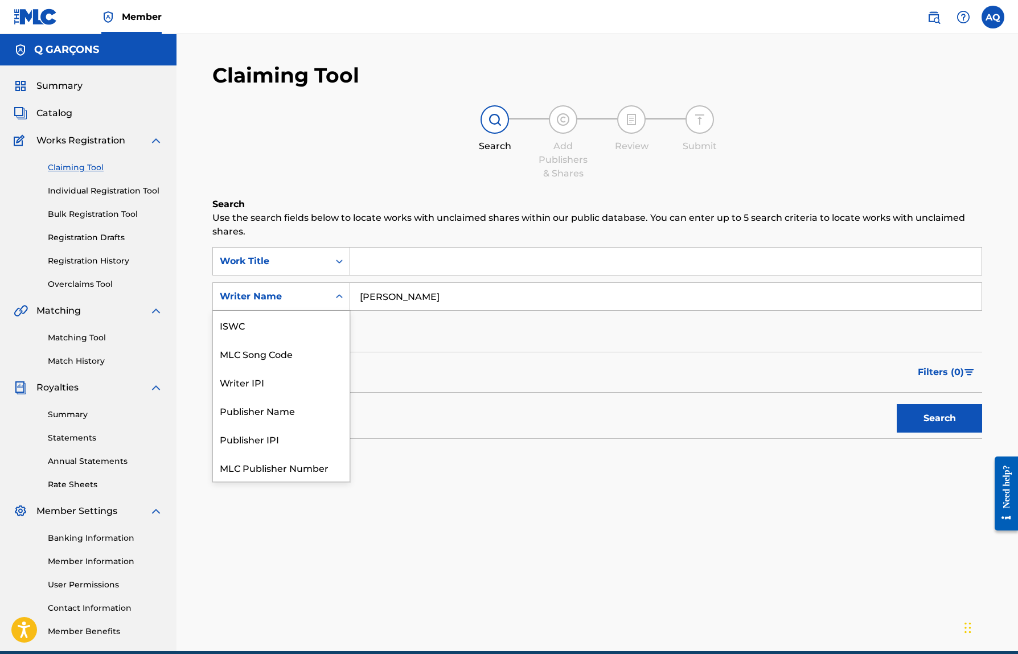
scroll to position [28, 0]
click at [286, 334] on div "MLC Song Code" at bounding box center [281, 325] width 137 height 28
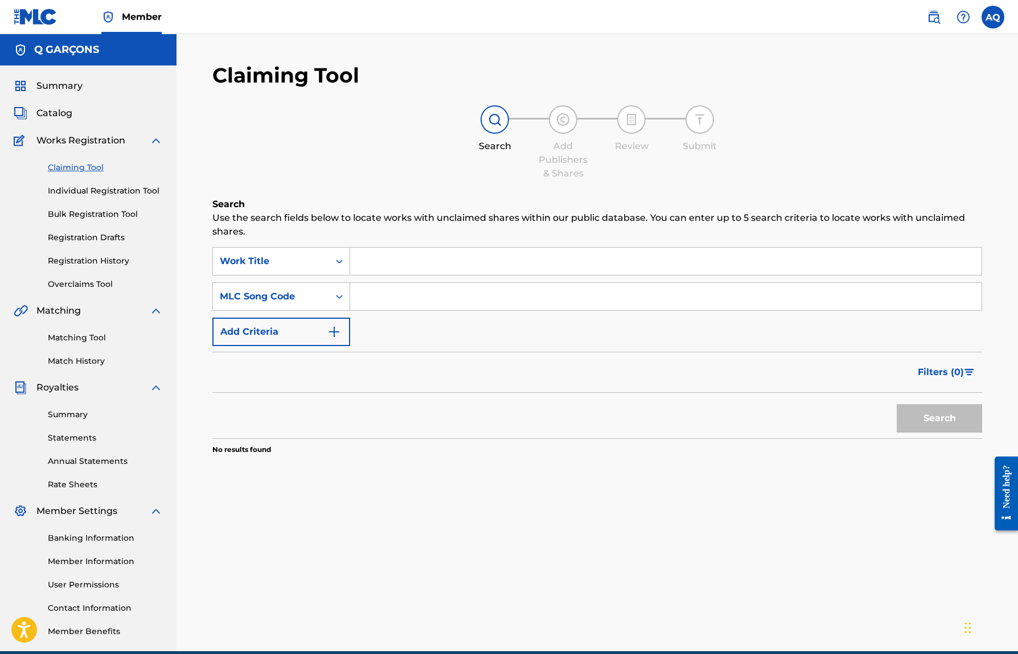
click at [384, 307] on input "Search Form" at bounding box center [665, 296] width 631 height 27
click at [305, 298] on div "MLC Song Code" at bounding box center [271, 297] width 102 height 14
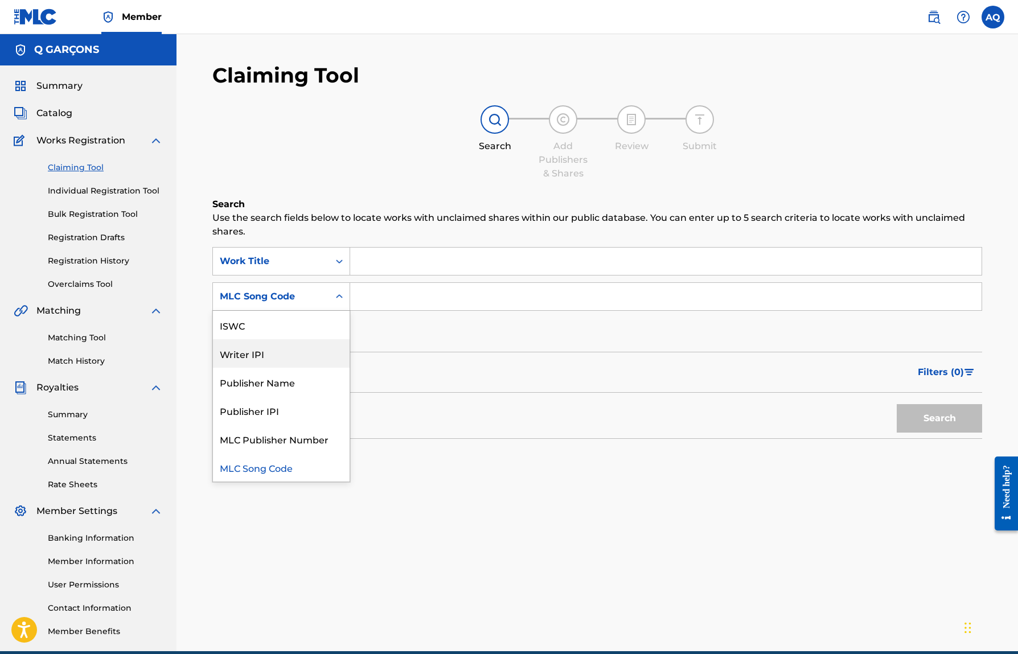
click at [262, 362] on div "Writer IPI" at bounding box center [281, 353] width 137 height 28
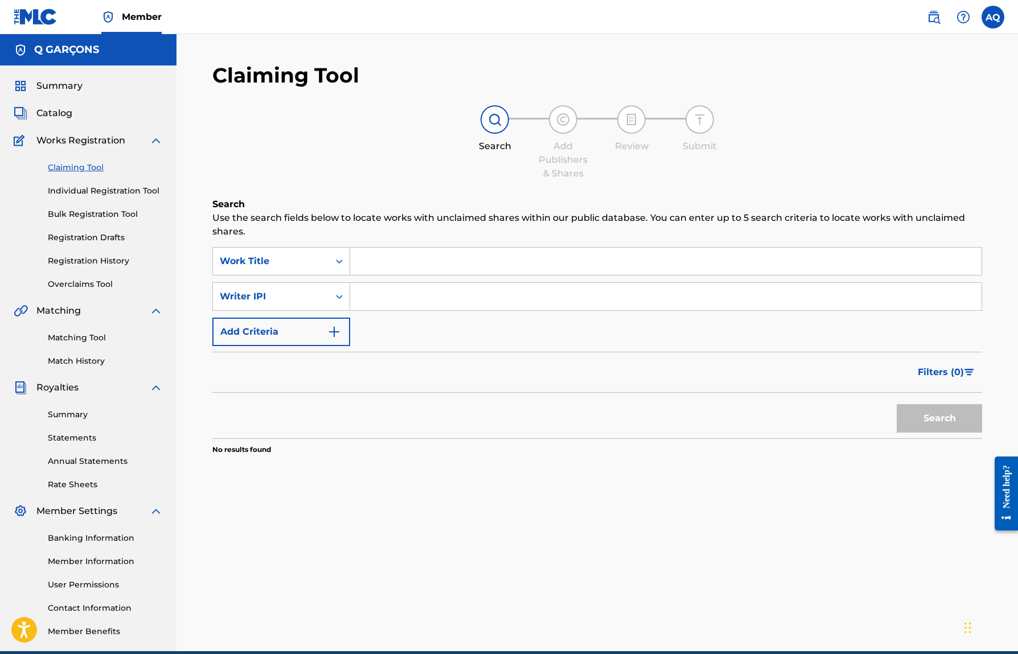
click at [79, 191] on link "Individual Registration Tool" at bounding box center [105, 191] width 115 height 12
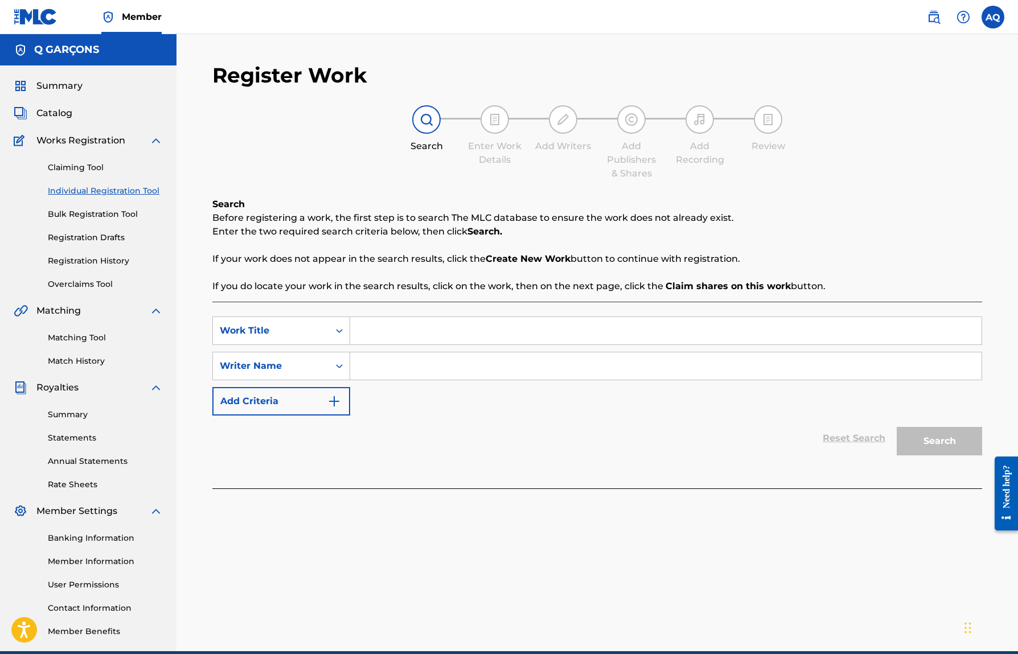
click at [385, 324] on input "Search Form" at bounding box center [665, 330] width 631 height 27
type input "Lies"
click at [381, 375] on input "Search Form" at bounding box center [665, 365] width 631 height 27
type input "[PERSON_NAME]"
click at [932, 445] on button "Search" at bounding box center [938, 441] width 85 height 28
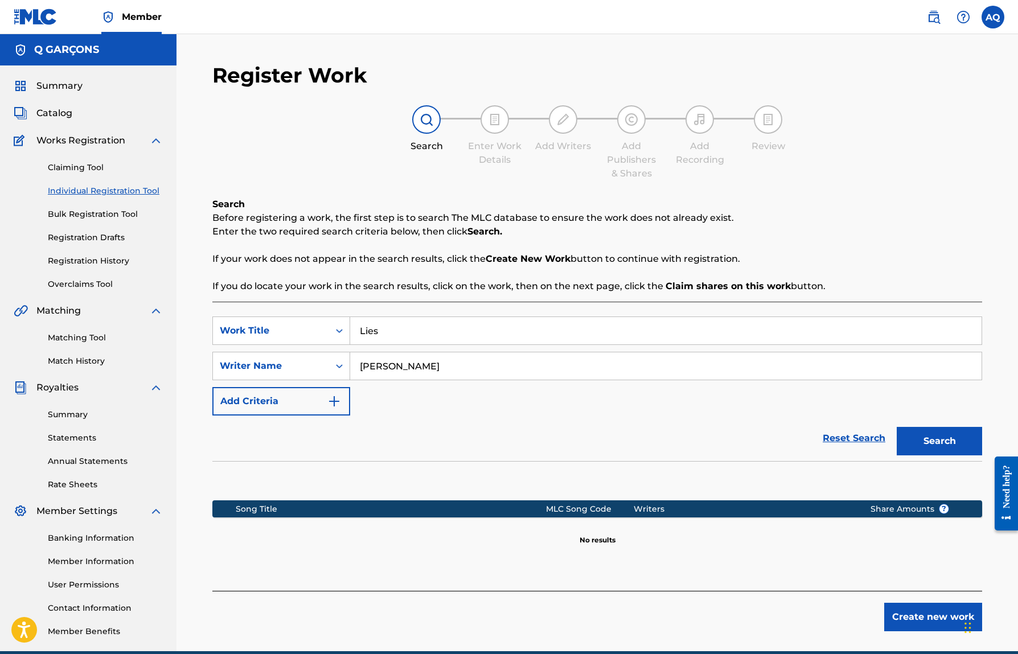
drag, startPoint x: 479, startPoint y: 337, endPoint x: 357, endPoint y: 319, distance: 123.2
click at [357, 319] on input "Lies" at bounding box center [665, 330] width 631 height 27
click at [644, 426] on div "Reset Search Search" at bounding box center [597, 438] width 770 height 46
click at [478, 326] on input "Search Form" at bounding box center [665, 330] width 631 height 27
type input "Lies"
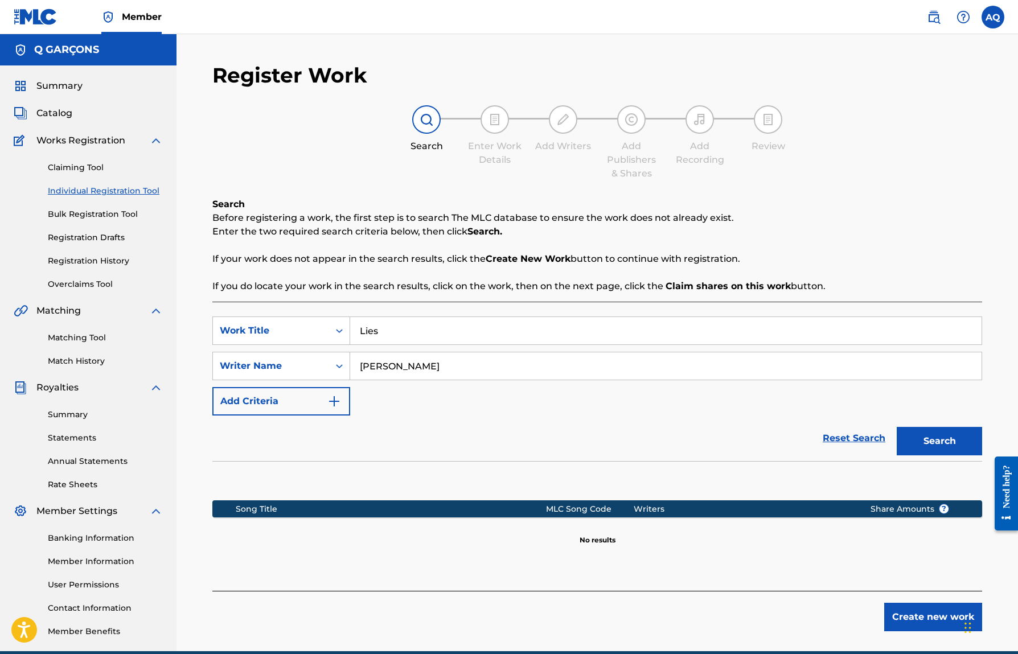
click at [944, 437] on button "Search" at bounding box center [938, 441] width 85 height 28
click at [404, 332] on input "Lies" at bounding box center [665, 330] width 631 height 27
click at [443, 401] on div "SearchWithCriteria206b2c75-1f3f-4635-855d-1ff41eb252ba Work Title Lies SearchWi…" at bounding box center [597, 365] width 770 height 99
click at [293, 334] on div "Work Title" at bounding box center [271, 331] width 102 height 14
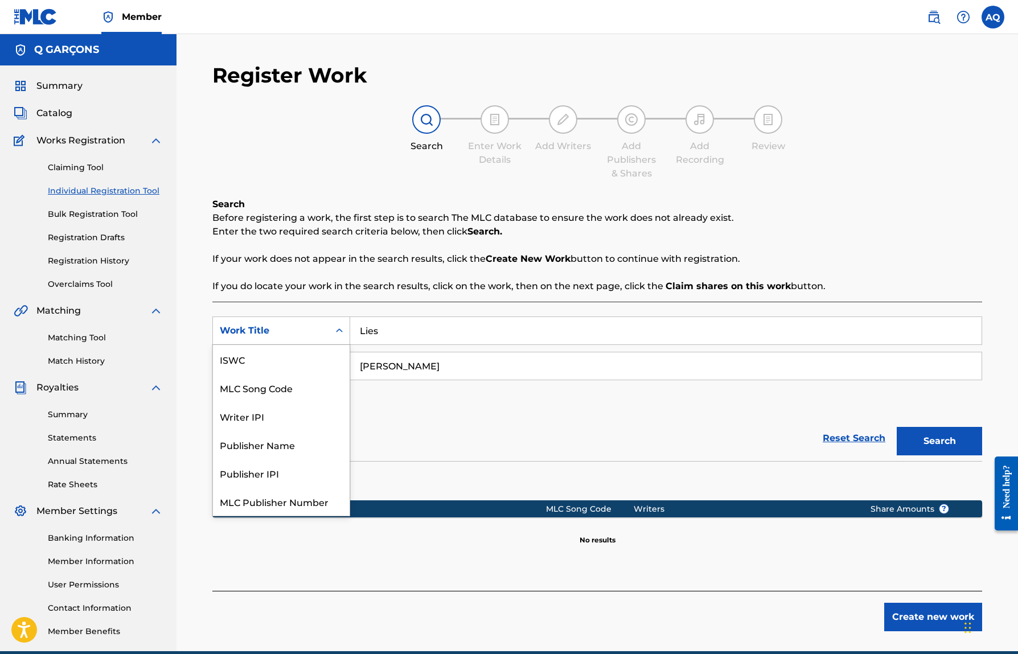
scroll to position [28, 0]
click at [414, 436] on div "Reset Search Search" at bounding box center [597, 438] width 770 height 46
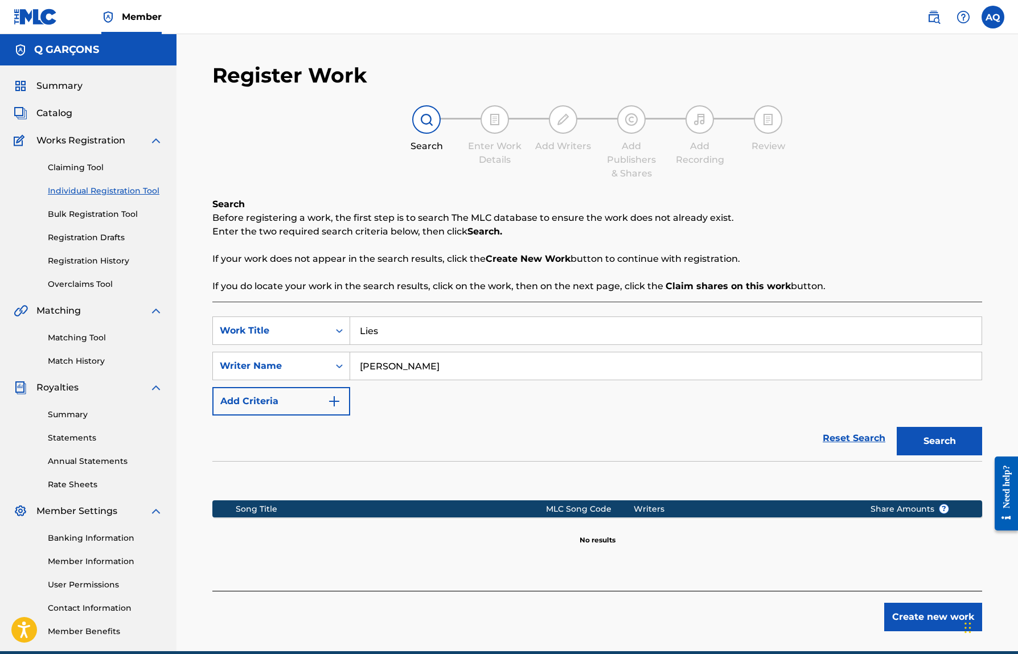
scroll to position [0, 0]
click at [20, 137] on img at bounding box center [21, 141] width 15 height 14
click at [163, 142] on div "Summary Catalog Works Registration Claiming Tool Individual Registration Tool B…" at bounding box center [88, 358] width 176 height 586
click at [154, 142] on img at bounding box center [156, 141] width 14 height 14
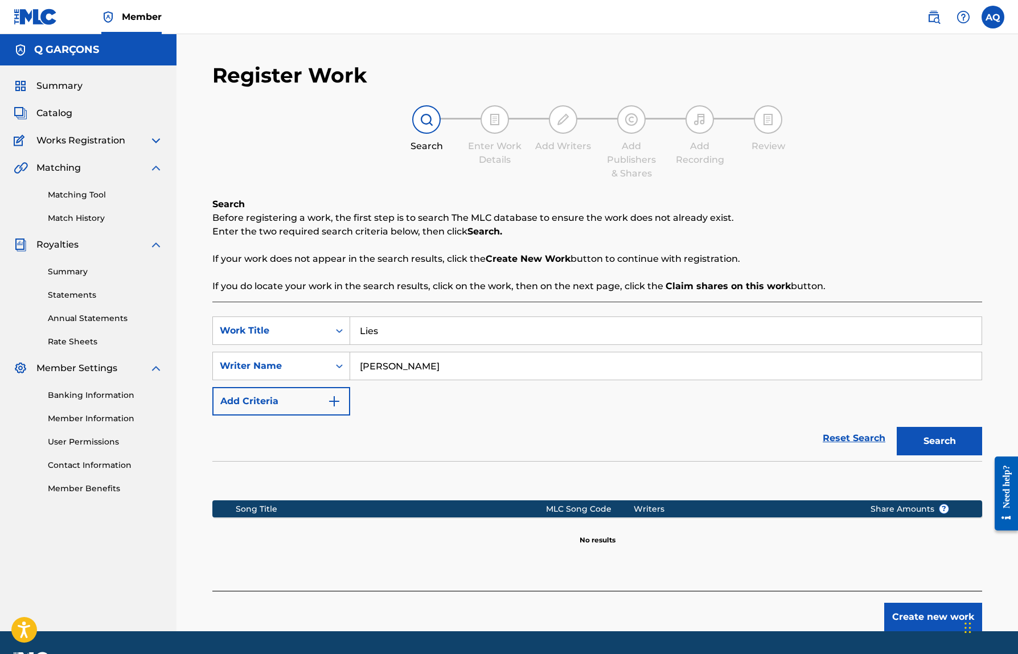
click at [75, 145] on span "Works Registration" at bounding box center [80, 141] width 89 height 14
click at [110, 144] on span "Works Registration" at bounding box center [80, 141] width 89 height 14
click at [149, 139] on div "Works Registration" at bounding box center [88, 141] width 149 height 14
click at [153, 139] on img at bounding box center [156, 141] width 14 height 14
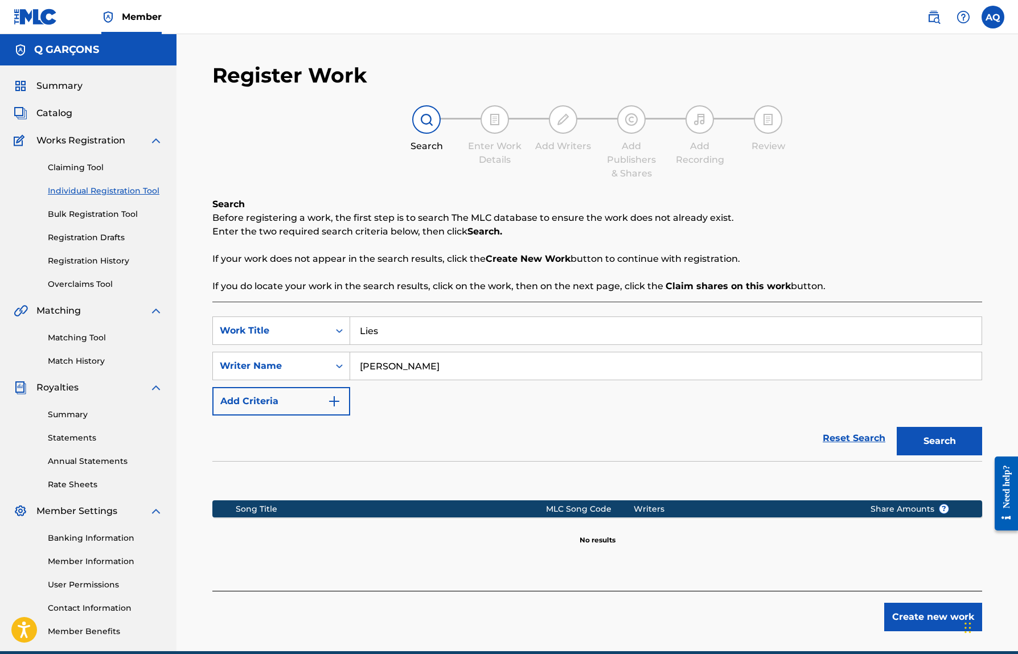
click at [89, 360] on link "Match History" at bounding box center [105, 361] width 115 height 12
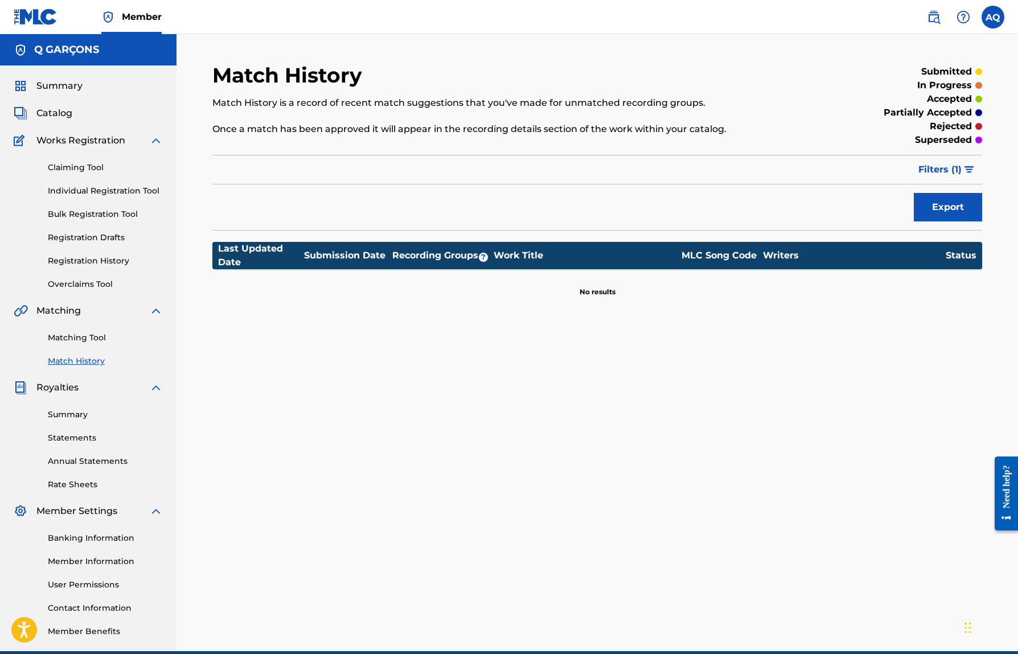
click at [89, 338] on link "Matching Tool" at bounding box center [105, 338] width 115 height 12
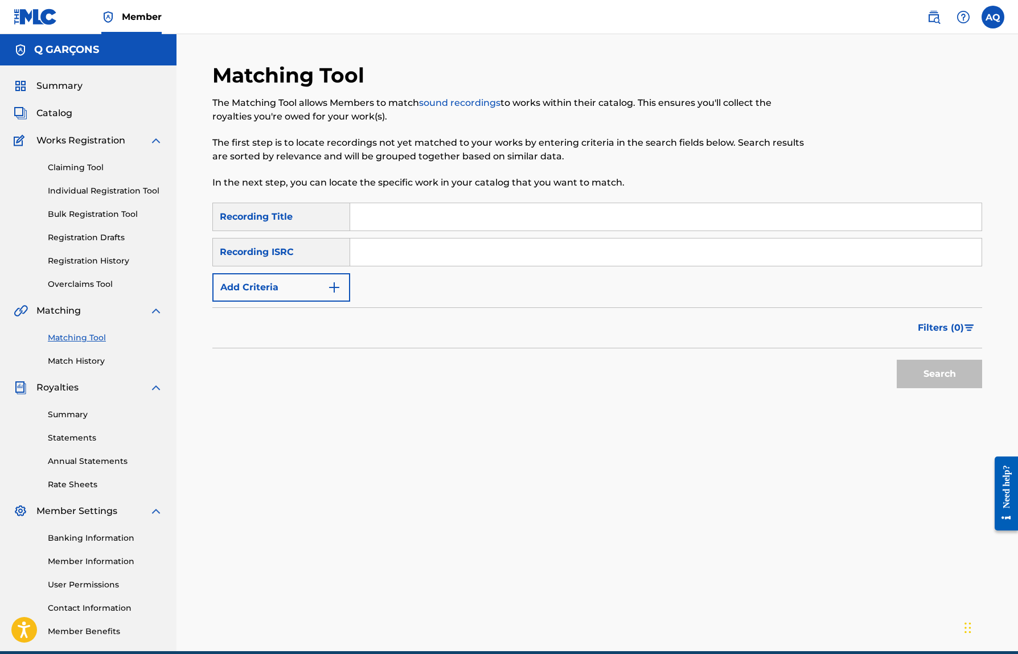
click at [392, 220] on input "Search Form" at bounding box center [665, 216] width 631 height 27
type input ":"
type input "Lies"
click at [431, 254] on input "Search Form" at bounding box center [665, 251] width 631 height 27
paste input "QZWFR2583314"
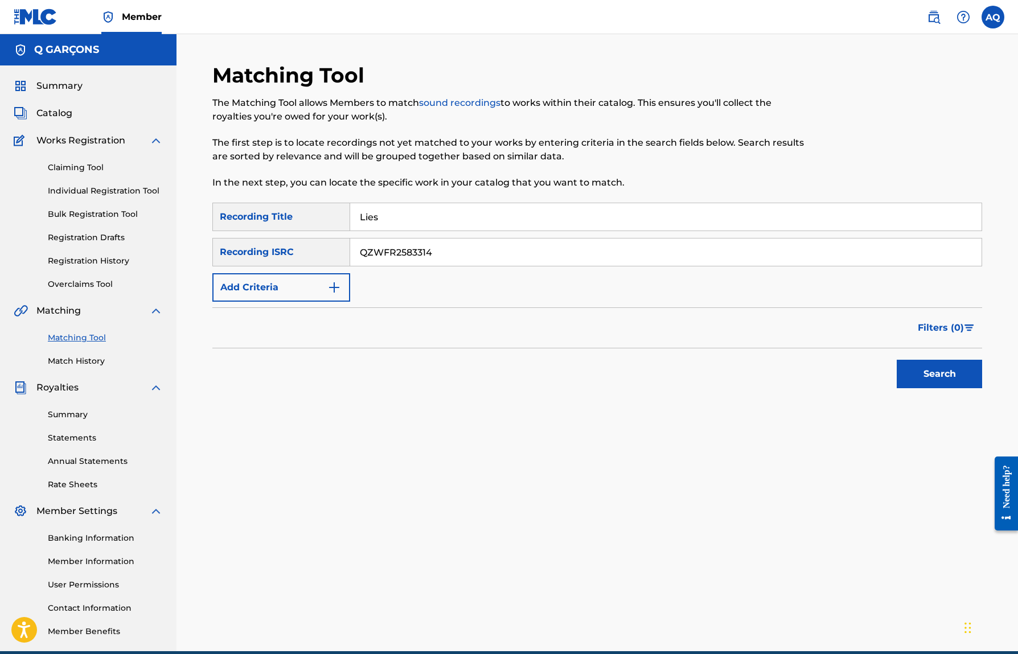
type input "QZWFR2583314"
click at [940, 382] on button "Search" at bounding box center [938, 374] width 85 height 28
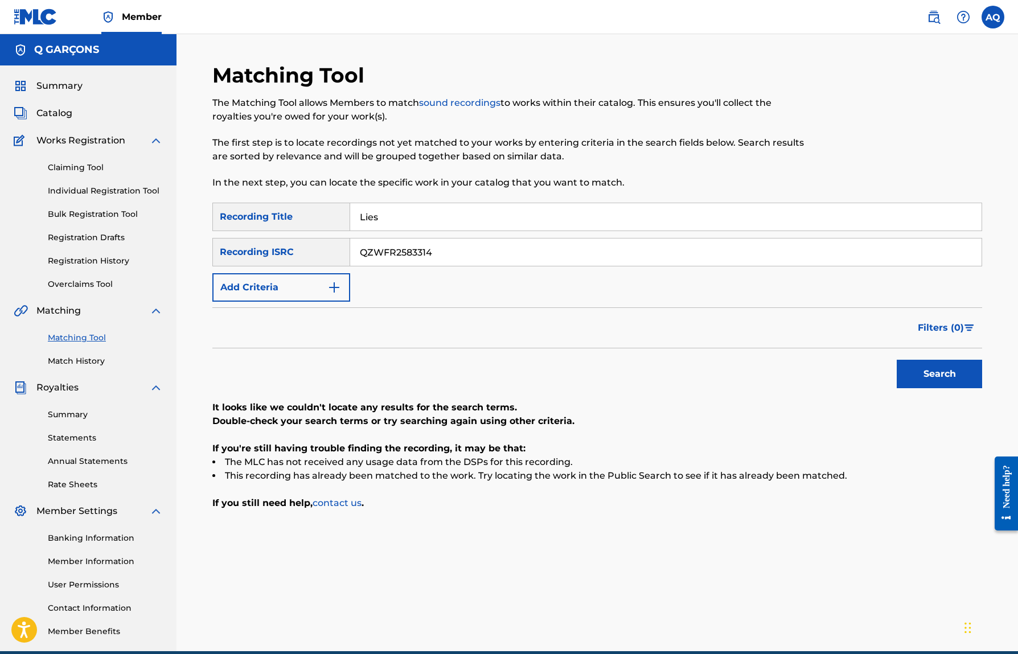
click at [87, 170] on link "Claiming Tool" at bounding box center [105, 168] width 115 height 12
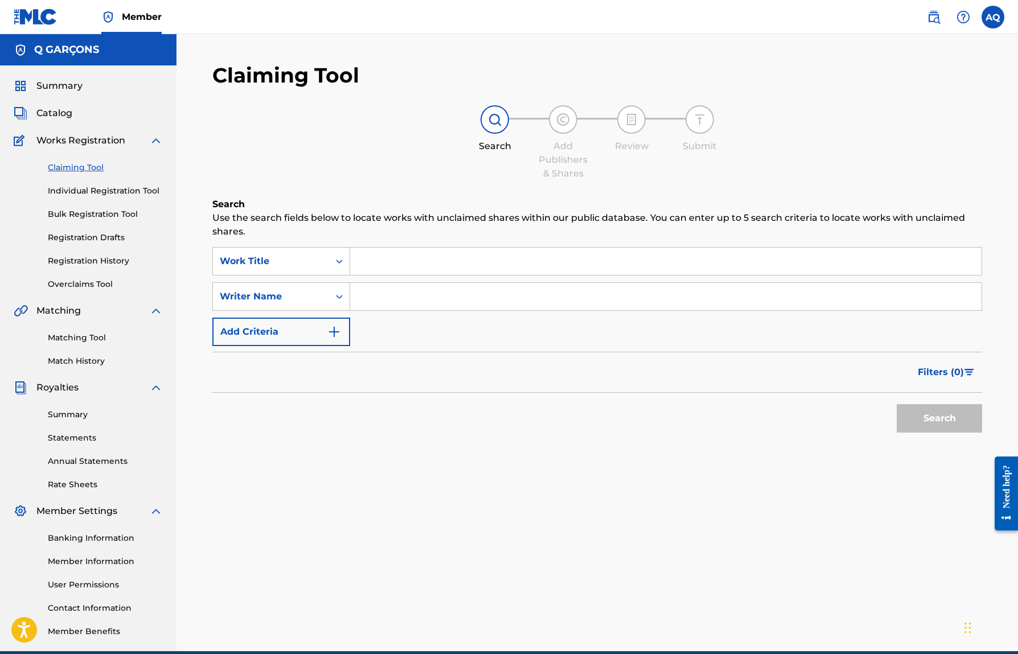
click at [46, 114] on span "Catalog" at bounding box center [54, 113] width 36 height 14
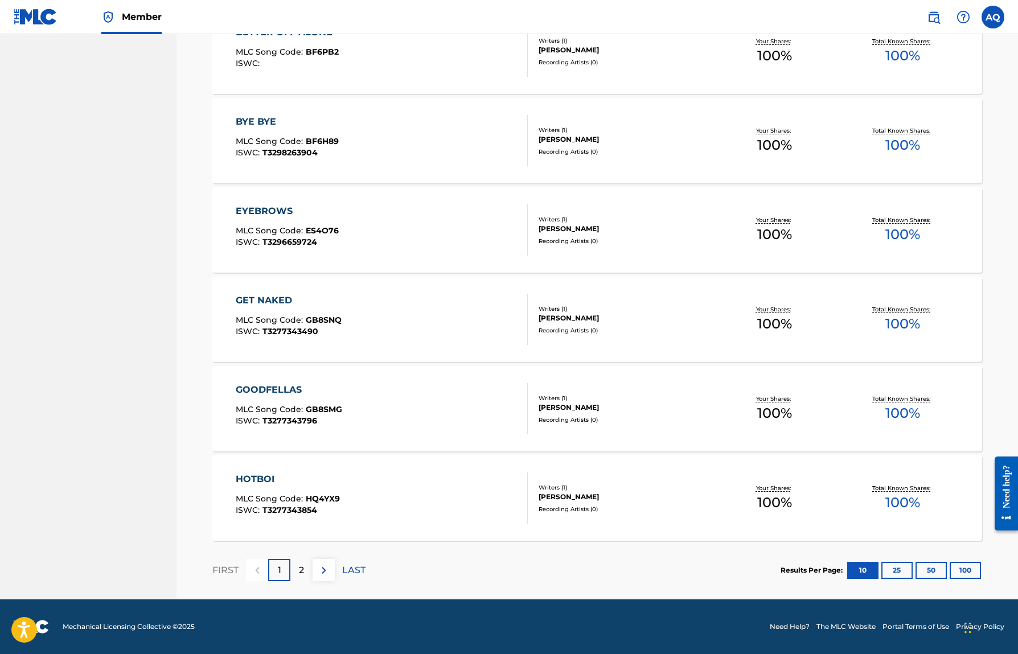
scroll to position [649, 0]
click at [345, 567] on p "LAST" at bounding box center [353, 570] width 23 height 14
click at [286, 569] on div "1" at bounding box center [279, 570] width 22 height 22
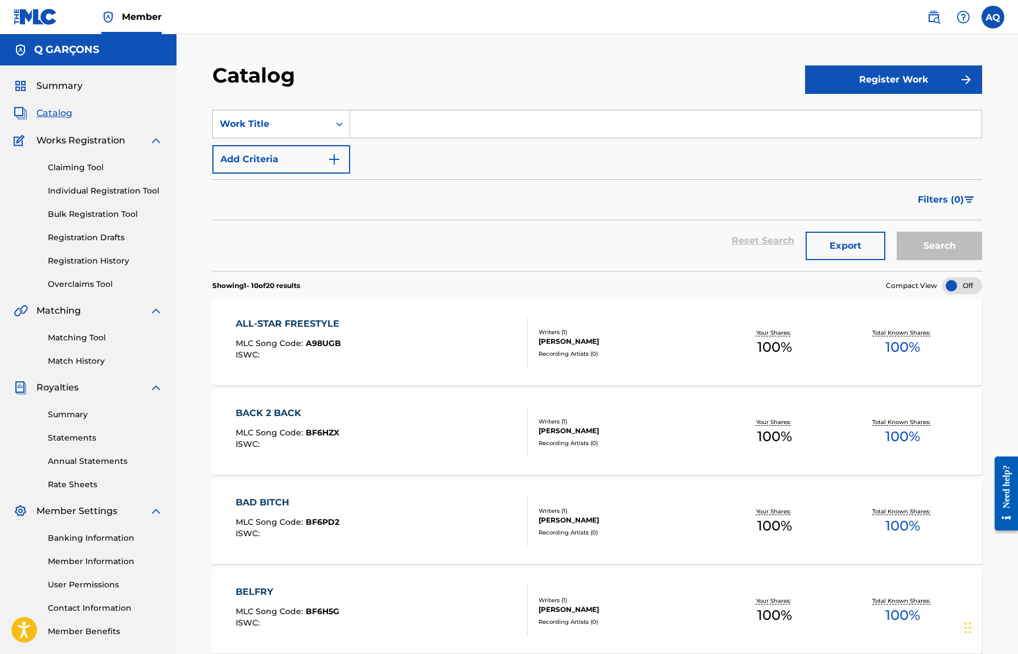
scroll to position [0, 0]
click at [814, 86] on button "Register Work" at bounding box center [893, 79] width 177 height 28
click at [584, 69] on div "Catalog" at bounding box center [508, 80] width 592 height 34
click at [93, 166] on link "Claiming Tool" at bounding box center [105, 168] width 115 height 12
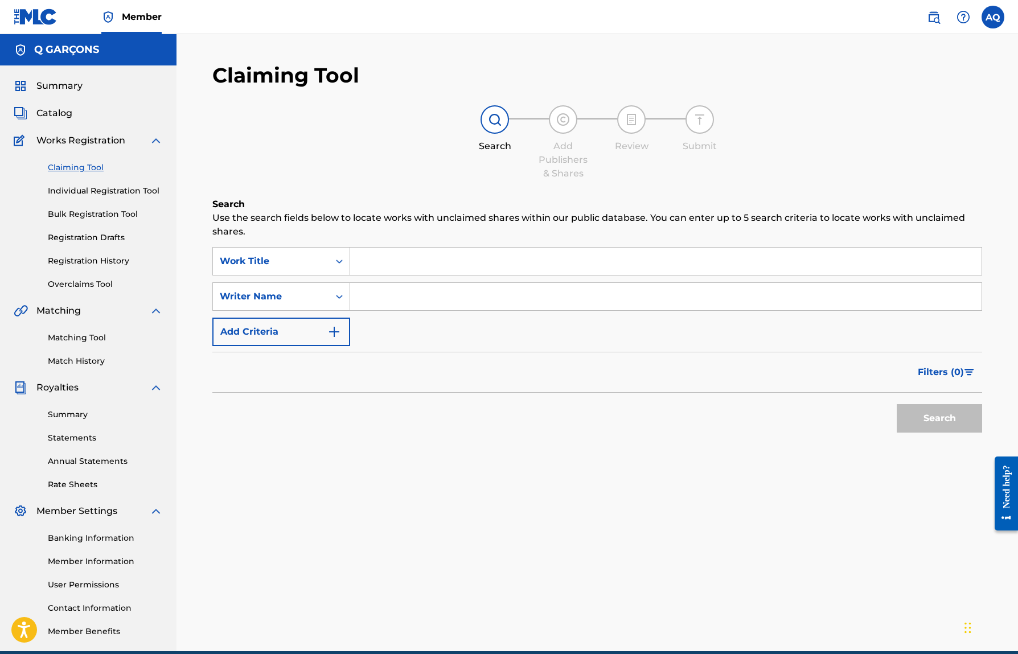
click at [98, 186] on link "Individual Registration Tool" at bounding box center [105, 191] width 115 height 12
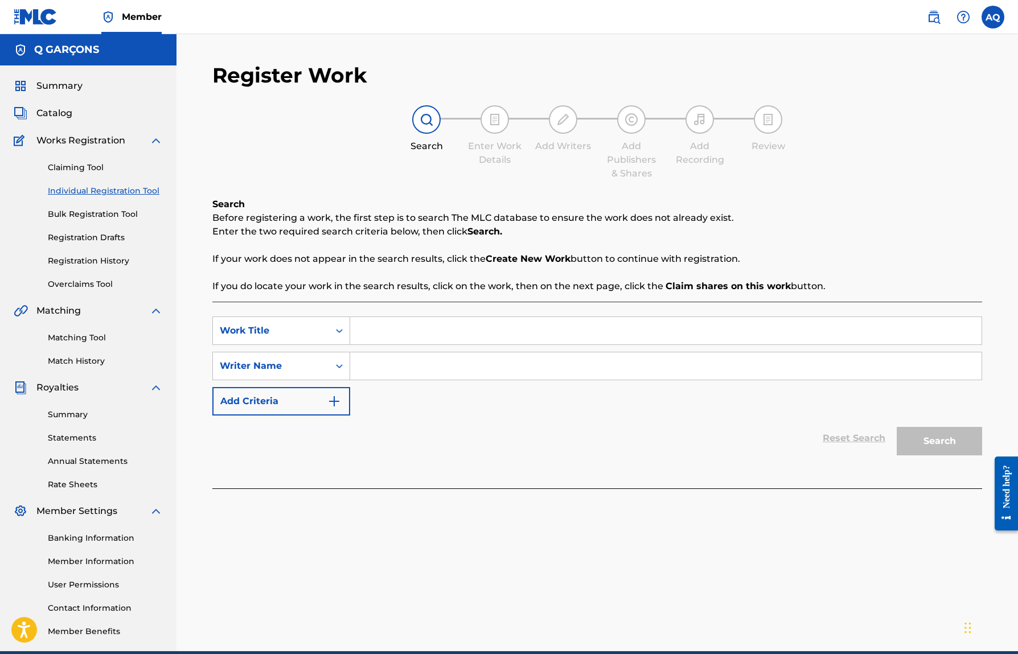
click at [408, 336] on input "Search Form" at bounding box center [665, 330] width 631 height 27
type input "Lies"
click at [412, 373] on input "Search Form" at bounding box center [665, 365] width 631 height 27
type input "[PERSON_NAME]"
click at [928, 443] on button "Search" at bounding box center [938, 441] width 85 height 28
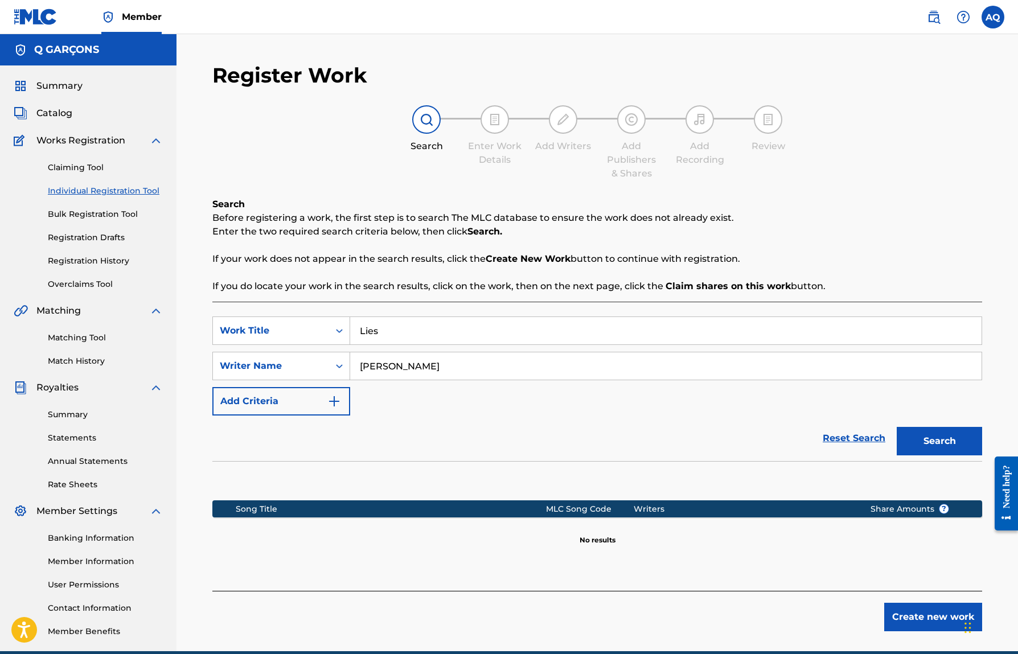
click at [895, 618] on button "Create new work" at bounding box center [933, 617] width 98 height 28
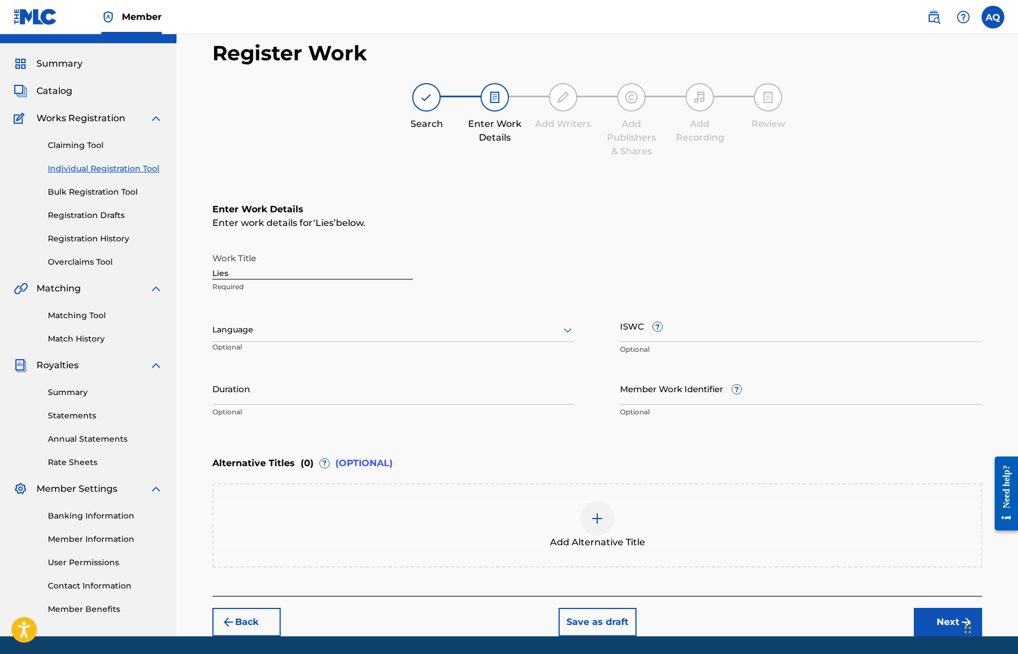
scroll to position [30, 0]
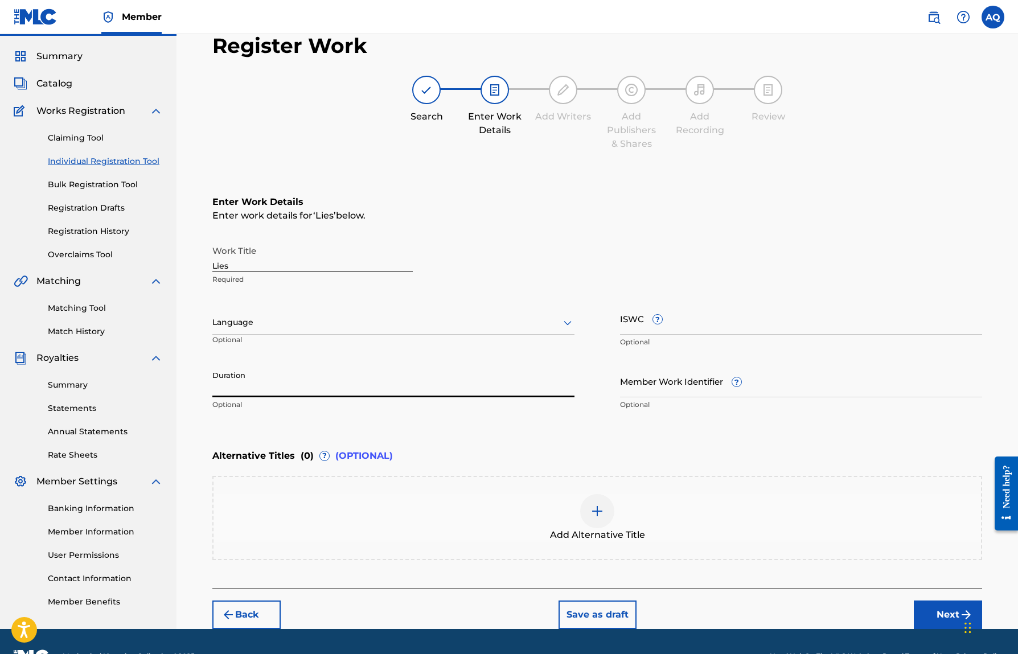
click at [408, 392] on input "Duration" at bounding box center [393, 381] width 362 height 32
type input "1"
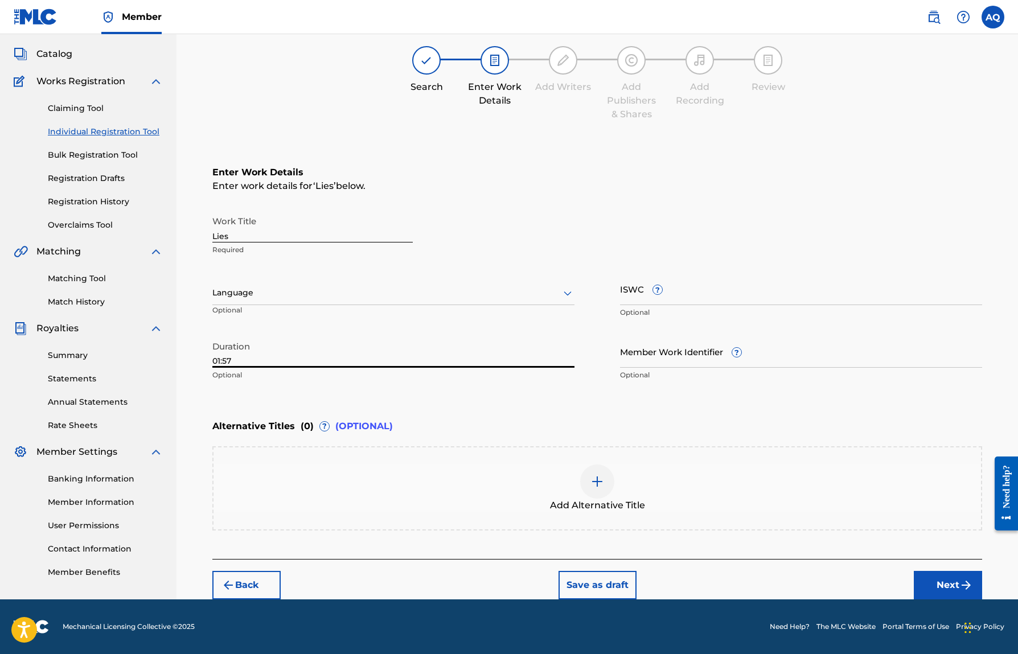
scroll to position [59, 0]
type input "01:57"
click at [390, 303] on div "Language" at bounding box center [393, 293] width 362 height 24
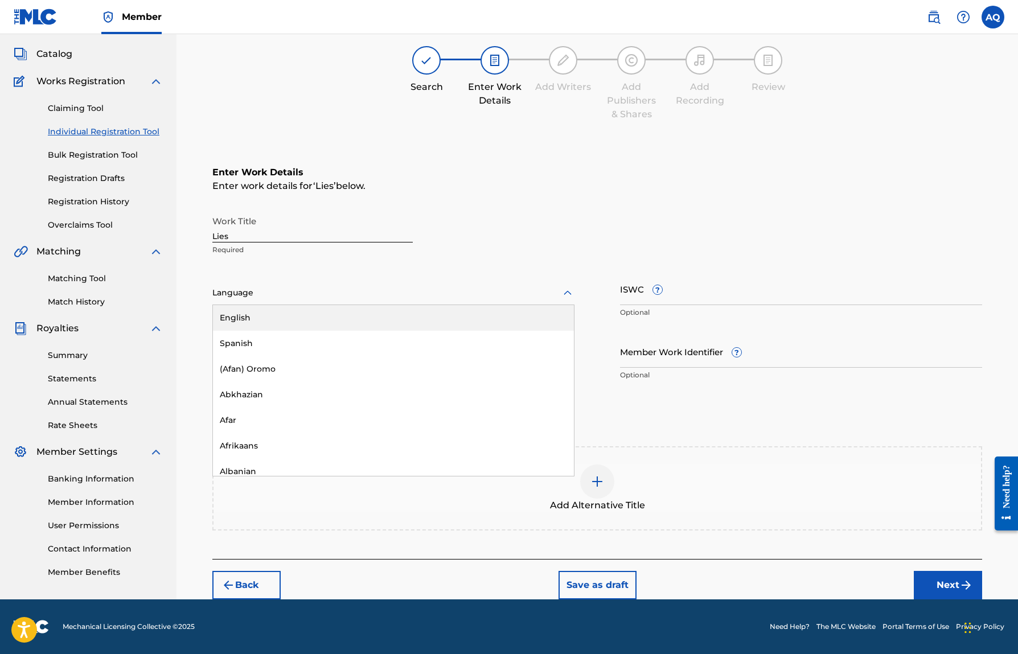
click at [340, 327] on div "English" at bounding box center [393, 318] width 361 height 26
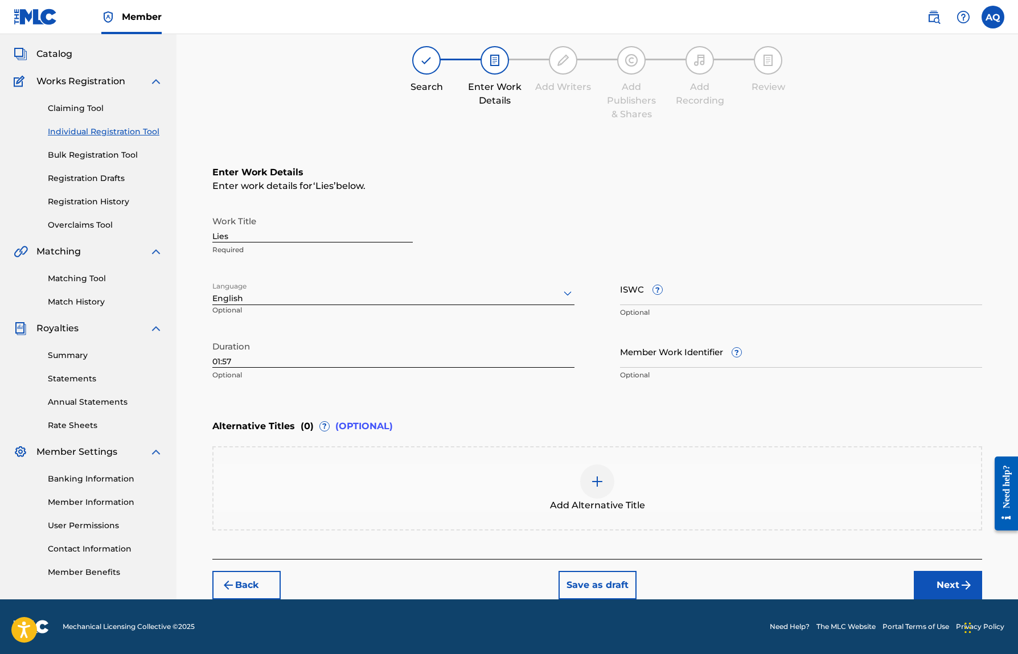
click at [929, 574] on button "Next" at bounding box center [948, 585] width 68 height 28
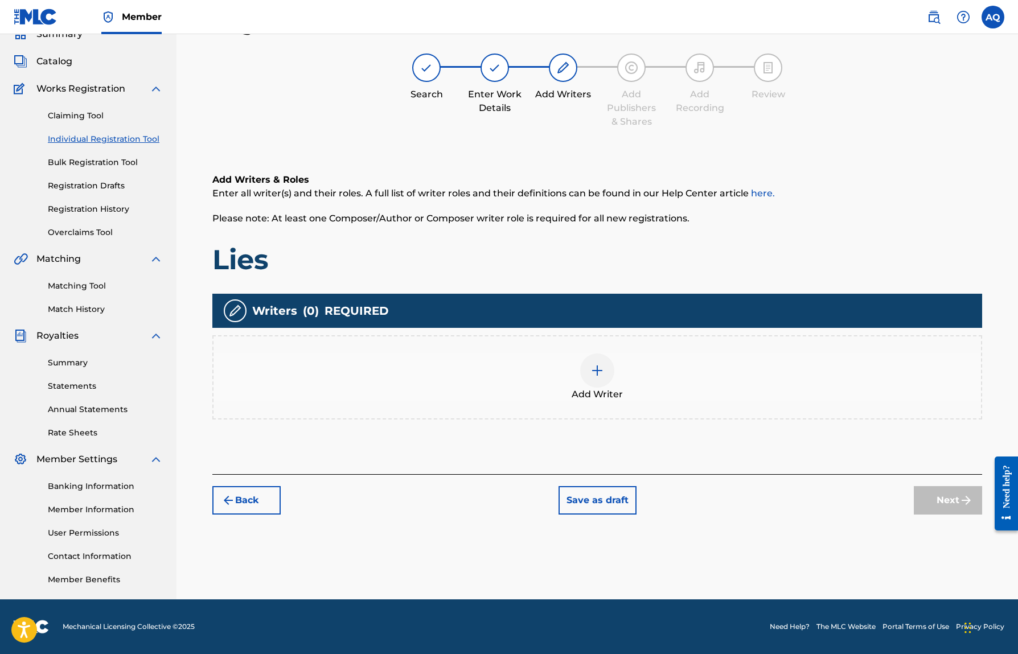
scroll to position [52, 0]
click at [579, 381] on div "Add Writer" at bounding box center [596, 377] width 767 height 48
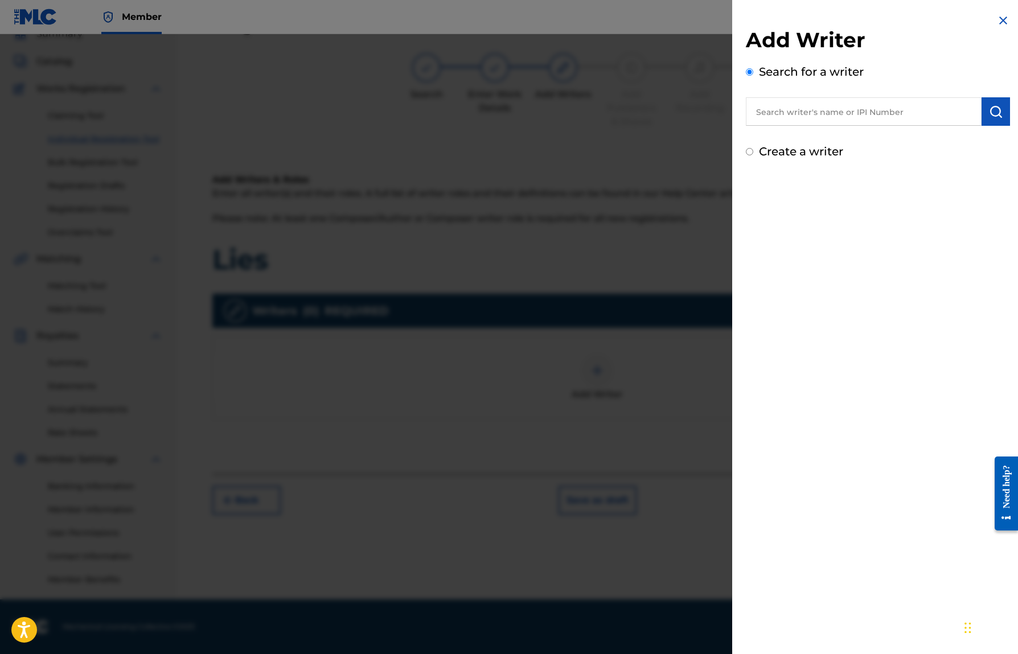
click at [806, 124] on input "text" at bounding box center [864, 111] width 236 height 28
paste input "1140379283"
type input "1140379283"
click at [982, 117] on button "submit" at bounding box center [995, 111] width 28 height 28
click at [990, 121] on button "submit" at bounding box center [995, 111] width 28 height 28
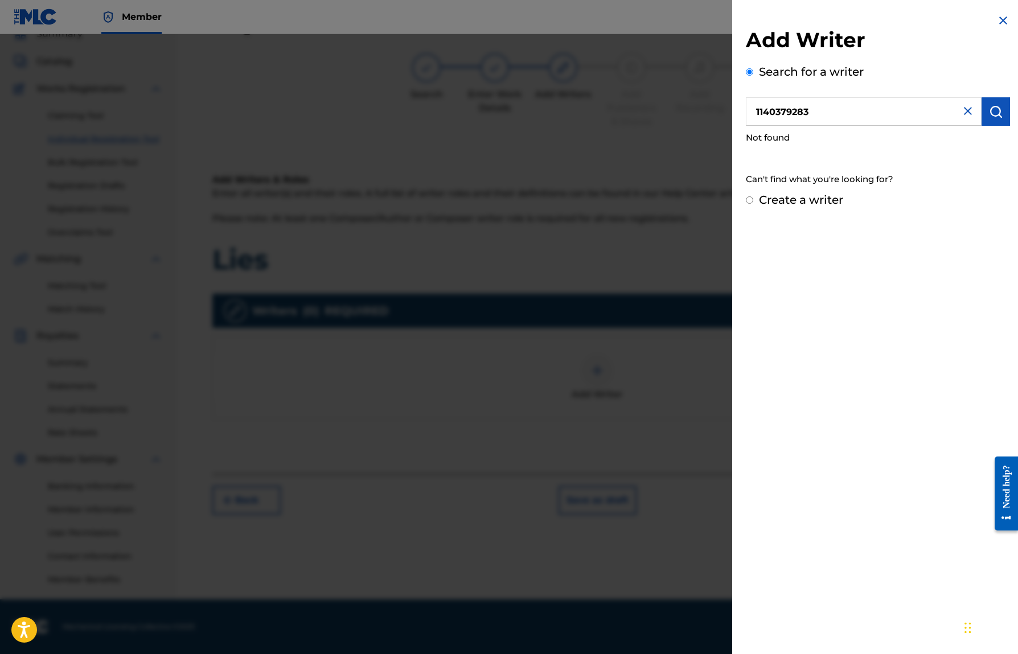
click at [744, 202] on div "Add Writer Search for a writer 1140379283 Not found Can't find what you're look…" at bounding box center [877, 111] width 291 height 222
click at [750, 202] on input "Create a writer" at bounding box center [749, 199] width 7 height 7
radio input "false"
radio input "true"
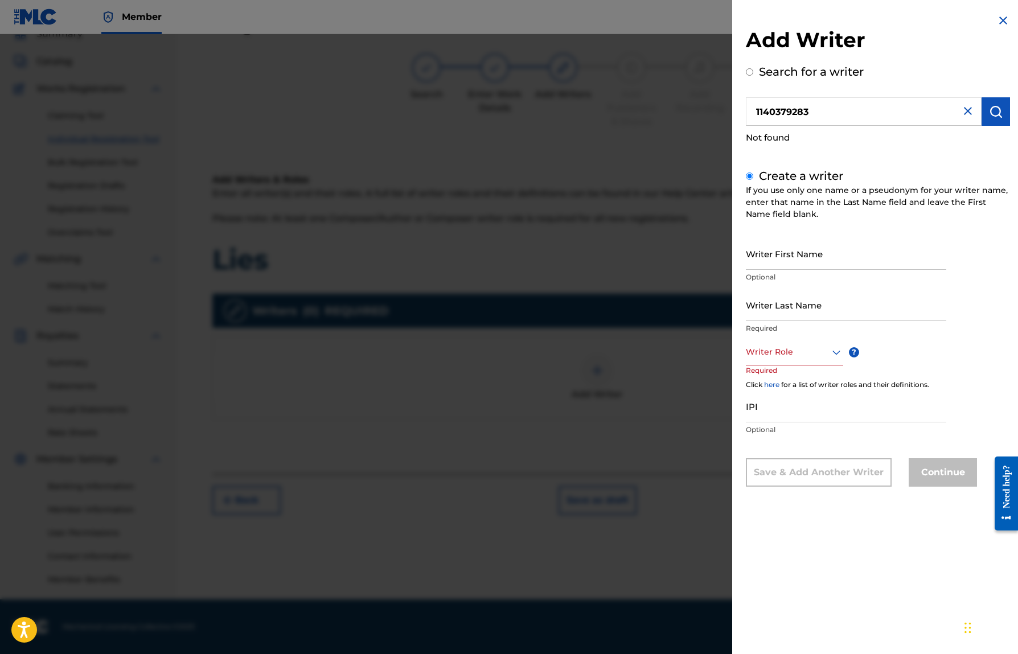
click at [768, 249] on input "Writer First Name" at bounding box center [846, 253] width 200 height 32
click at [764, 400] on input "IPI" at bounding box center [846, 406] width 200 height 32
paste input "1140379283"
type input "1140379283"
click at [781, 246] on input "Writer First Name" at bounding box center [846, 253] width 200 height 32
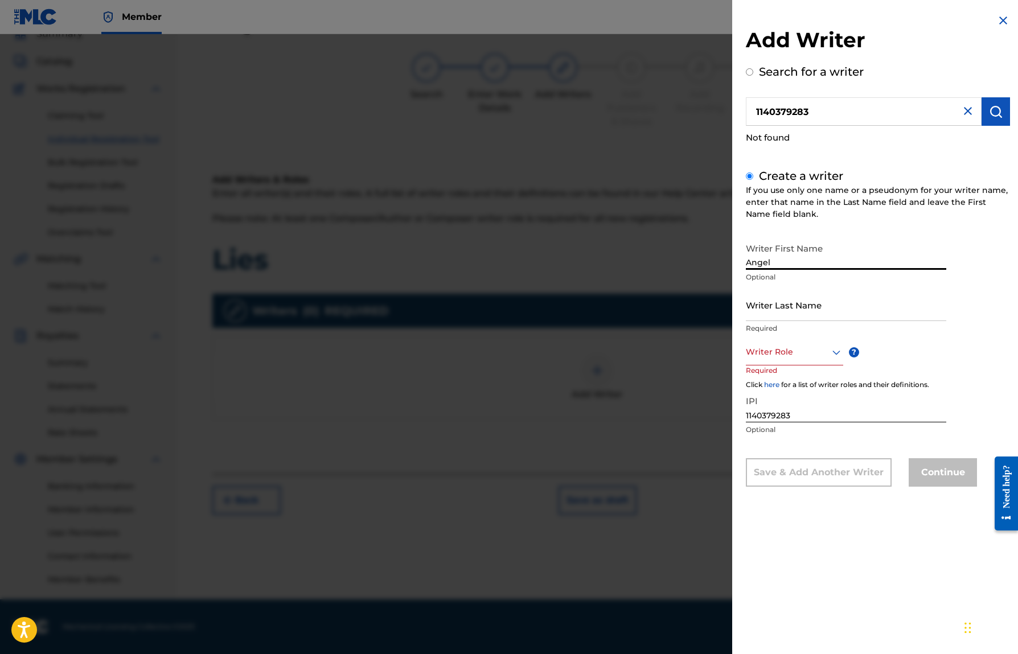
type input "Angel"
click at [791, 297] on input "Writer Last Name" at bounding box center [846, 305] width 200 height 32
type input "[PERSON_NAME]"
click at [781, 341] on div "Writer Role" at bounding box center [794, 353] width 97 height 26
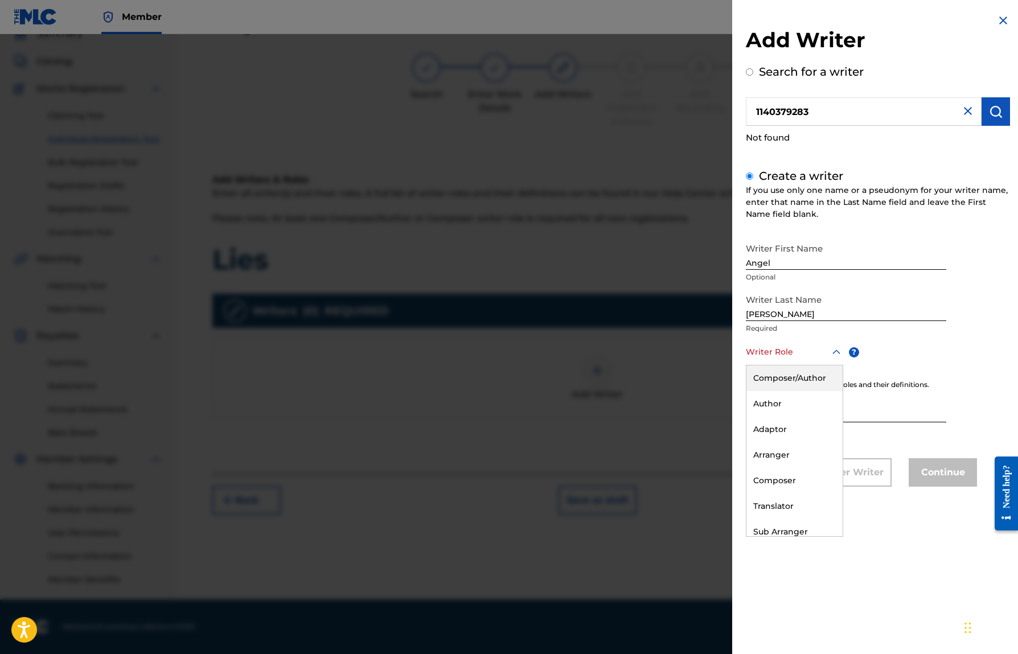
click at [783, 381] on div "Composer/Author" at bounding box center [794, 378] width 96 height 26
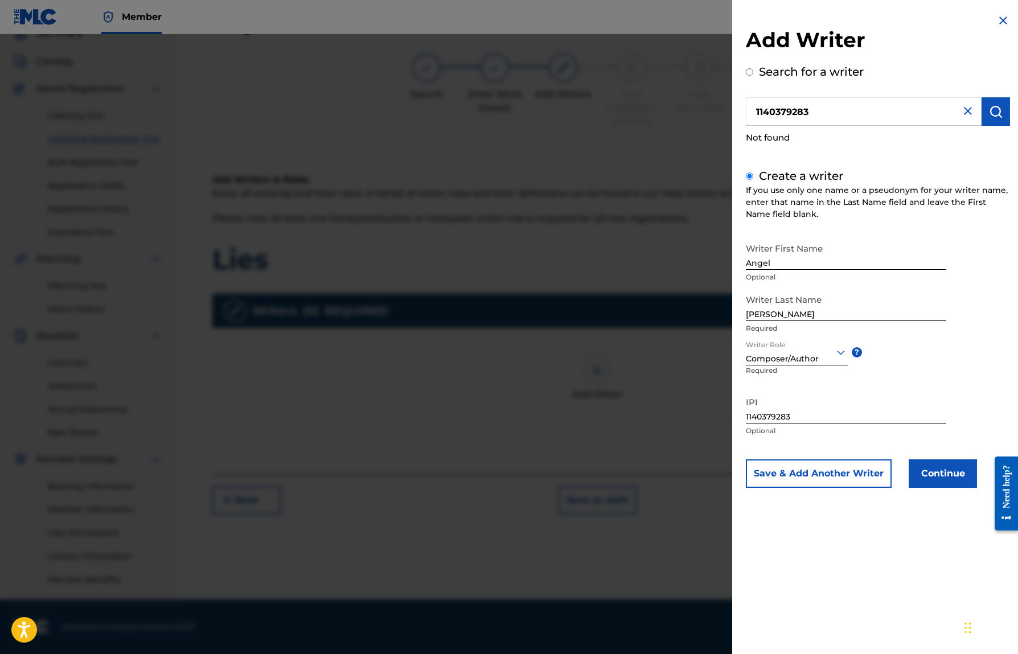
click at [938, 472] on button "Continue" at bounding box center [942, 473] width 68 height 28
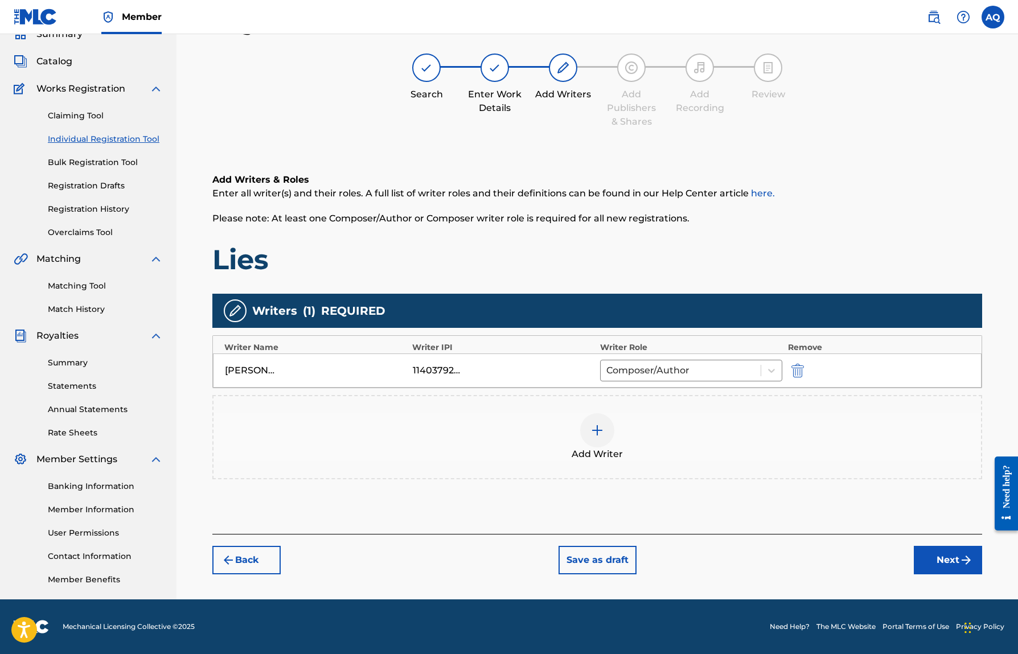
click at [944, 561] on button "Next" at bounding box center [948, 560] width 68 height 28
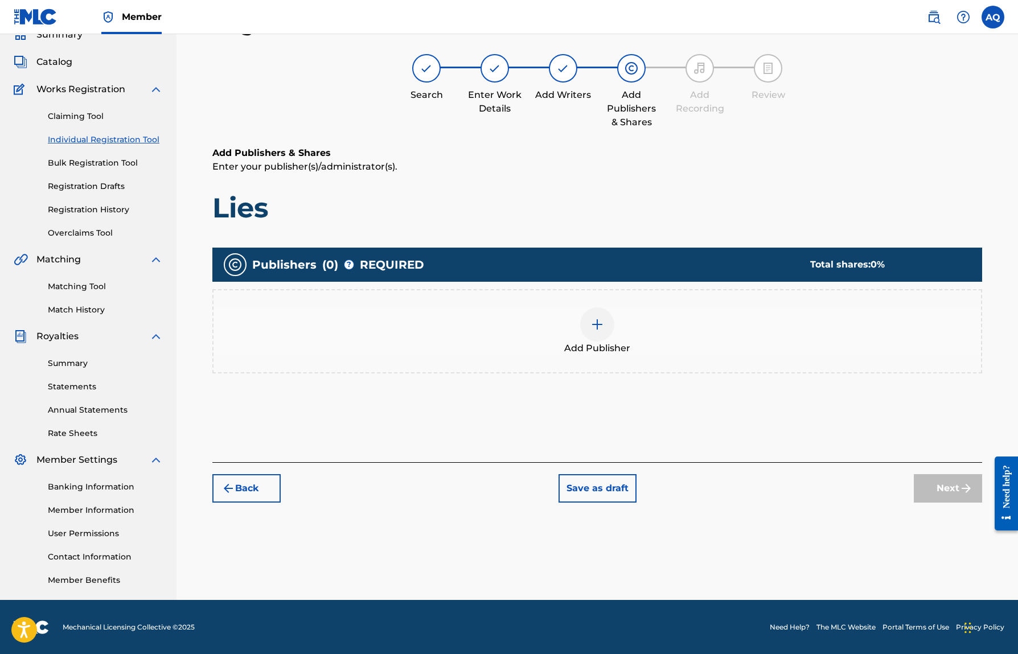
click at [601, 320] on img at bounding box center [597, 325] width 14 height 14
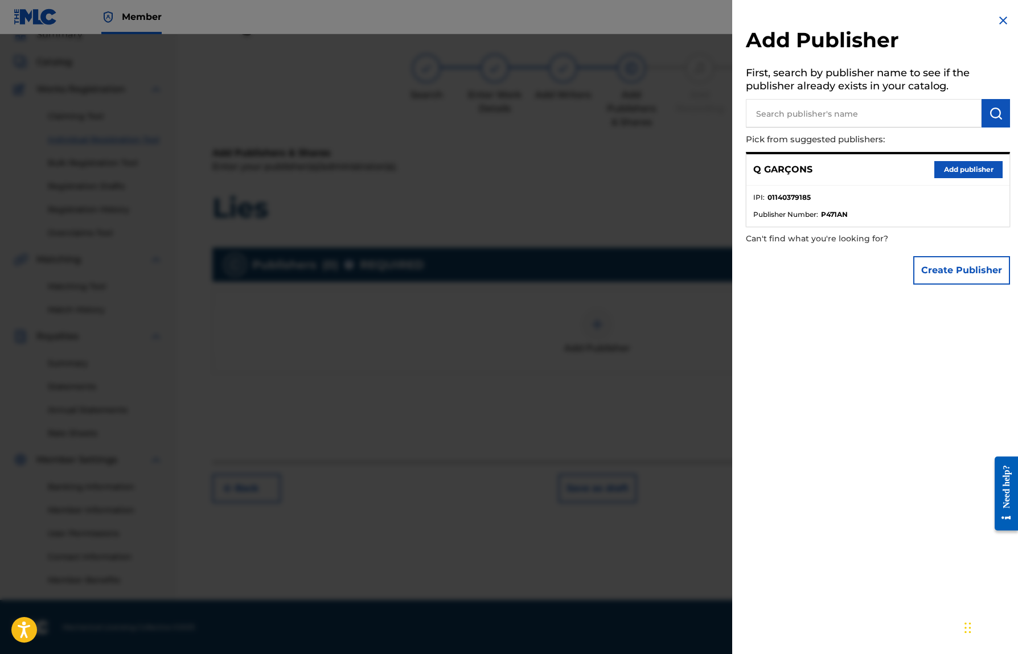
click at [951, 173] on button "Add publisher" at bounding box center [968, 169] width 68 height 17
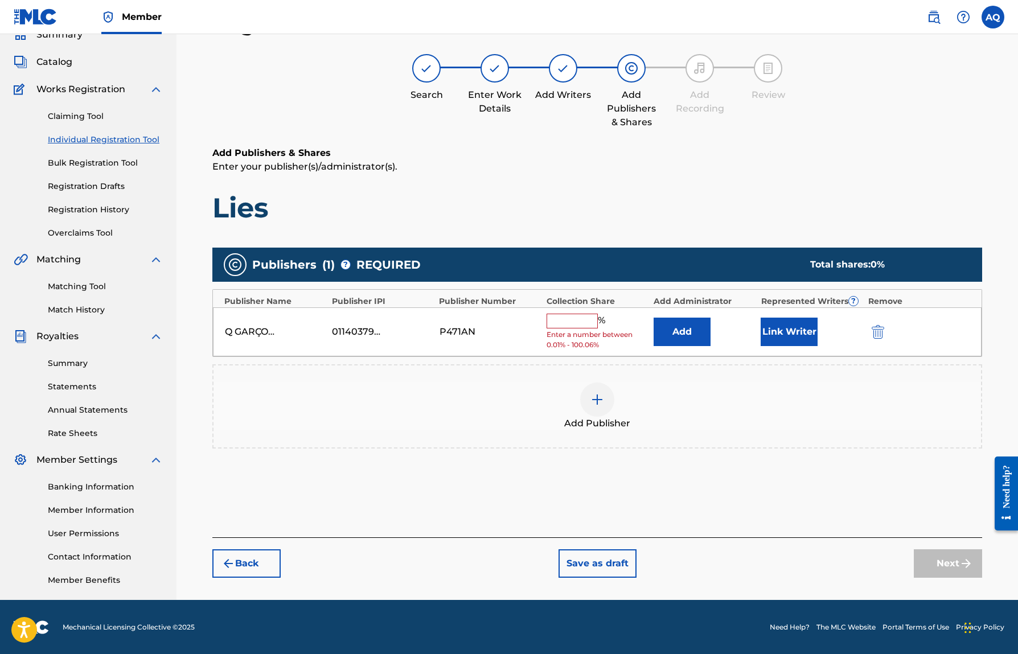
click at [814, 319] on button "Link Writer" at bounding box center [788, 332] width 57 height 28
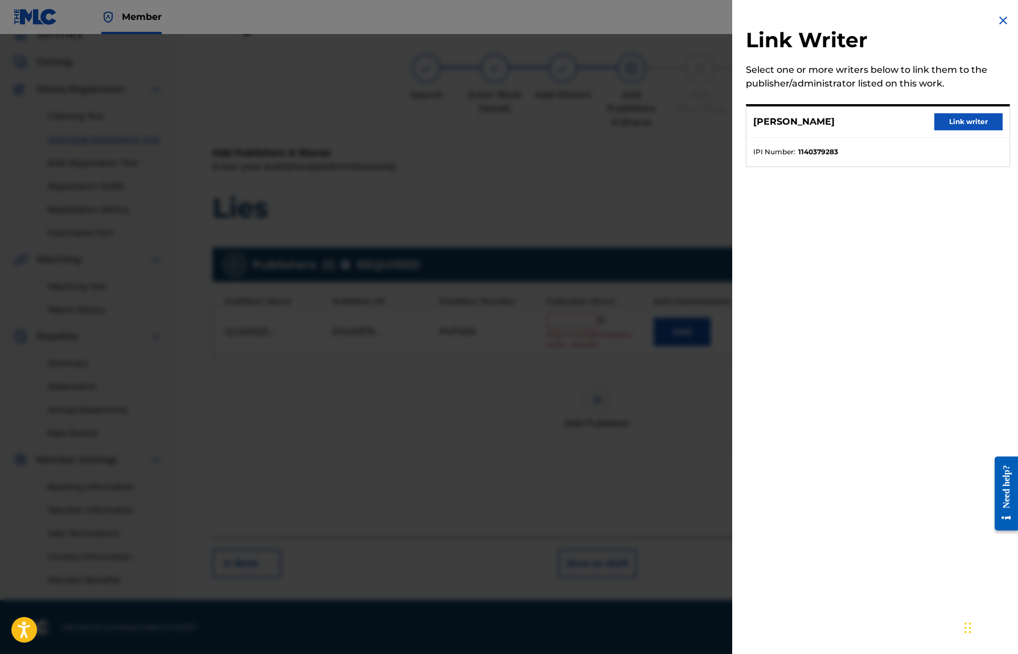
click at [965, 124] on button "Link writer" at bounding box center [968, 121] width 68 height 17
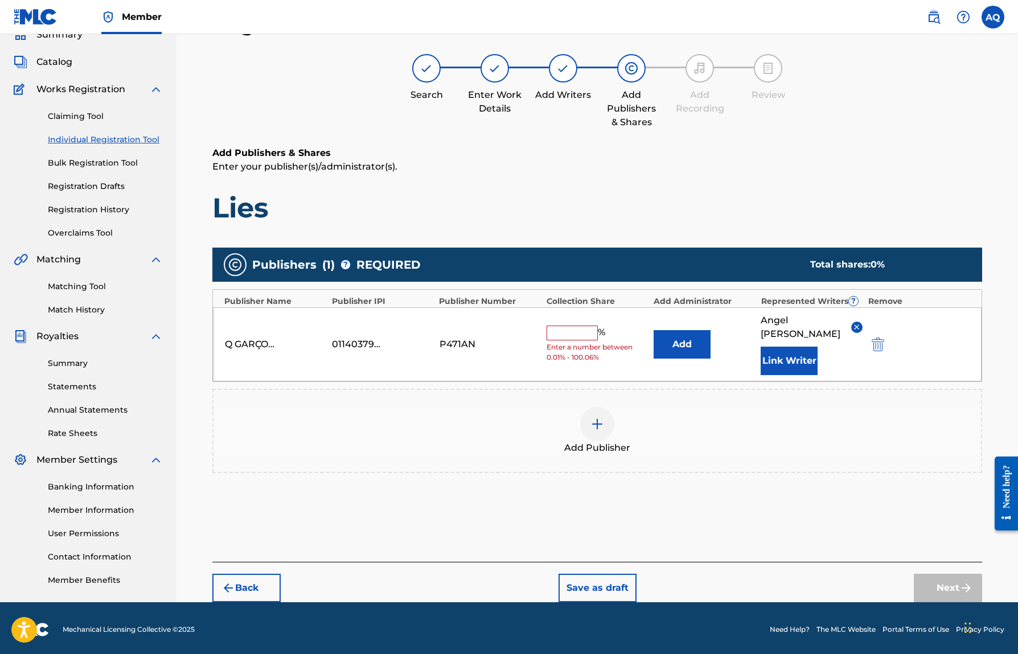
click at [571, 328] on input "text" at bounding box center [571, 333] width 51 height 15
type input "100"
click at [693, 424] on div "Add Publisher" at bounding box center [596, 431] width 767 height 48
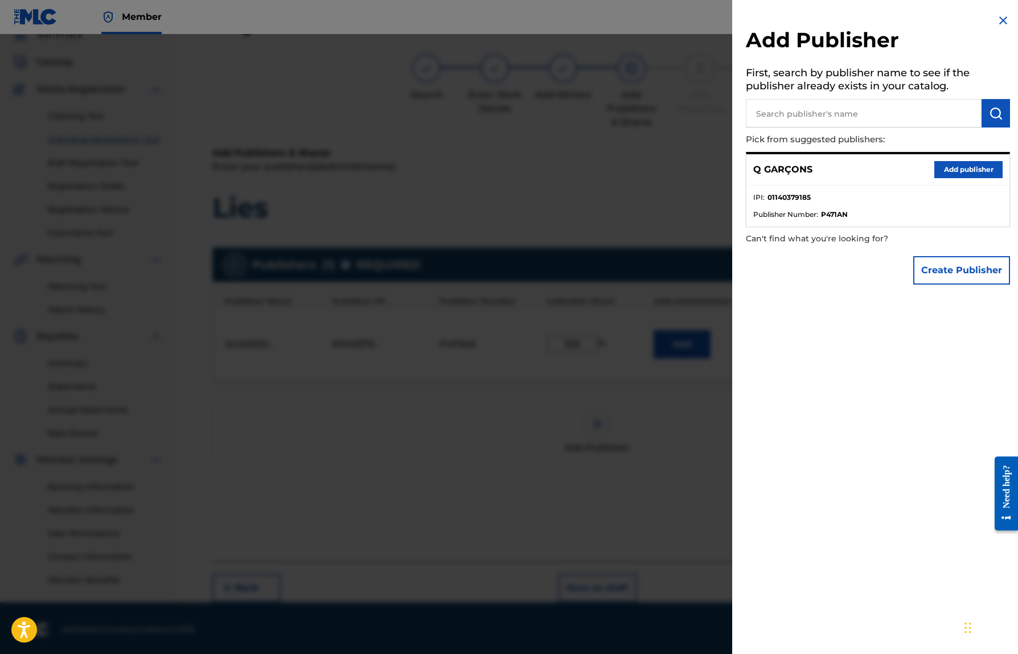
click at [954, 166] on button "Add publisher" at bounding box center [968, 169] width 68 height 17
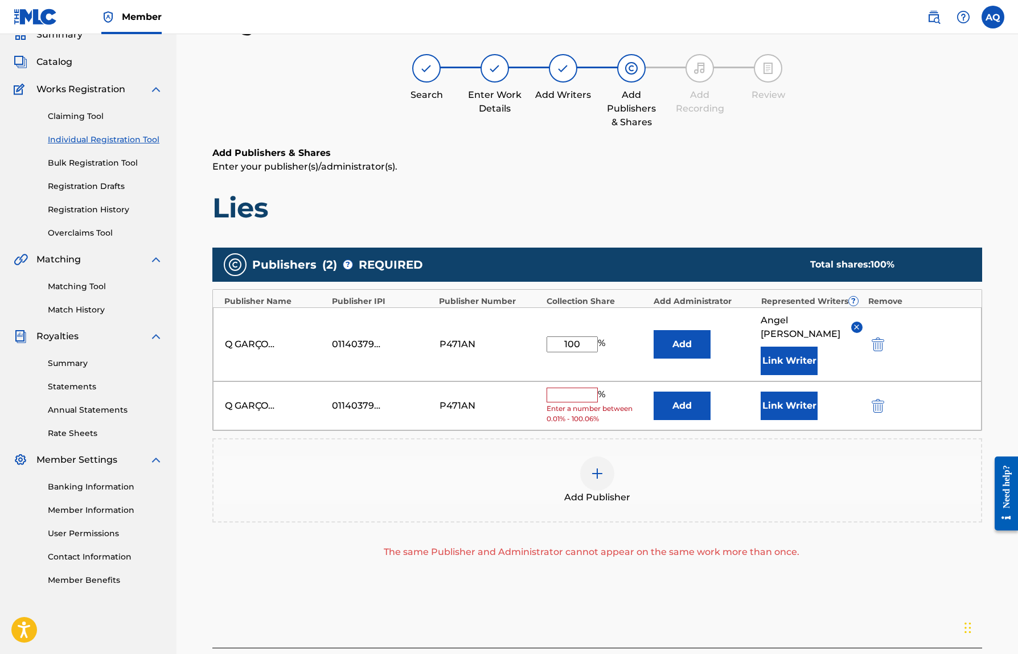
click at [884, 399] on button "submit" at bounding box center [876, 405] width 17 height 13
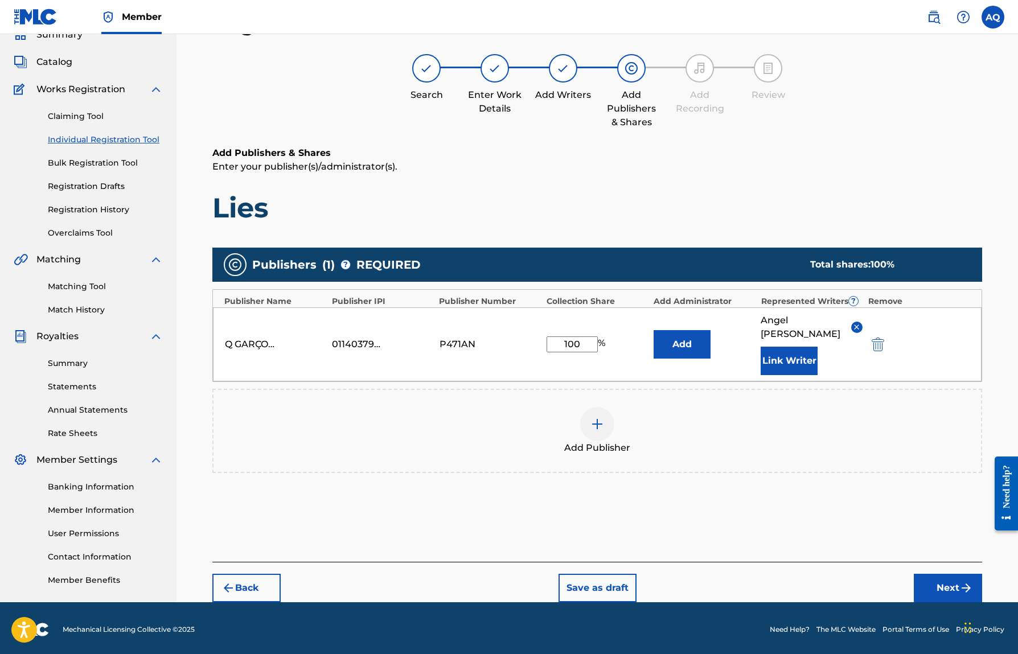
click at [655, 352] on div "Q GARÇONS 01140379185 P471AN 100 % Add [PERSON_NAME] Link Writer" at bounding box center [597, 344] width 768 height 74
click at [663, 346] on button "Add" at bounding box center [681, 344] width 57 height 28
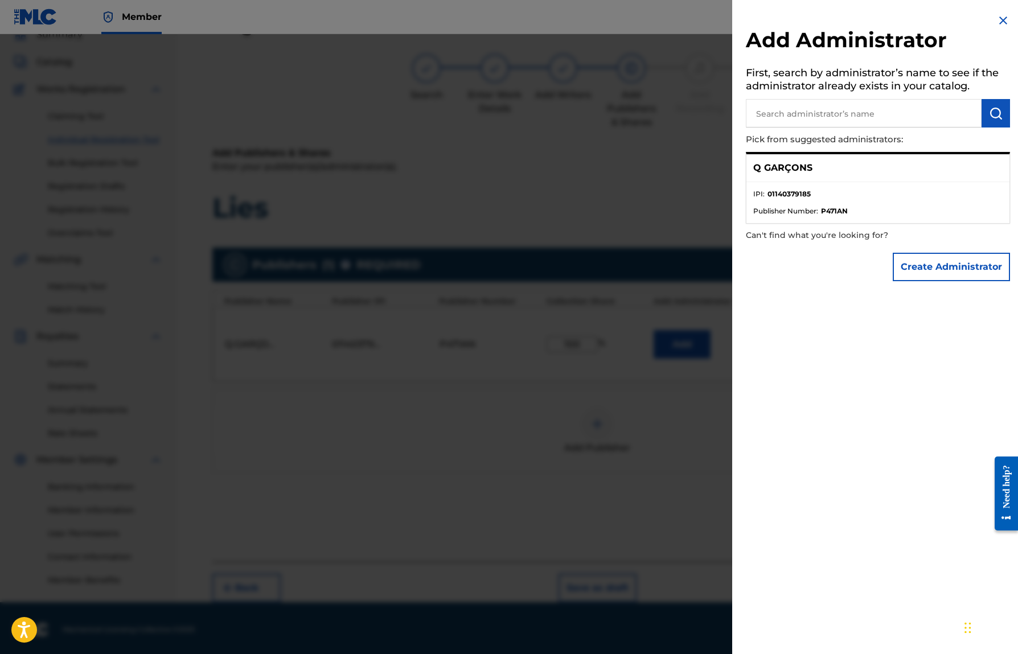
click at [795, 154] on div "Q GARÇONS" at bounding box center [877, 168] width 263 height 28
click at [795, 161] on p "Q GARÇONS" at bounding box center [782, 168] width 59 height 14
click at [897, 104] on input "text" at bounding box center [864, 113] width 236 height 28
type input "Q Garçons"
click at [904, 179] on div "Q GARÇONS" at bounding box center [877, 168] width 263 height 28
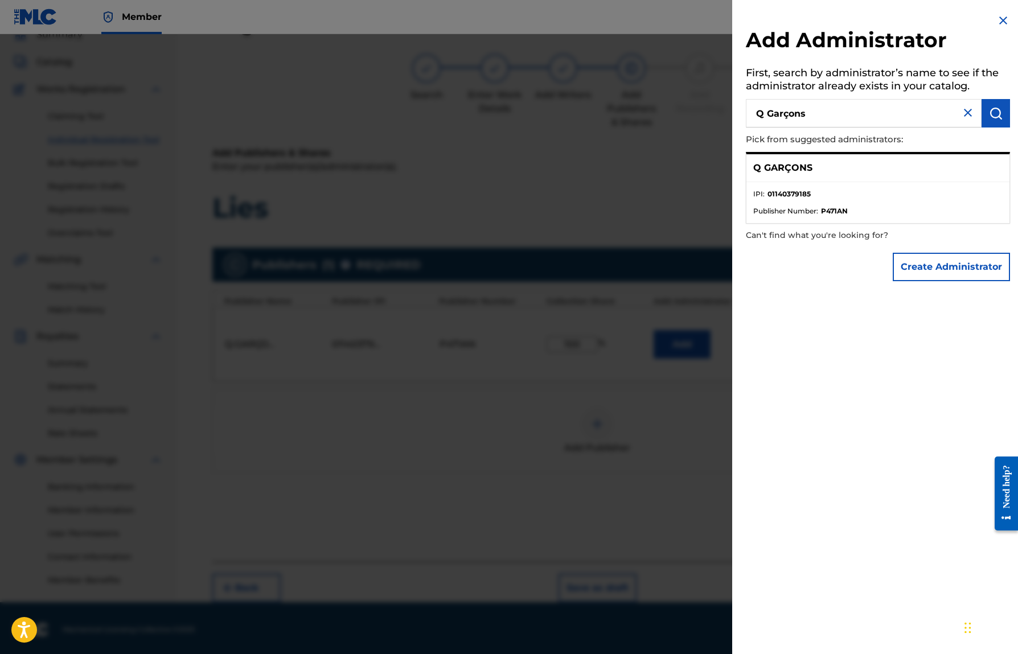
click at [1006, 20] on div "Add Administrator First, search by administrator’s name to see if the administr…" at bounding box center [877, 150] width 291 height 301
click at [1004, 20] on img at bounding box center [1003, 21] width 14 height 14
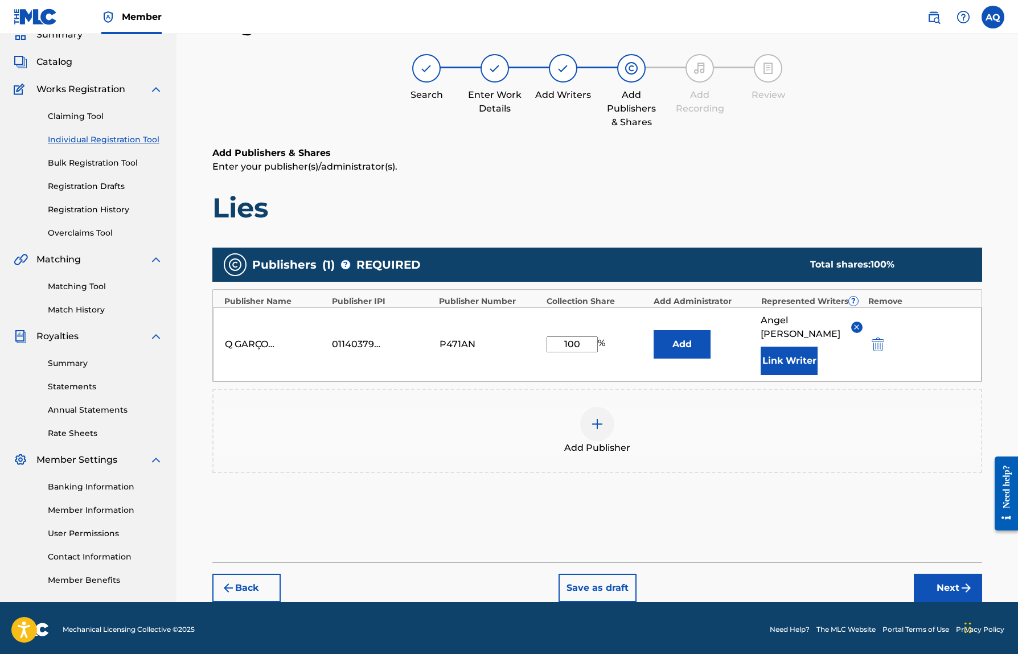
click at [938, 574] on button "Next" at bounding box center [948, 588] width 68 height 28
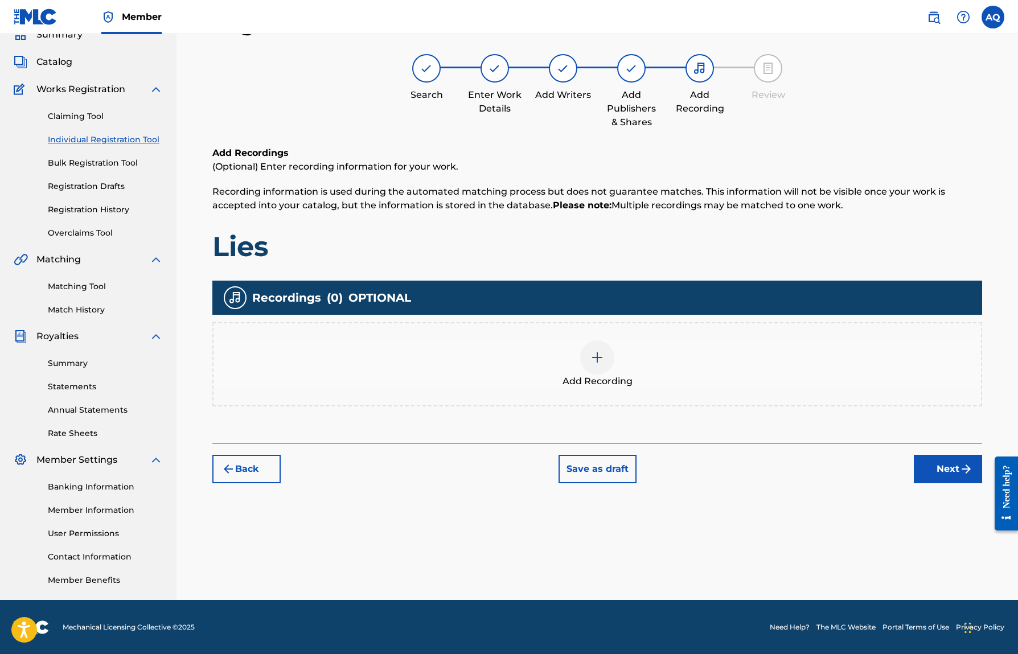
click at [933, 471] on button "Next" at bounding box center [948, 469] width 68 height 28
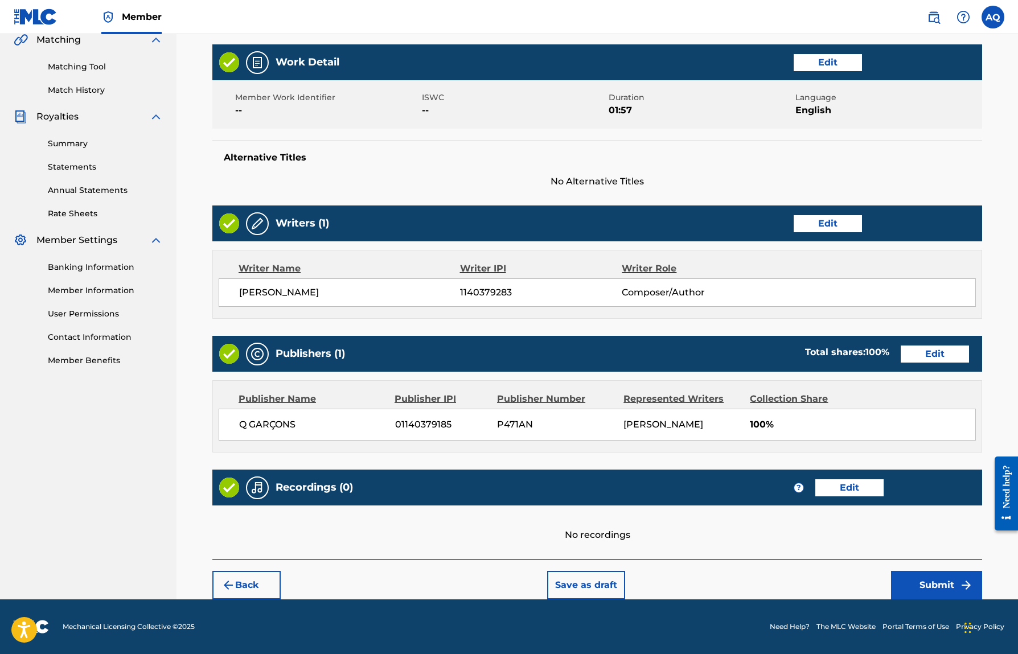
scroll to position [270, 0]
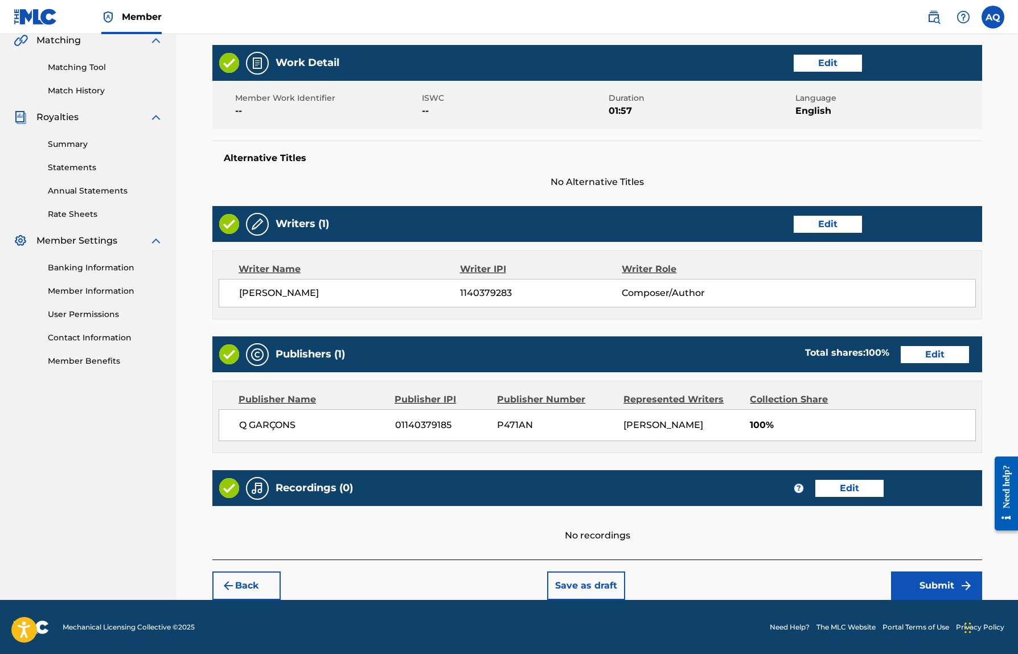
click at [932, 581] on button "Submit" at bounding box center [936, 585] width 91 height 28
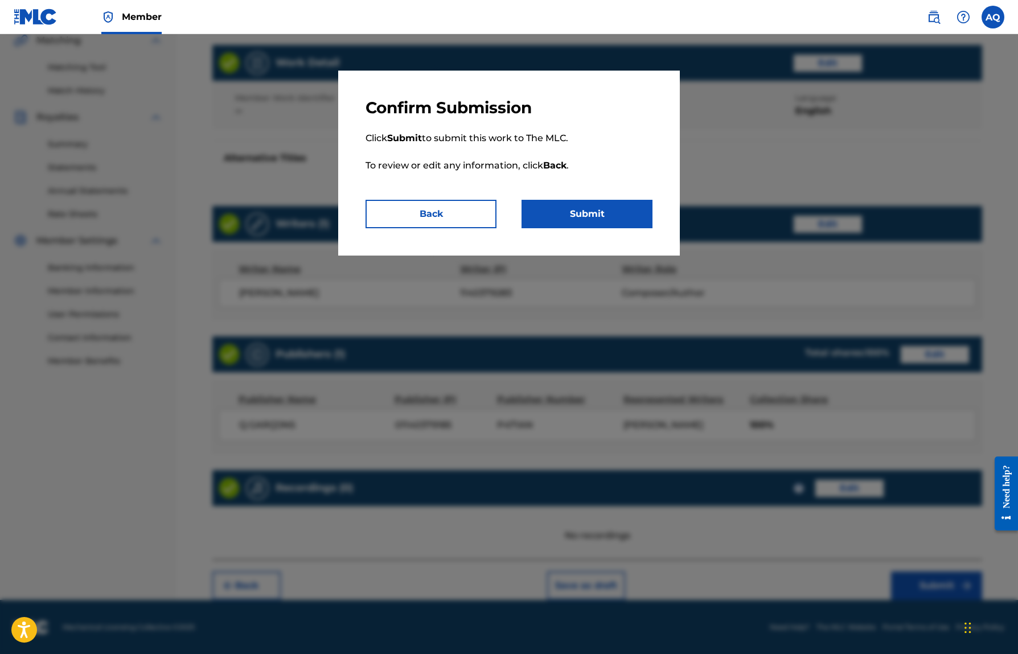
click at [480, 209] on button "Back" at bounding box center [430, 214] width 131 height 28
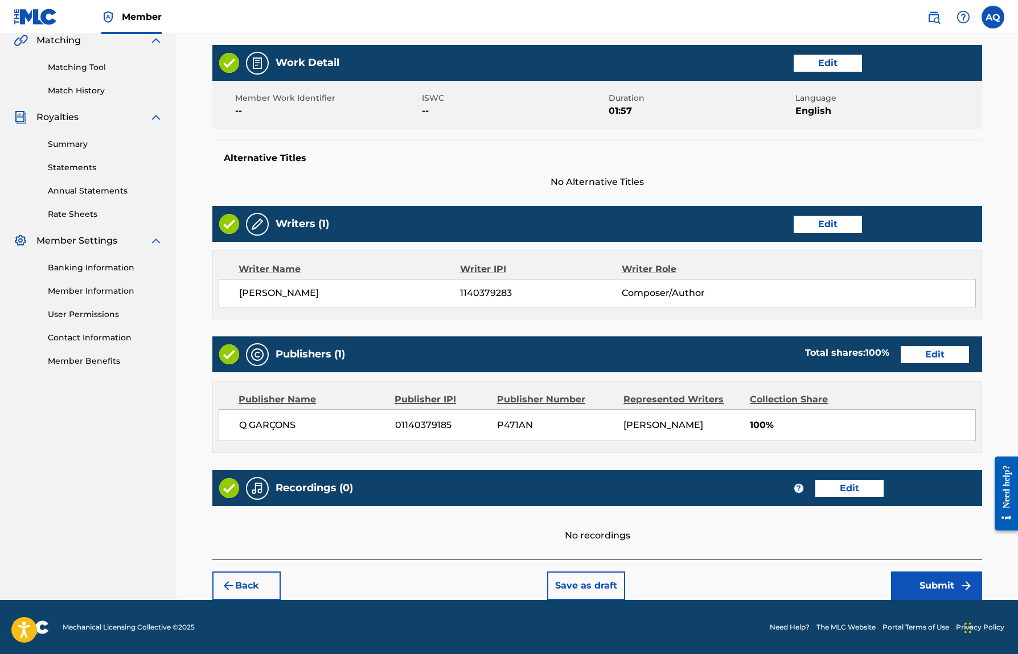
click at [932, 582] on button "Submit" at bounding box center [936, 585] width 91 height 28
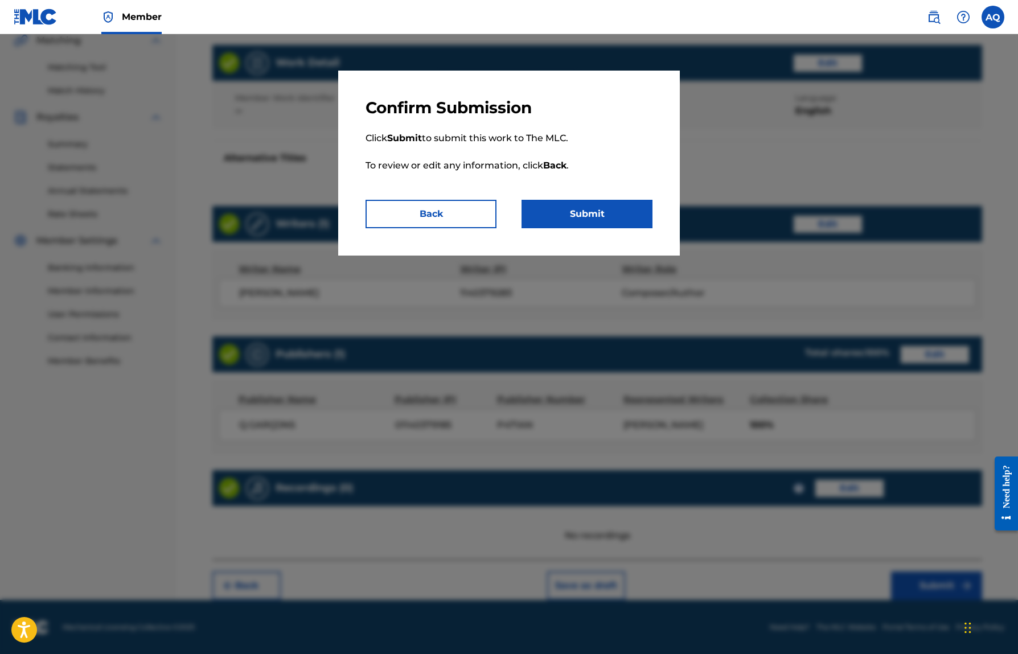
click at [589, 216] on button "Submit" at bounding box center [586, 214] width 131 height 28
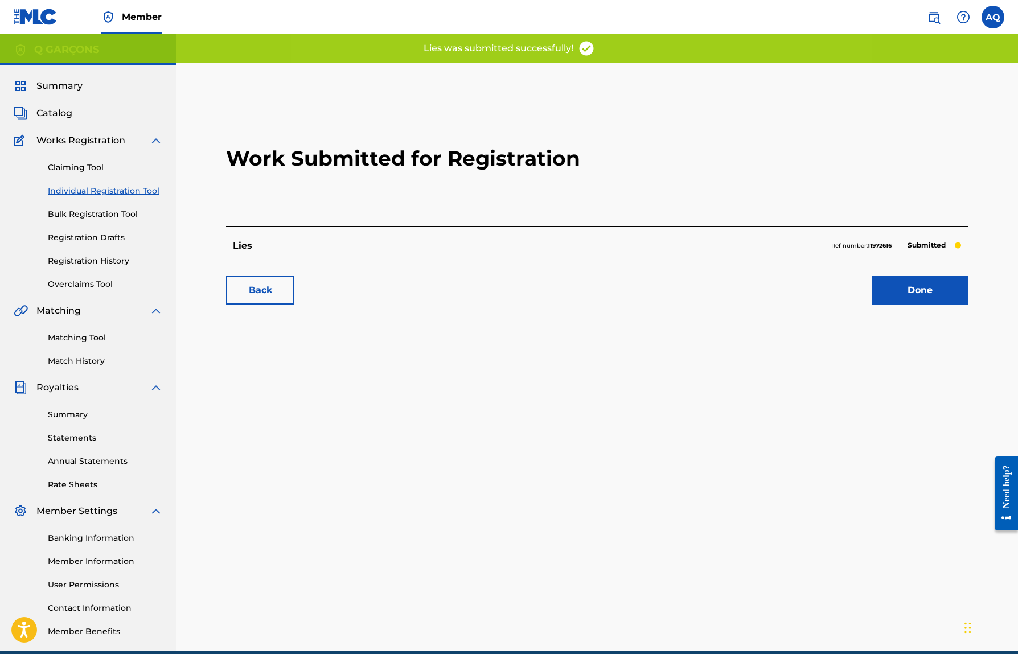
click at [87, 239] on link "Registration Drafts" at bounding box center [105, 238] width 115 height 12
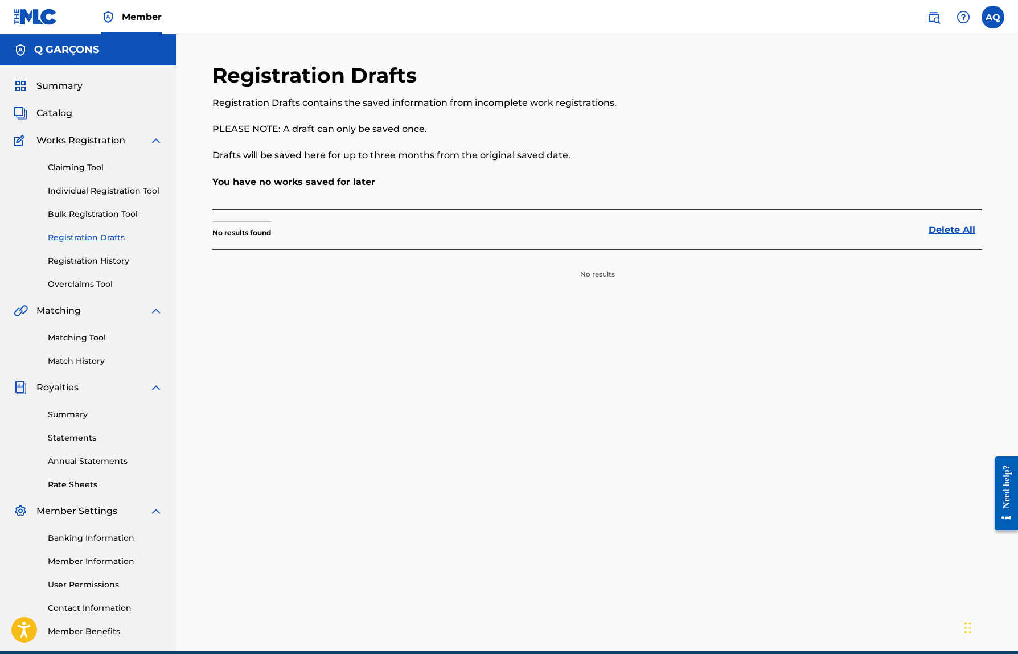
click at [92, 262] on link "Registration History" at bounding box center [105, 261] width 115 height 12
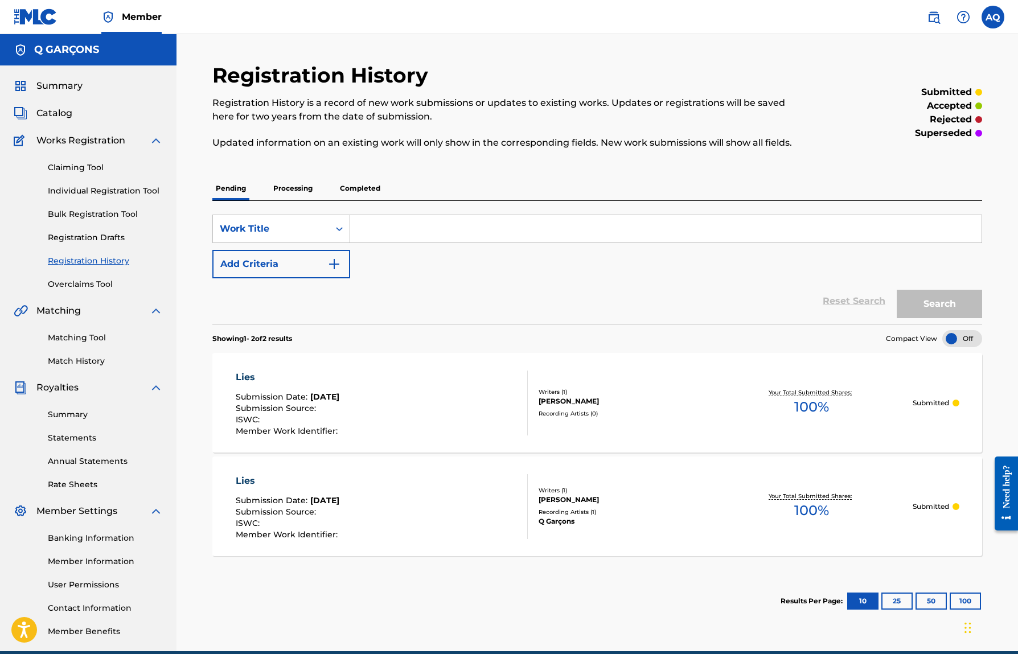
click at [238, 487] on div "Lies" at bounding box center [288, 481] width 105 height 14
